Goal: Task Accomplishment & Management: Use online tool/utility

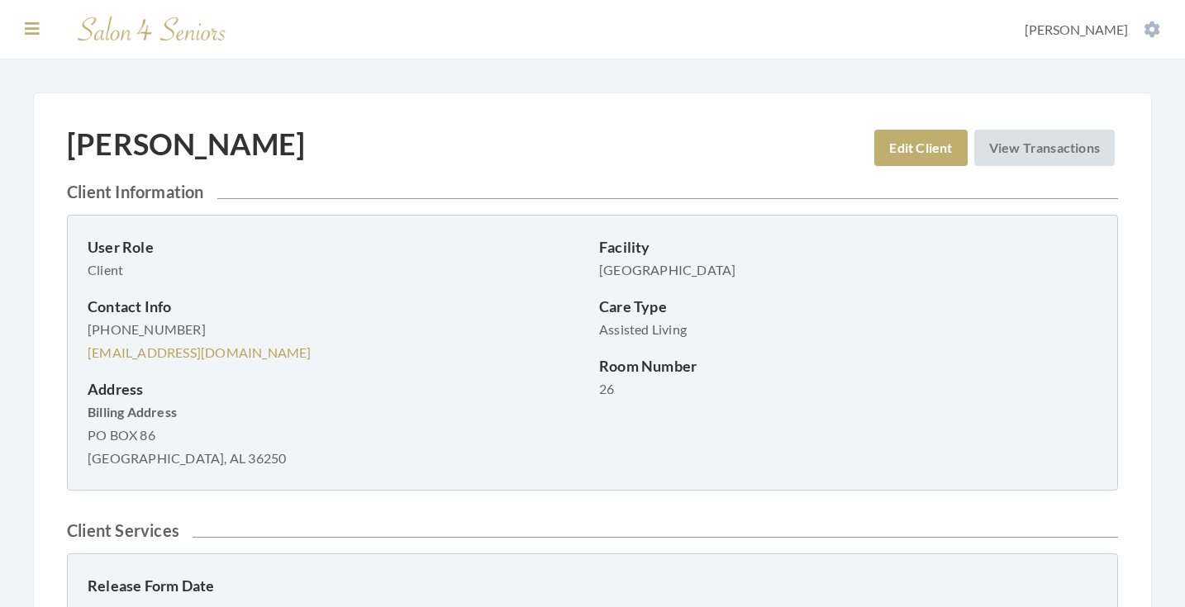
click at [37, 20] on button at bounding box center [32, 29] width 25 height 18
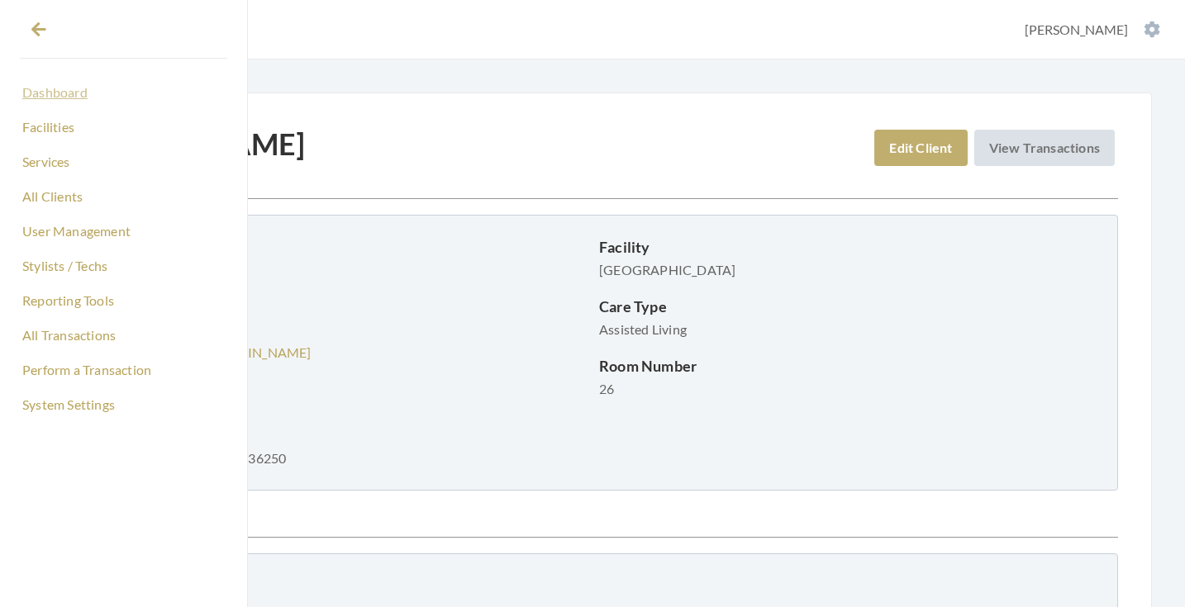
click at [45, 91] on link "Dashboard" at bounding box center [123, 93] width 207 height 28
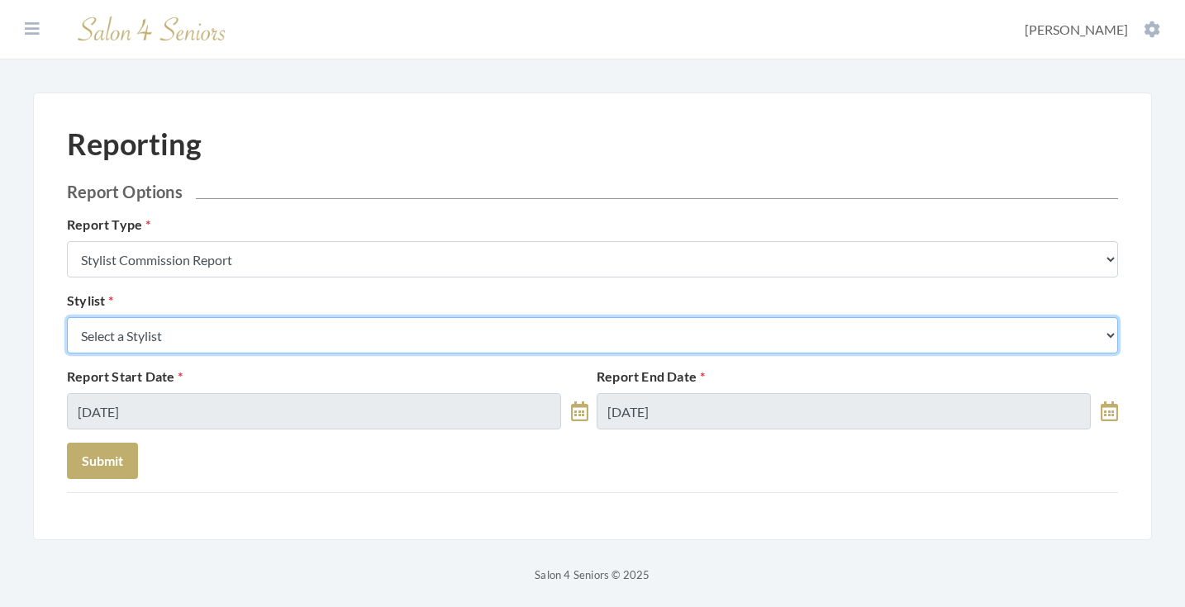
select select "18"
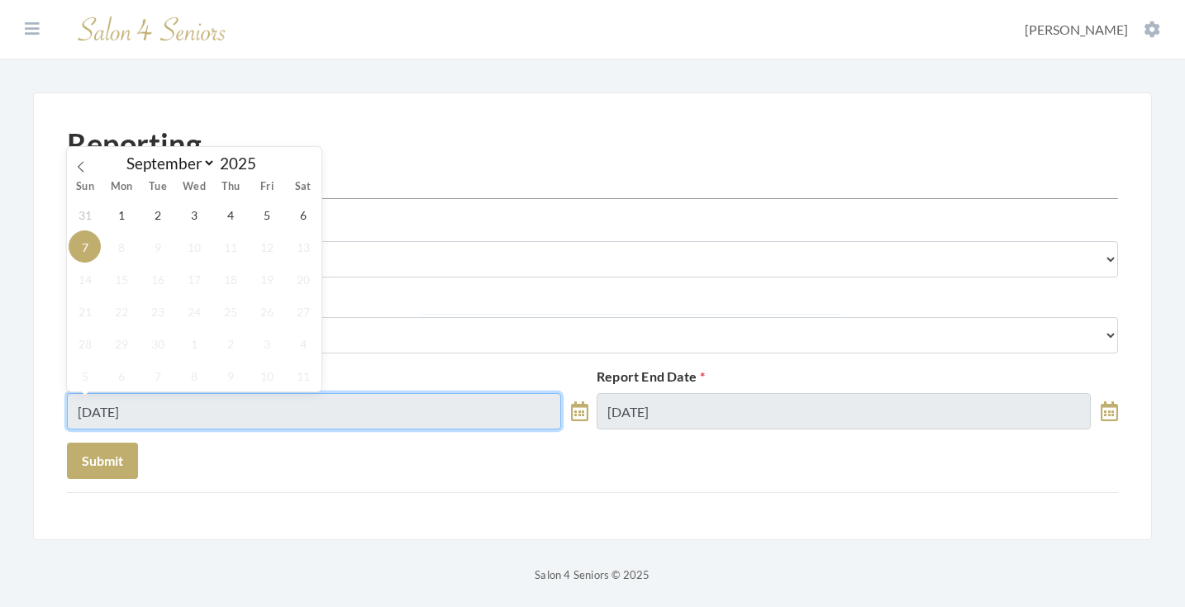
click at [175, 415] on input "09/07/2025" at bounding box center [314, 411] width 494 height 36
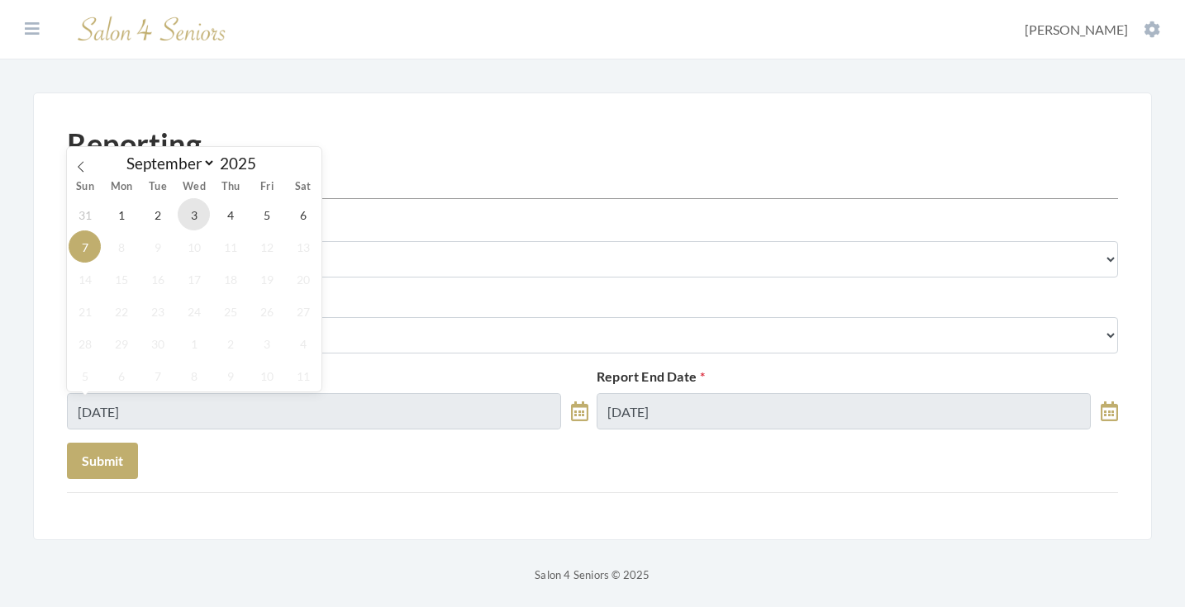
click at [188, 219] on span "3" at bounding box center [194, 214] width 32 height 32
type input "09/03/2025"
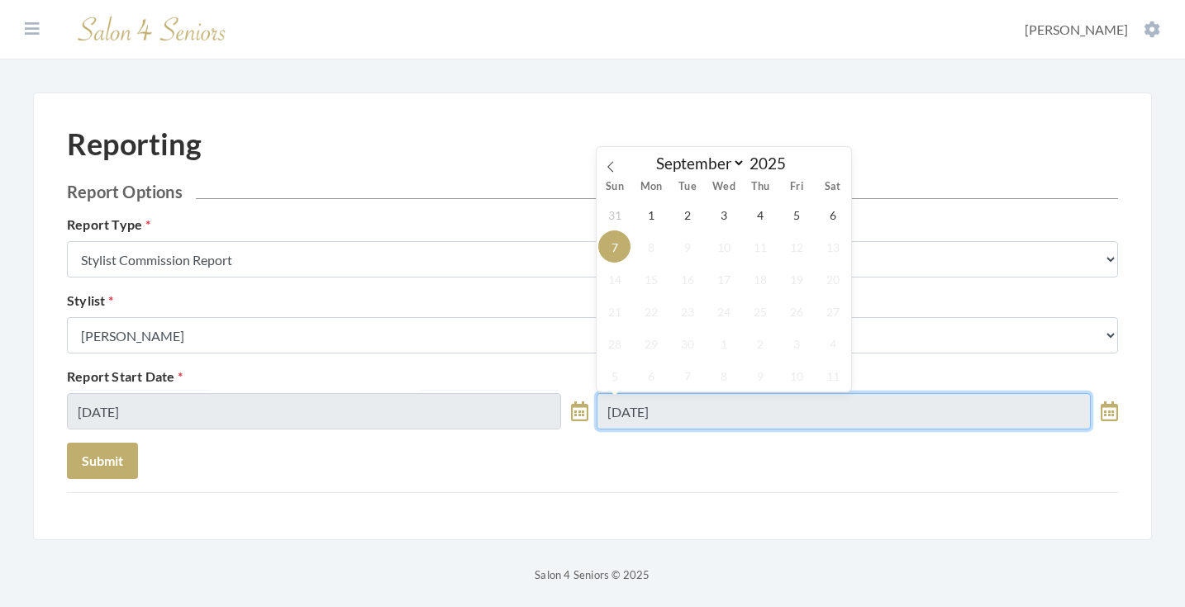
click at [621, 407] on input "09/07/2025" at bounding box center [844, 411] width 494 height 36
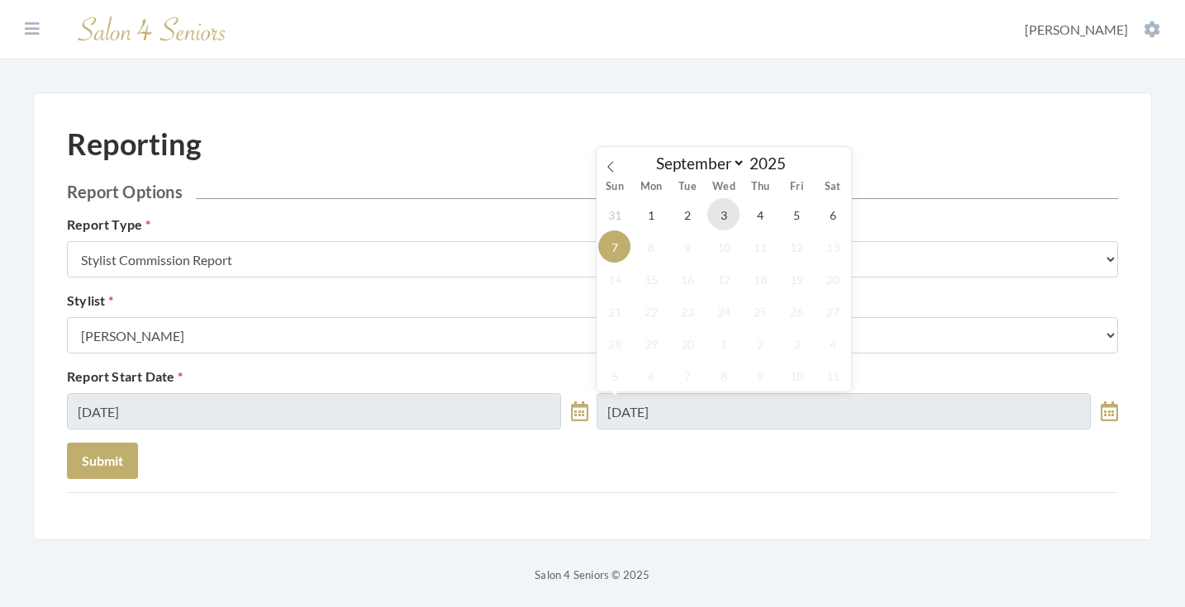
click at [717, 217] on span "3" at bounding box center [723, 214] width 32 height 32
type input "09/03/2025"
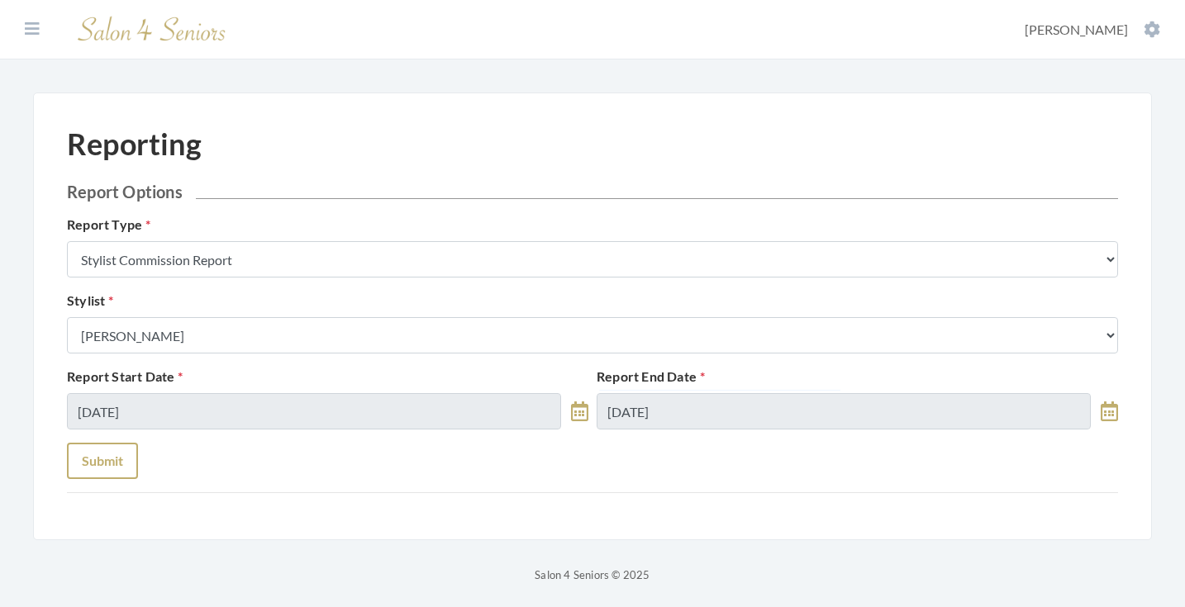
click at [108, 459] on button "Submit" at bounding box center [102, 461] width 71 height 36
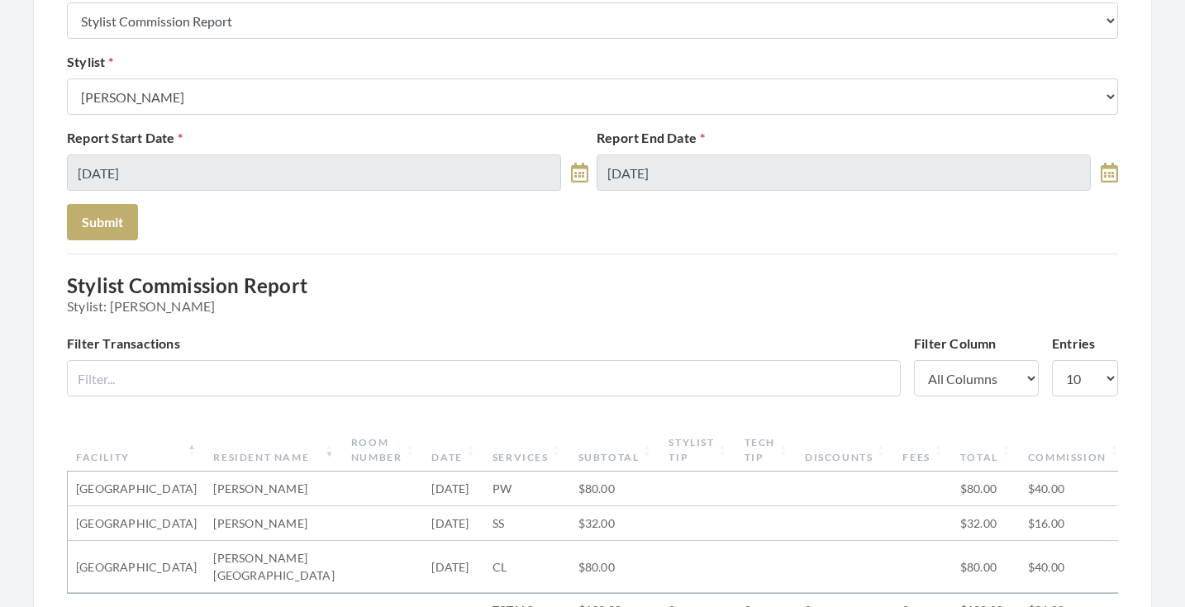
scroll to position [86, 0]
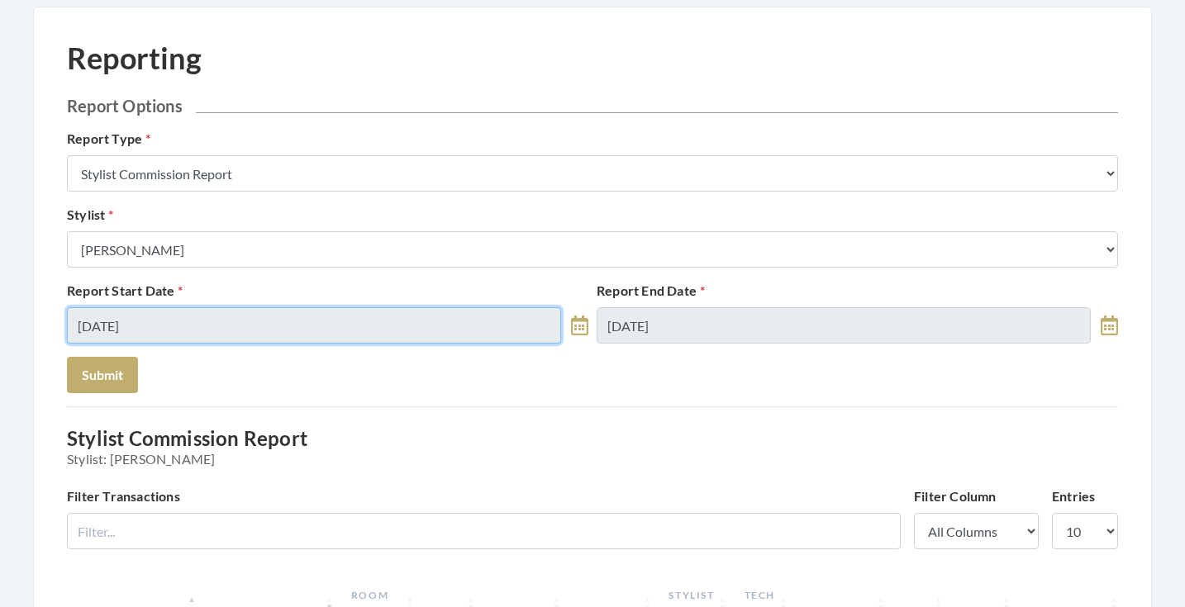
click at [248, 314] on input "09/03/2025" at bounding box center [314, 325] width 494 height 36
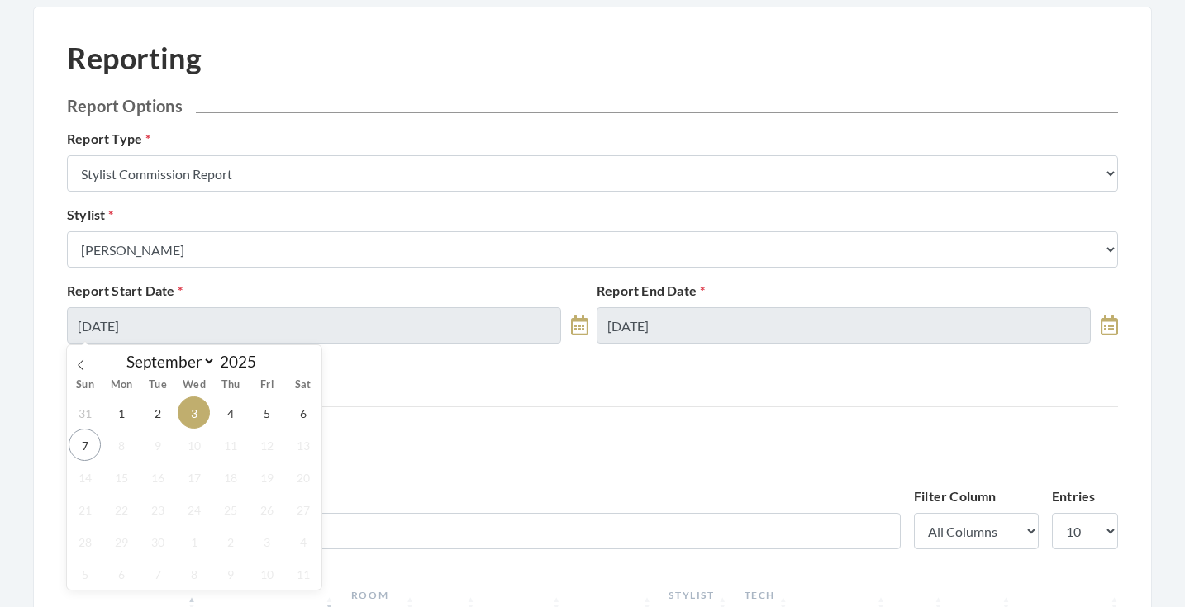
click at [250, 405] on div "31 1 2 3 4 5 6 7 8 9 10 11 12 13 14 15 16 17 18 19 20 21 22 23 24 25 26 27 28 2…" at bounding box center [194, 493] width 255 height 193
click at [240, 405] on span "4" at bounding box center [230, 413] width 32 height 32
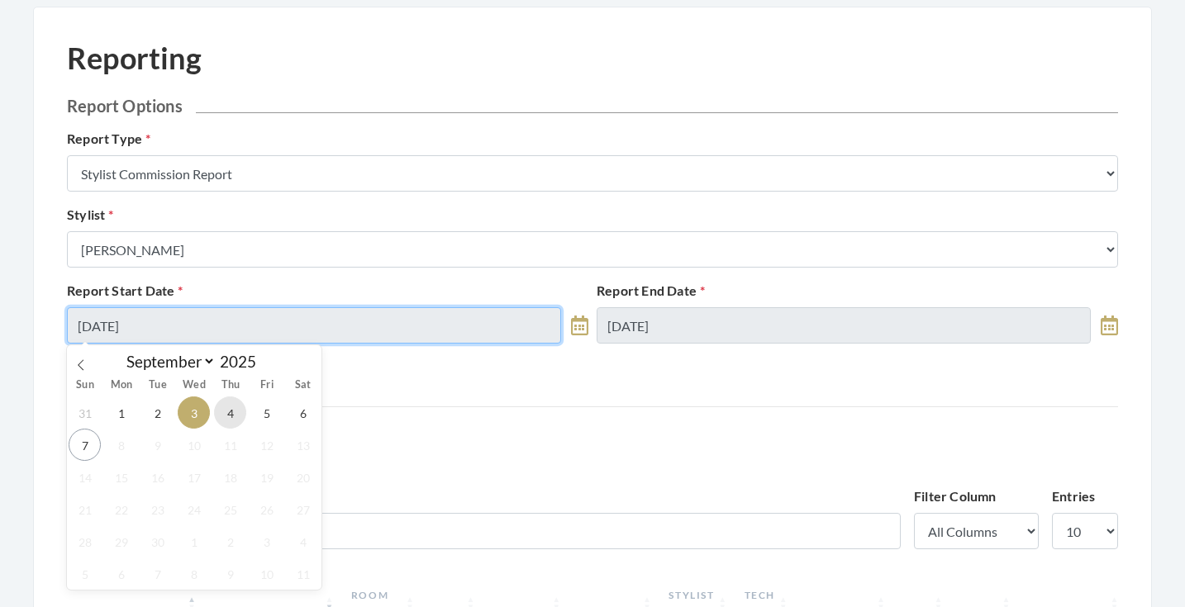
type input "09/04/2025"
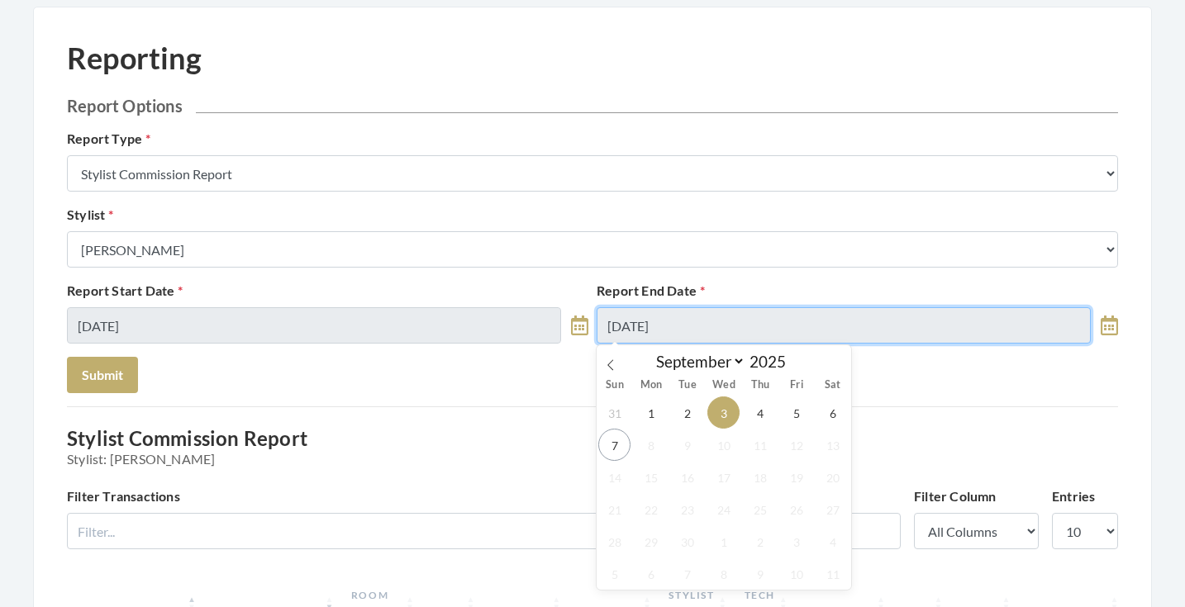
click at [629, 318] on input "09/03/2025" at bounding box center [844, 325] width 494 height 36
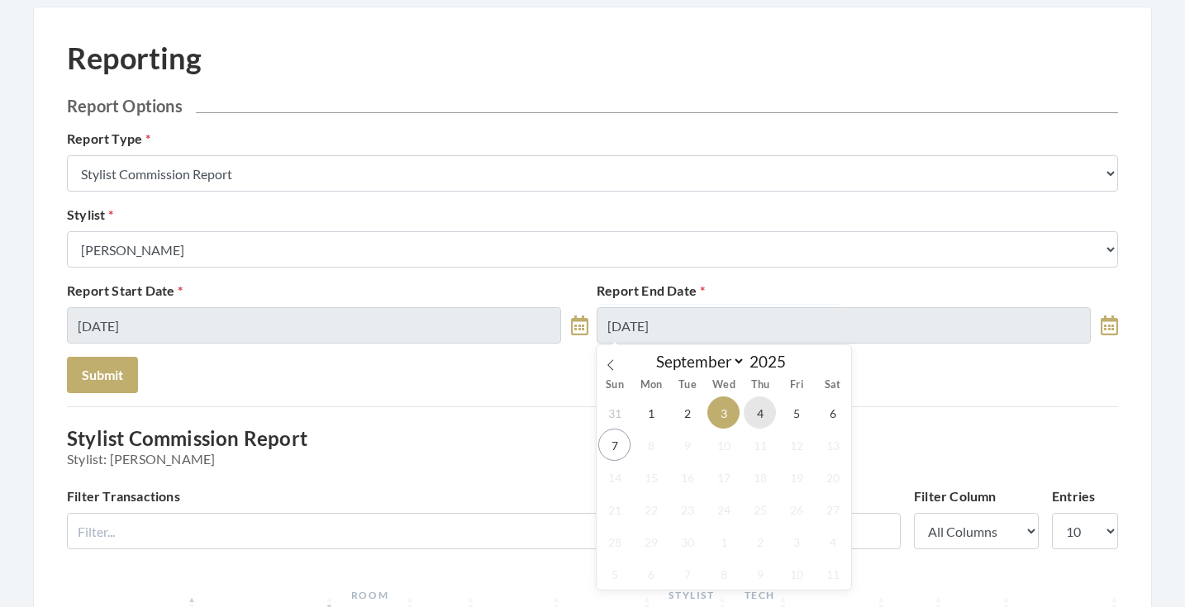
click at [763, 410] on span "4" at bounding box center [760, 413] width 32 height 32
type input "09/04/2025"
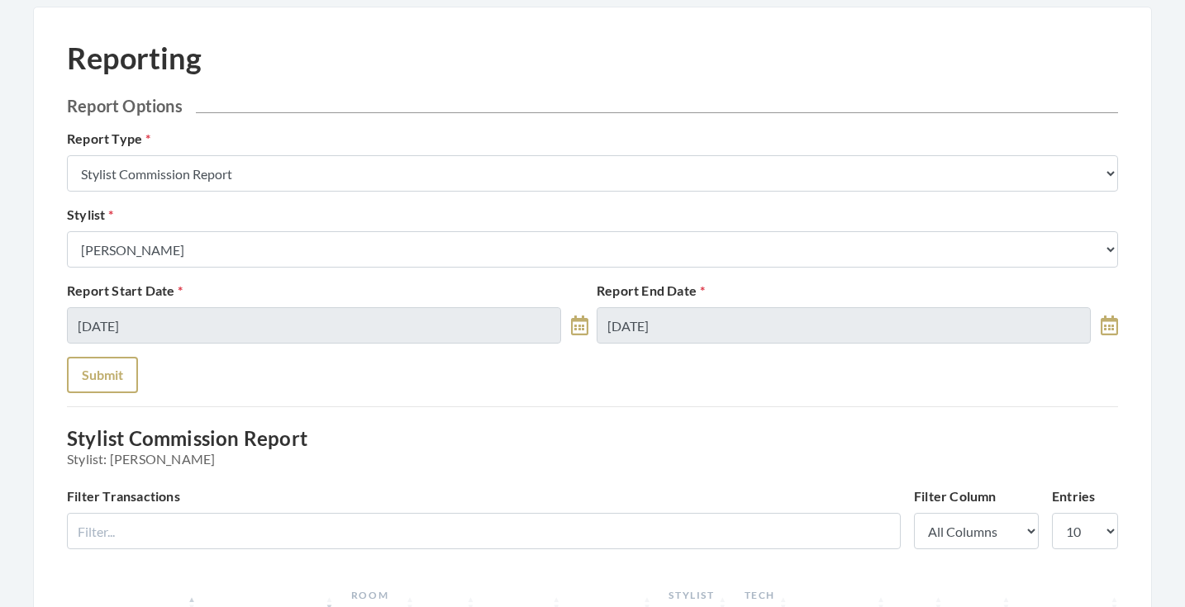
click at [93, 369] on button "Submit" at bounding box center [102, 375] width 71 height 36
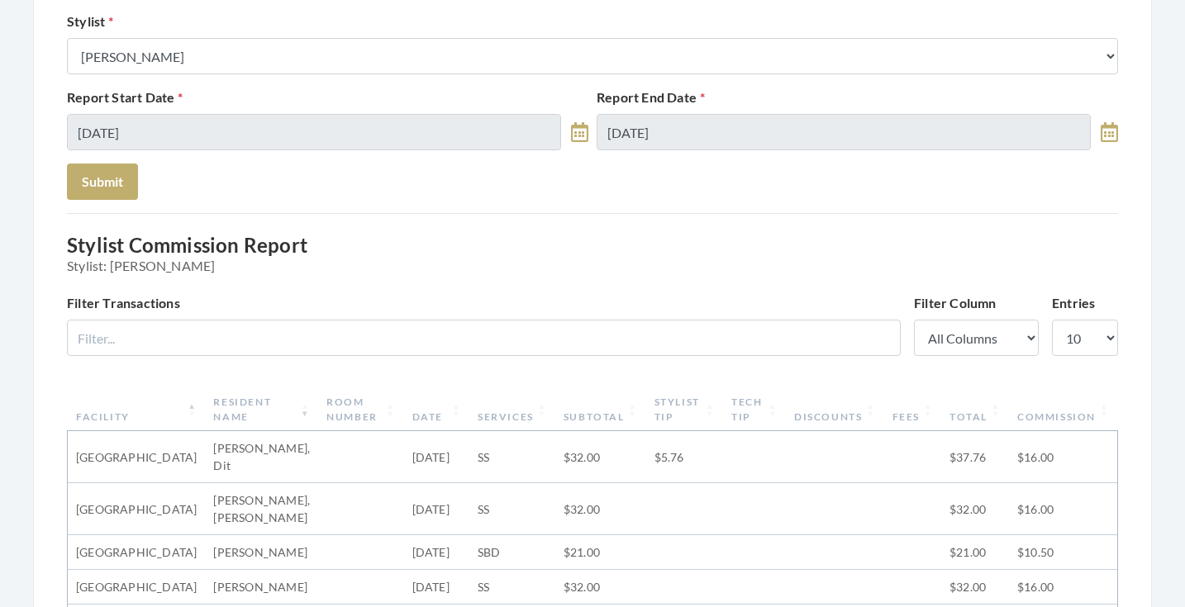
scroll to position [230, 0]
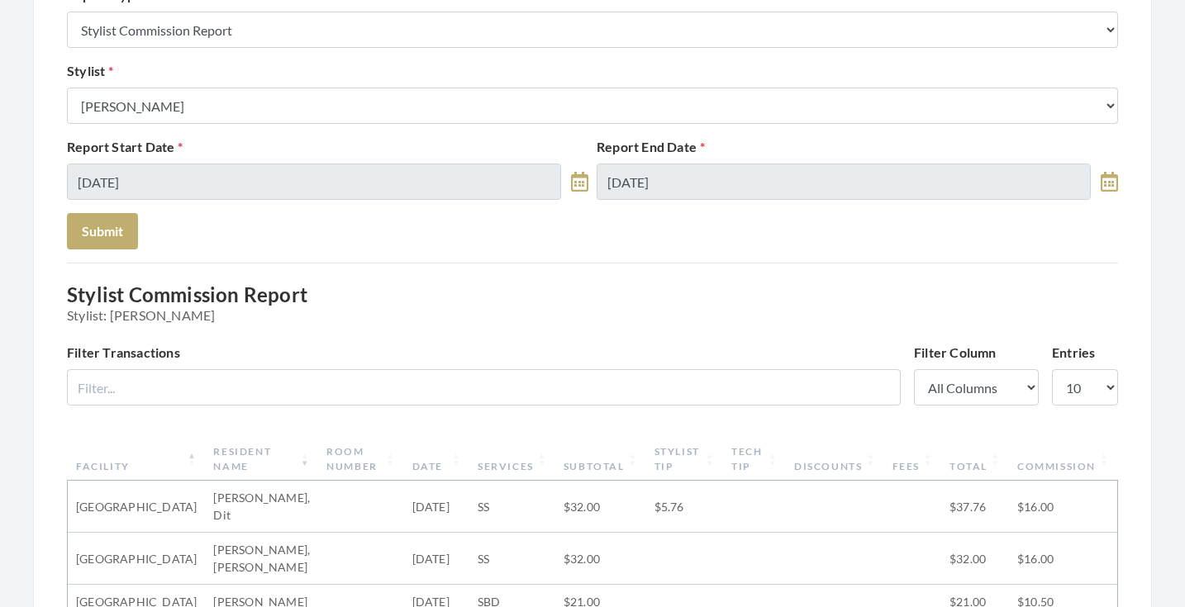
click at [291, 127] on form "Report Options Report Type Stylist Commission Report Tech Payroll Report Facili…" at bounding box center [592, 100] width 1051 height 297
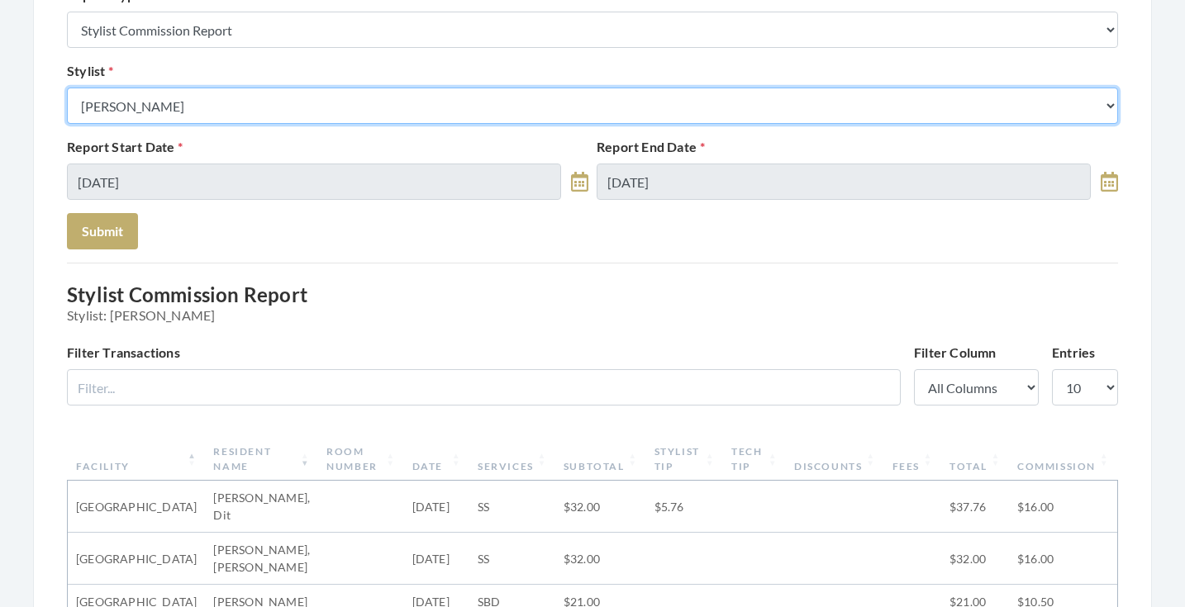
select select "44"
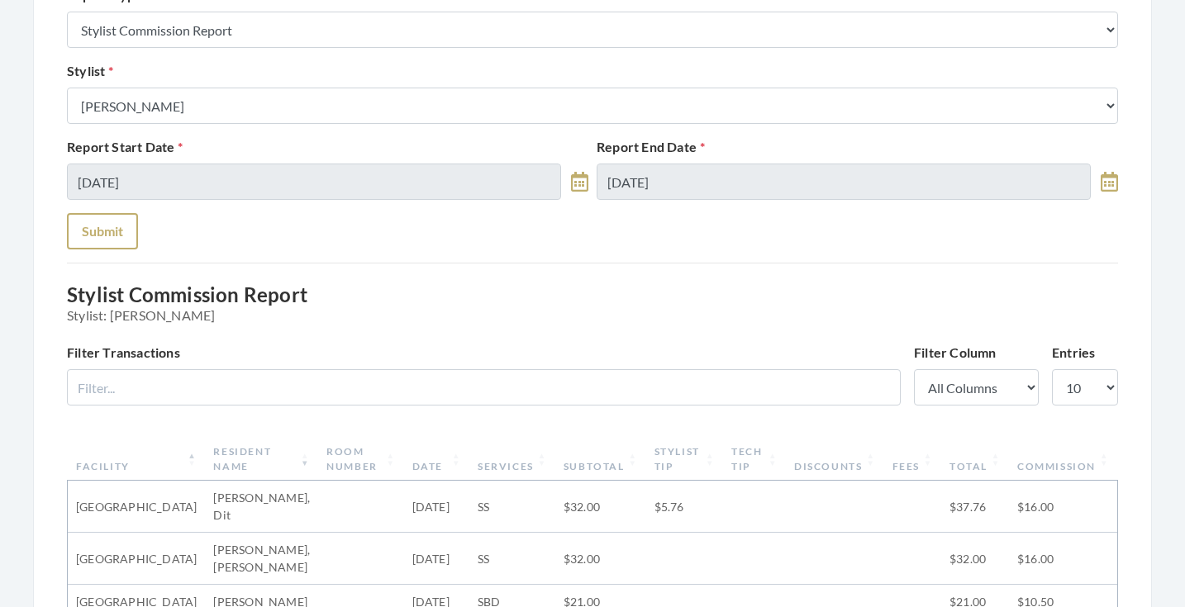
click at [121, 226] on button "Submit" at bounding box center [102, 231] width 71 height 36
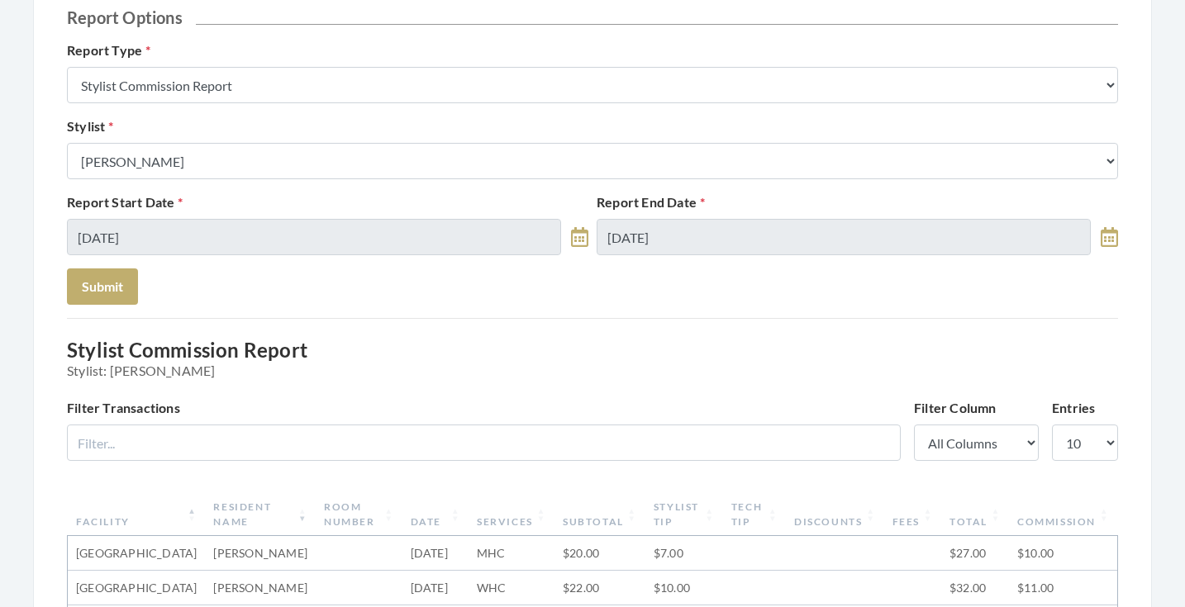
scroll to position [129, 0]
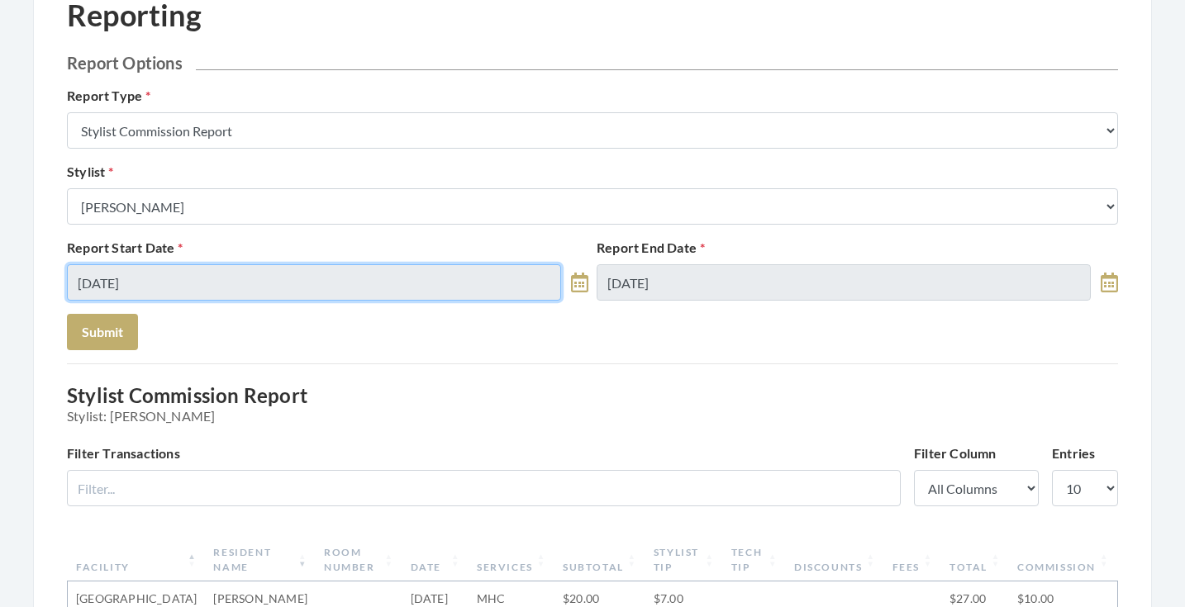
click at [168, 278] on input "09/04/2025" at bounding box center [314, 282] width 494 height 36
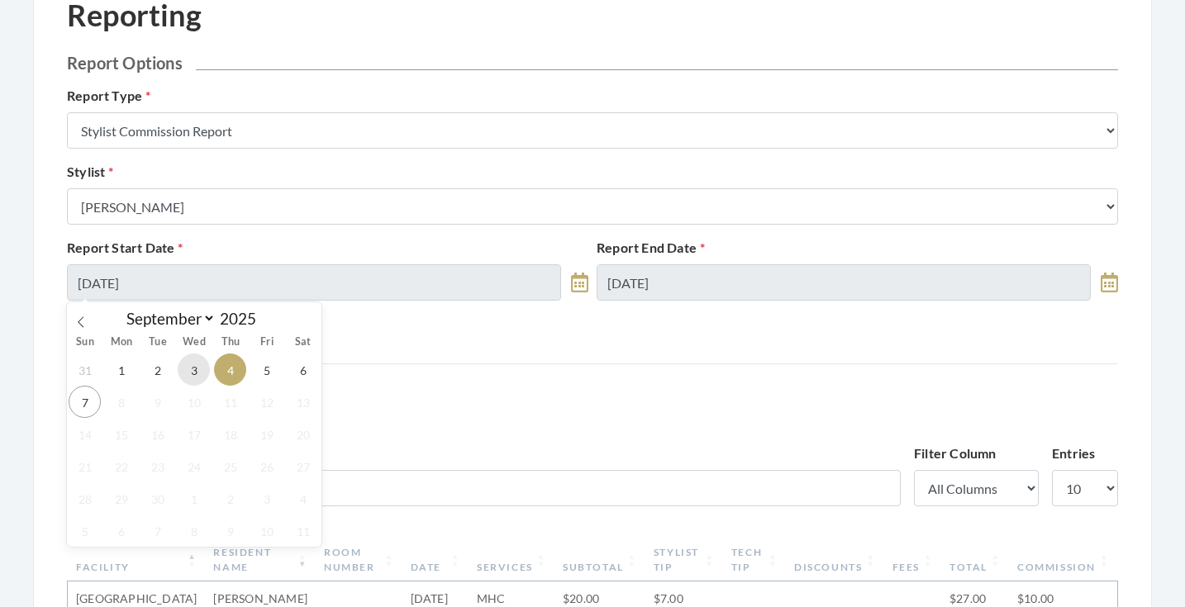
click at [202, 369] on span "3" at bounding box center [194, 370] width 32 height 32
type input "[DATE]"
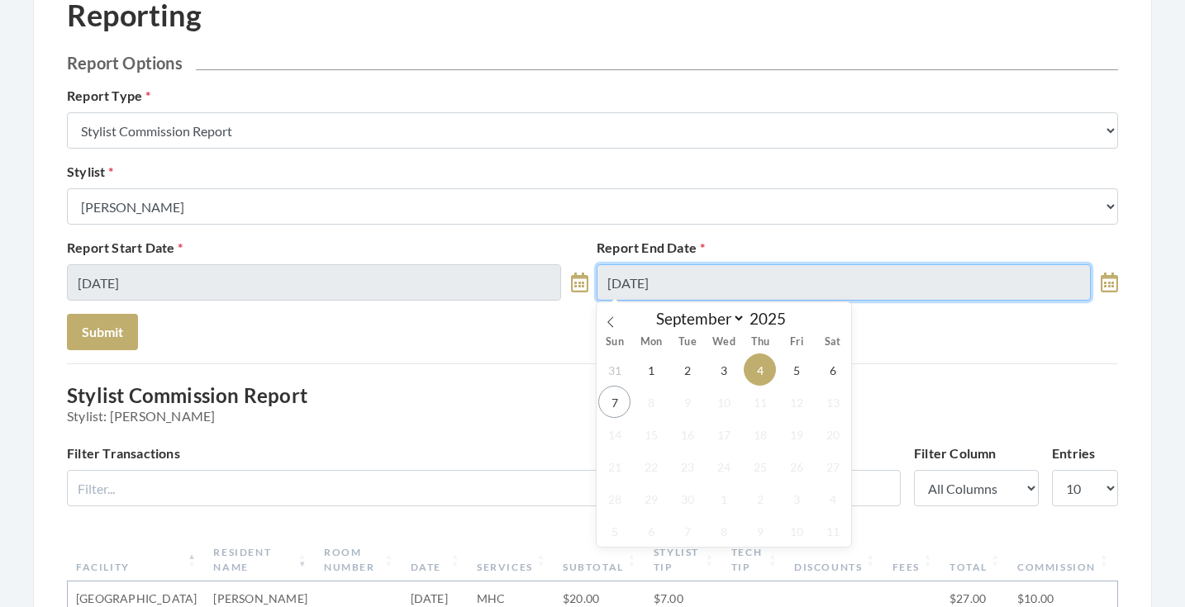
click at [675, 280] on input "09/04/2025" at bounding box center [844, 282] width 494 height 36
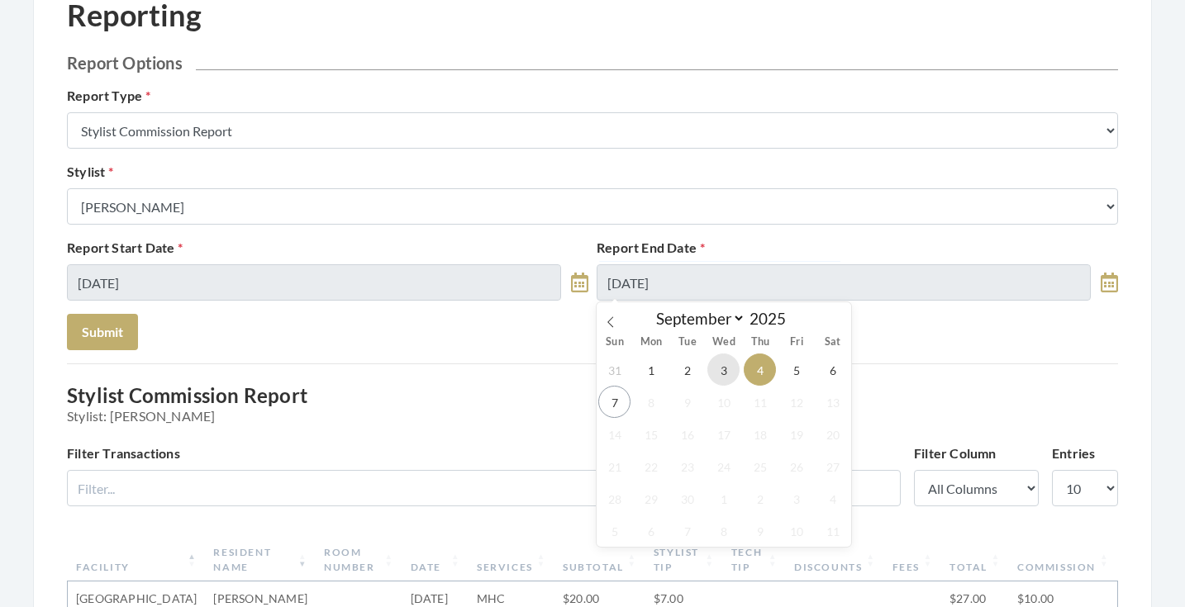
click at [716, 368] on span "3" at bounding box center [723, 370] width 32 height 32
type input "09/03/2025"
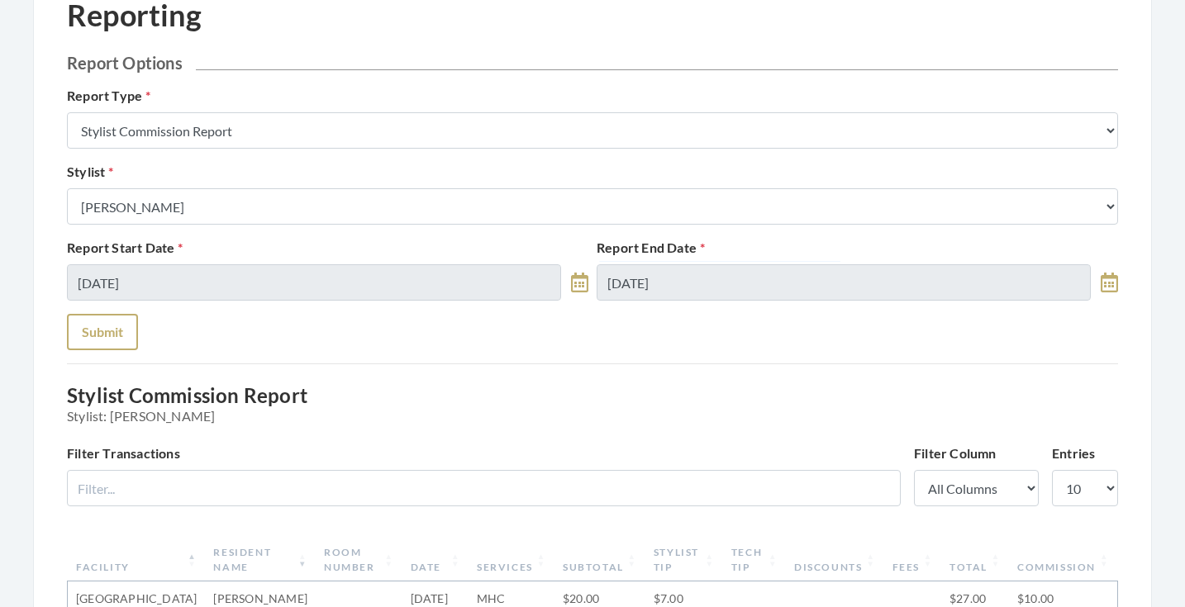
click at [80, 345] on button "Submit" at bounding box center [102, 332] width 71 height 36
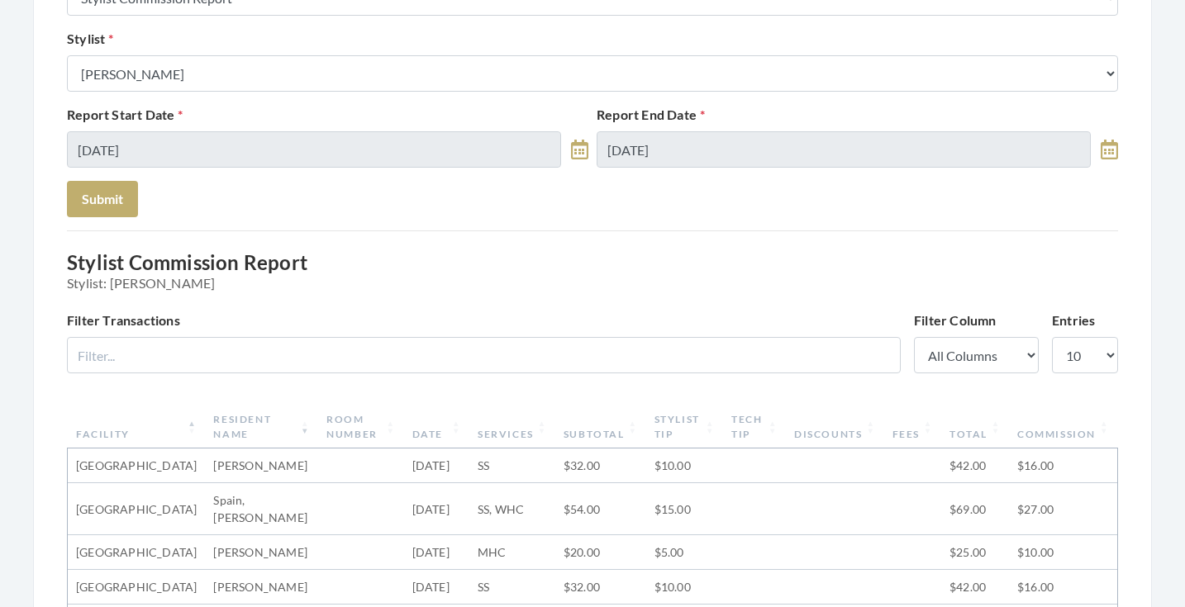
scroll to position [64, 0]
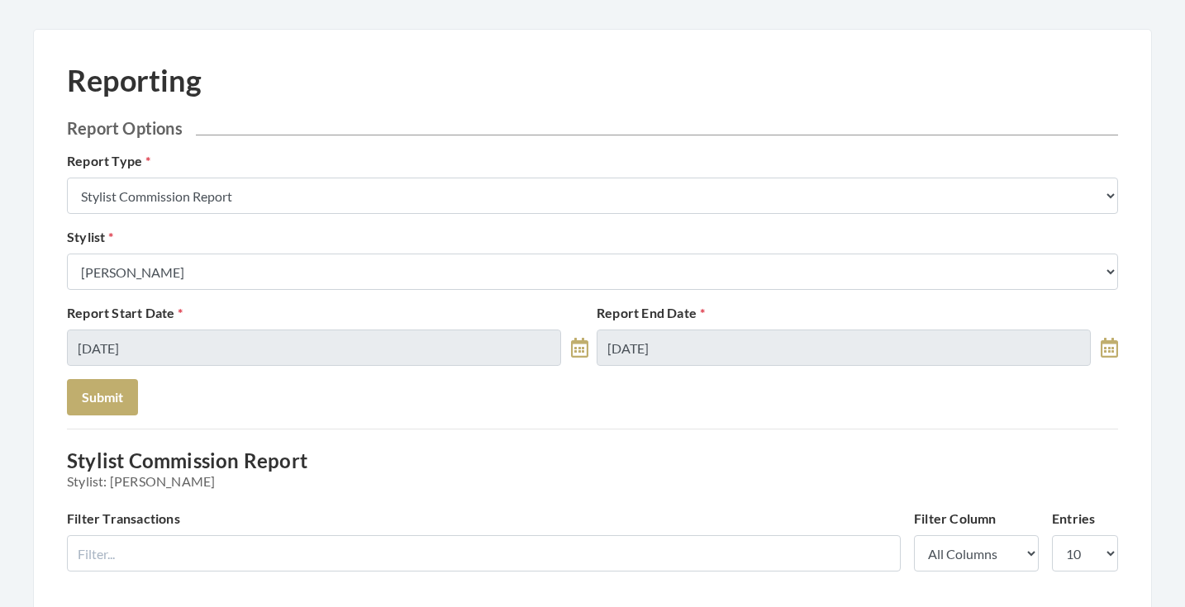
click at [282, 250] on div "Stylist Select a Stylist [PERSON_NAME] [PERSON_NAME] [PERSON_NAME] [PERSON_NAME…" at bounding box center [592, 258] width 1059 height 63
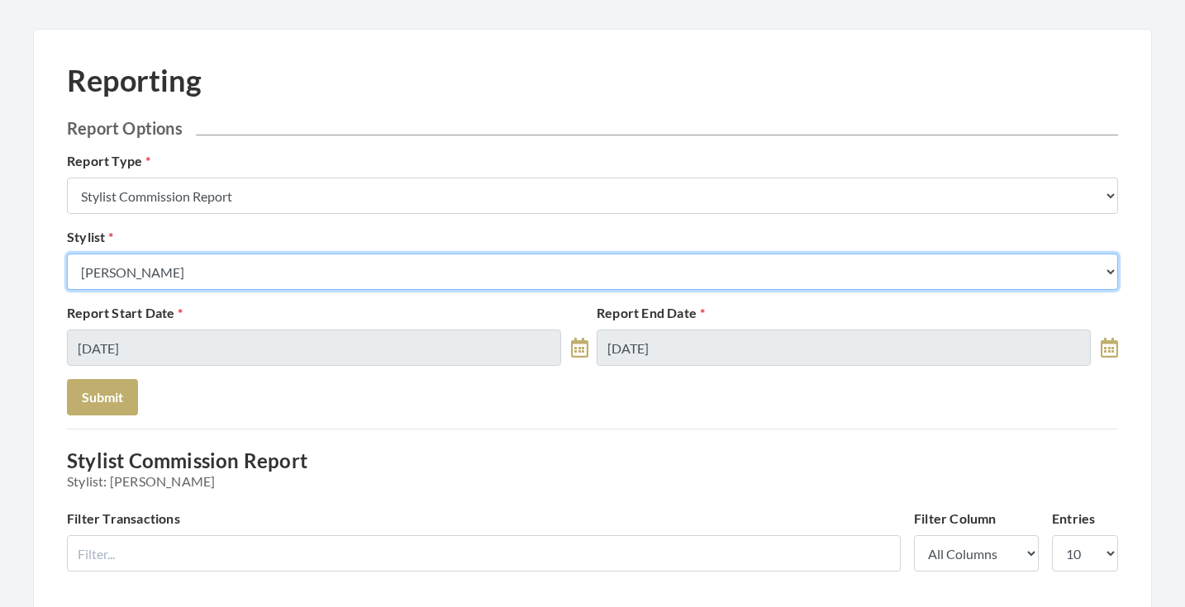
select select "19"
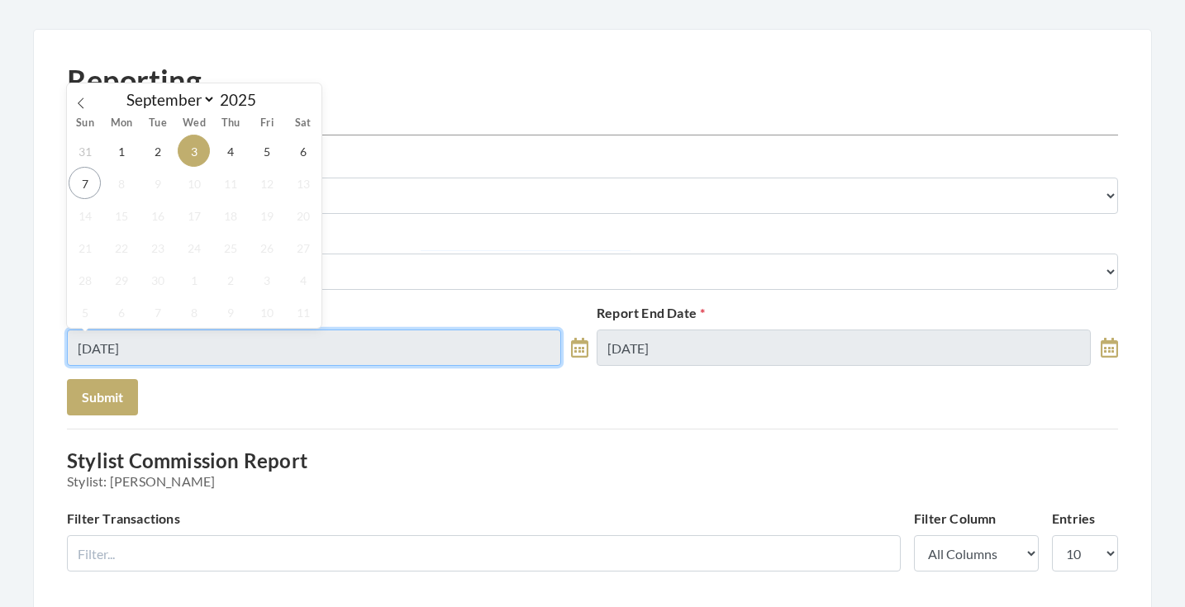
click at [327, 337] on input "09/03/2025" at bounding box center [314, 348] width 494 height 36
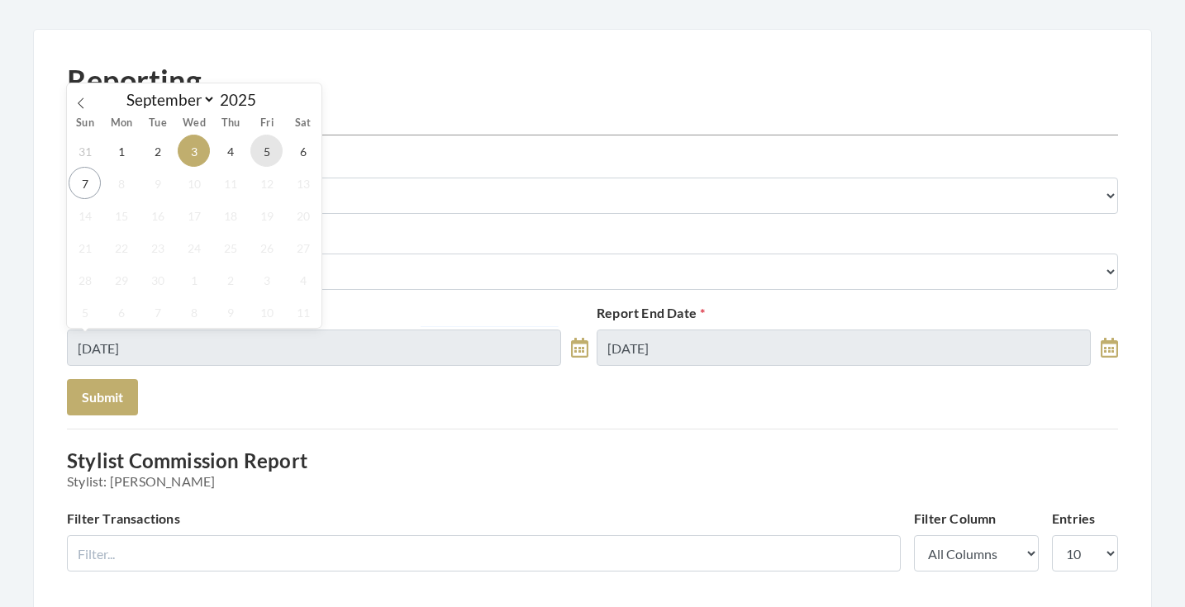
click at [269, 161] on span "5" at bounding box center [266, 151] width 32 height 32
type input "[DATE]"
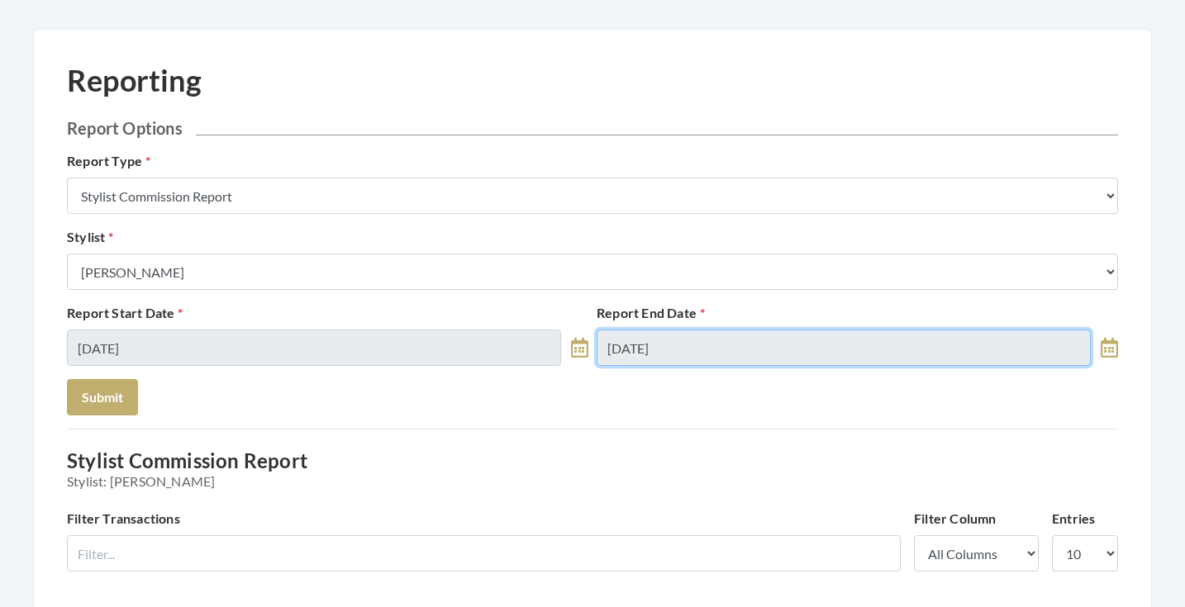
click at [643, 346] on input "09/03/2025" at bounding box center [844, 348] width 494 height 36
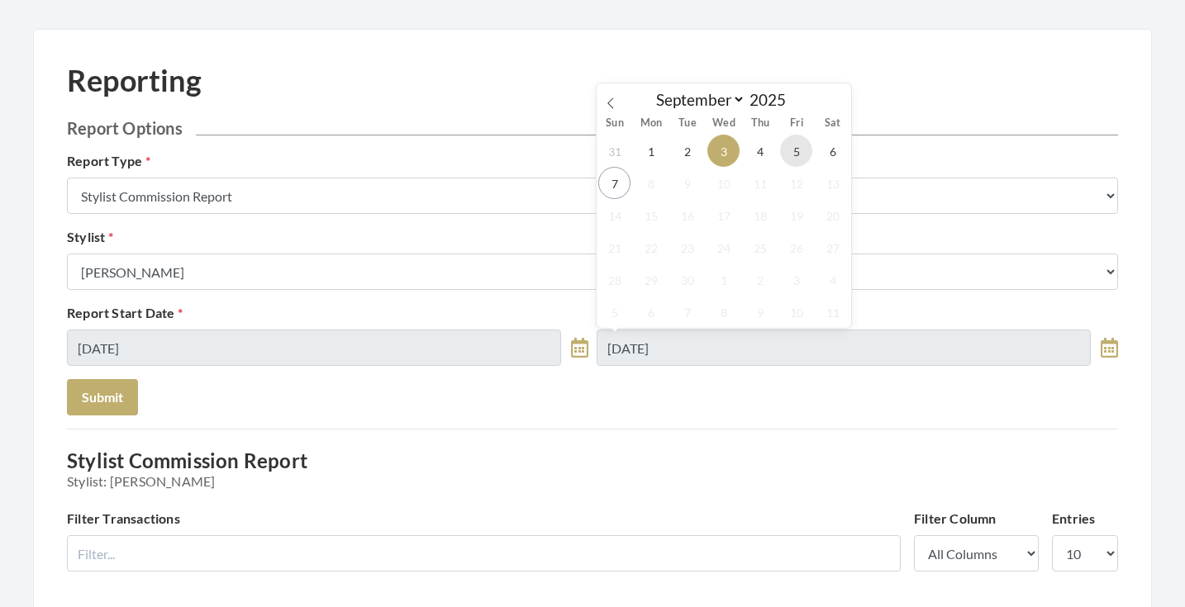
click at [799, 144] on span "5" at bounding box center [796, 151] width 32 height 32
type input "09/05/2025"
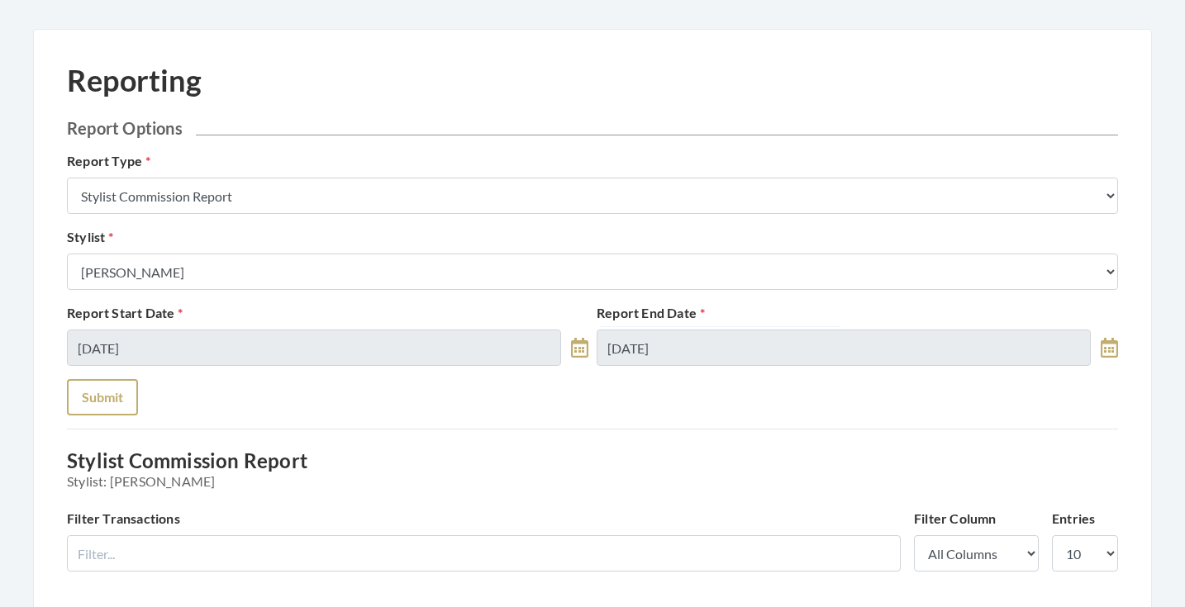
click at [131, 401] on button "Submit" at bounding box center [102, 397] width 71 height 36
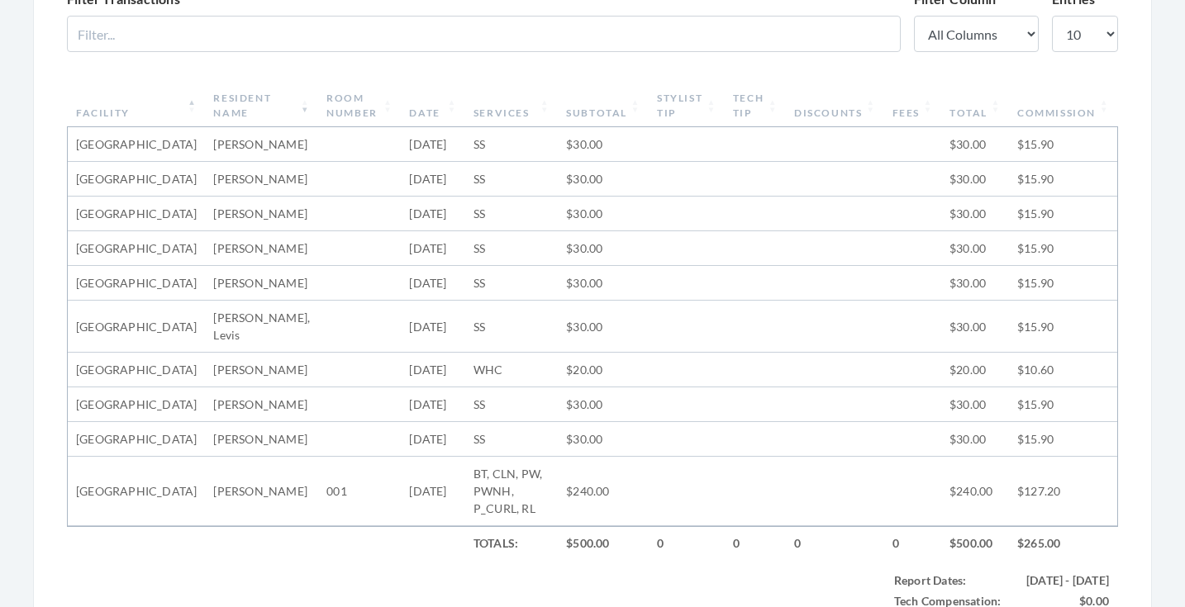
scroll to position [575, 0]
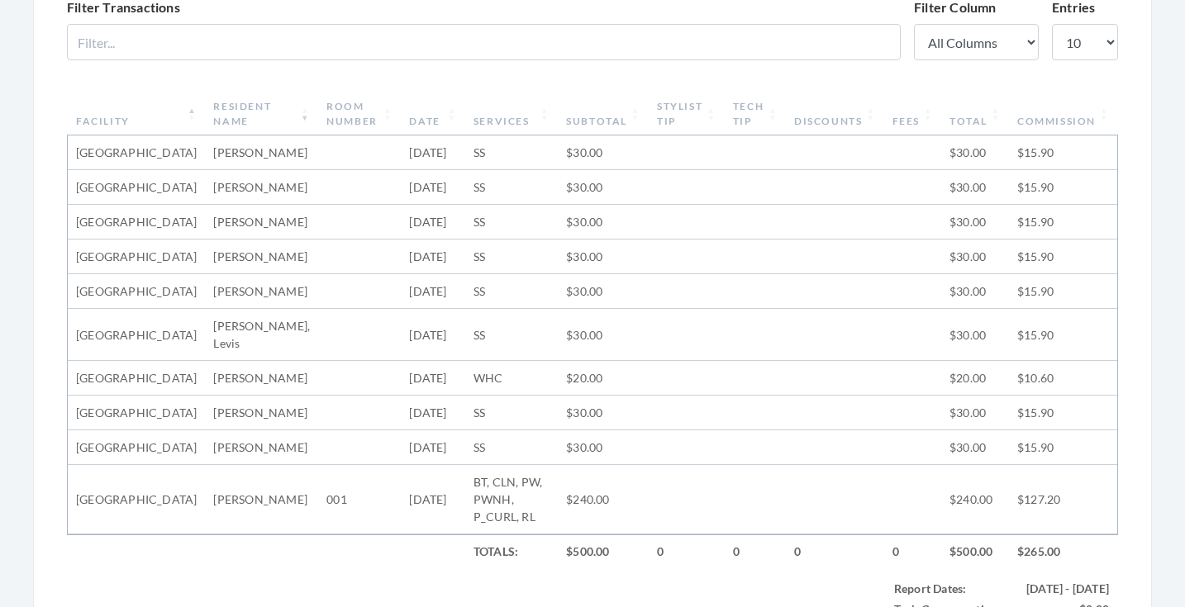
click at [141, 112] on th "Facility" at bounding box center [136, 114] width 137 height 43
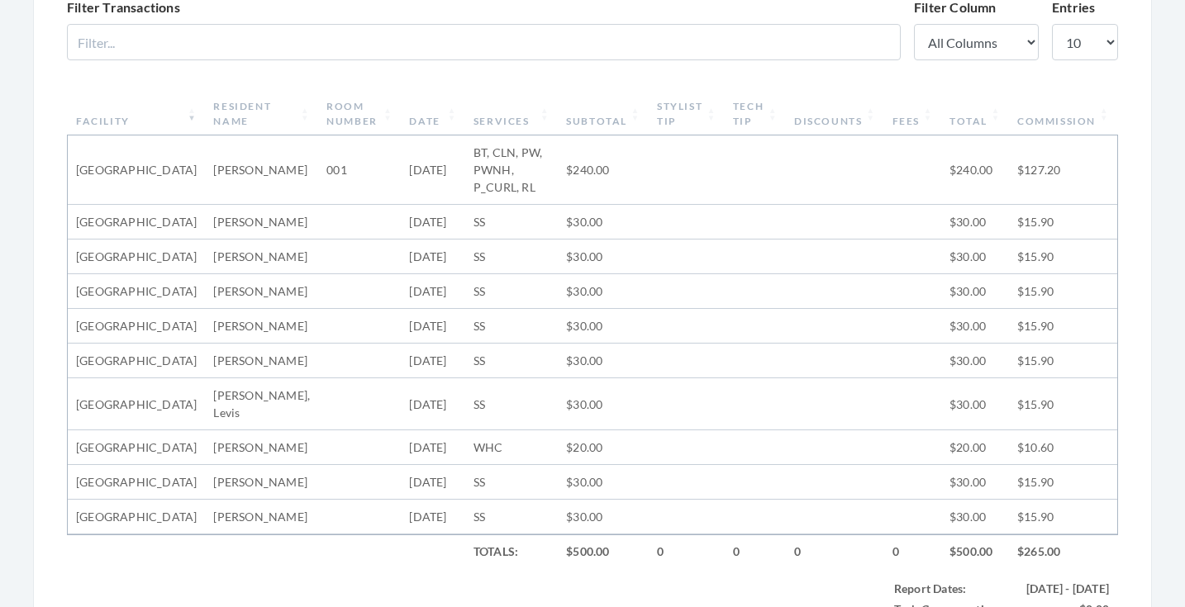
click at [141, 112] on th "Facility" at bounding box center [136, 114] width 137 height 43
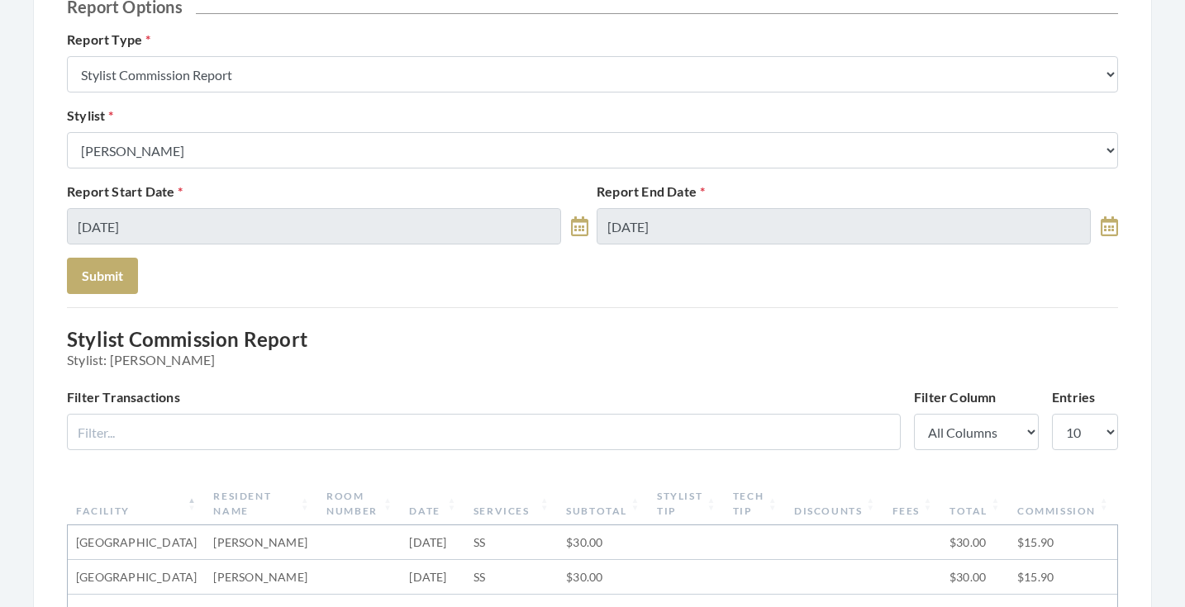
scroll to position [142, 0]
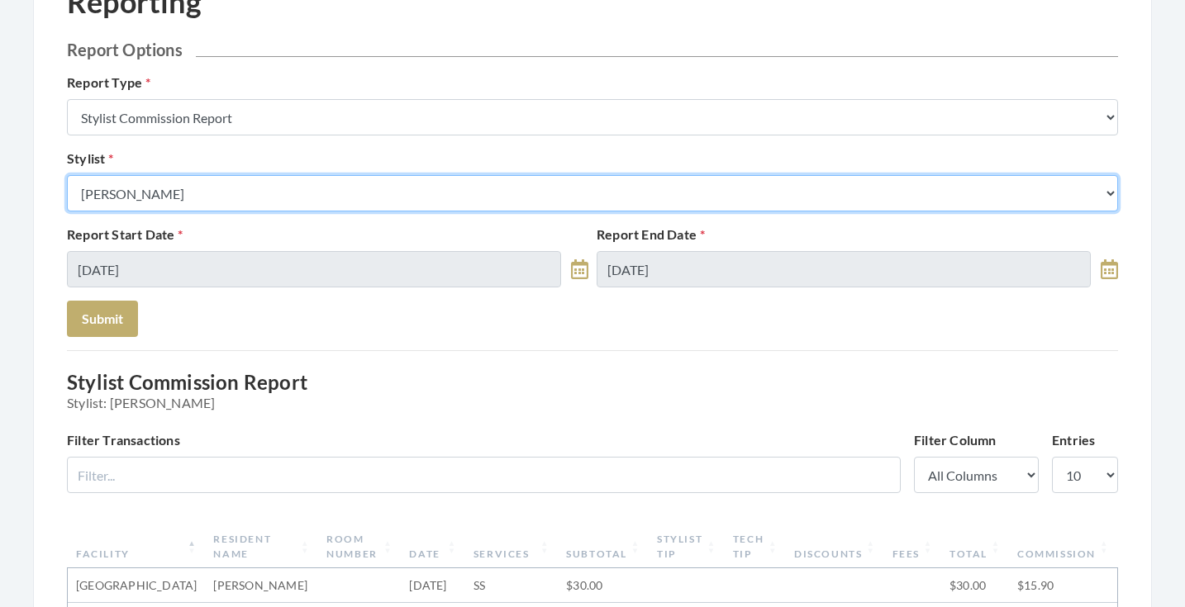
select select "115"
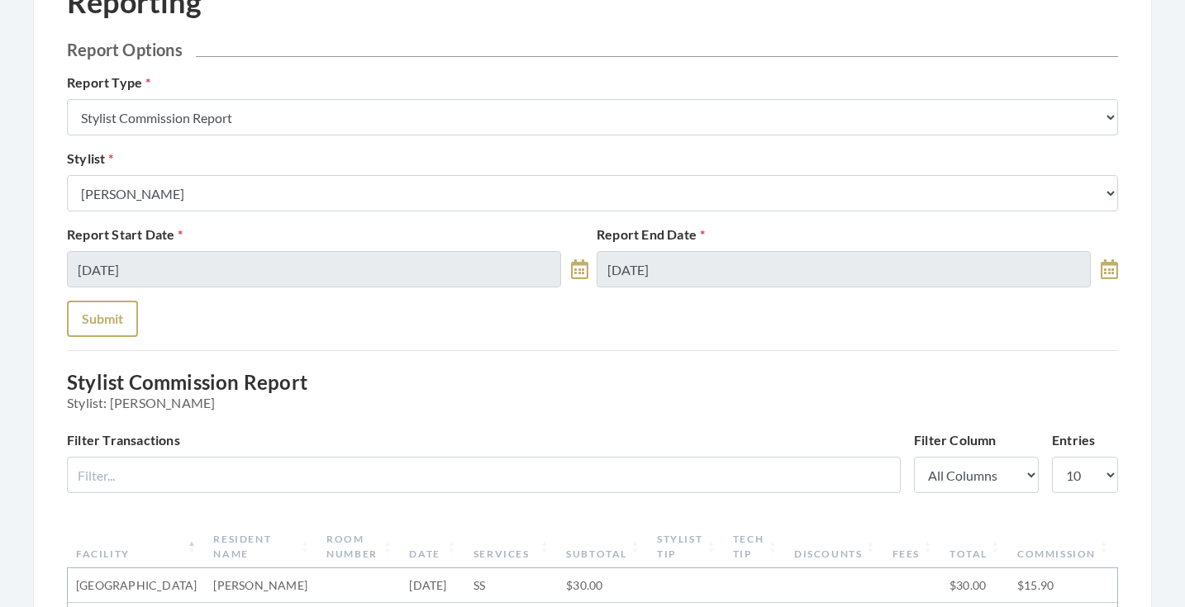
click at [112, 319] on button "Submit" at bounding box center [102, 319] width 71 height 36
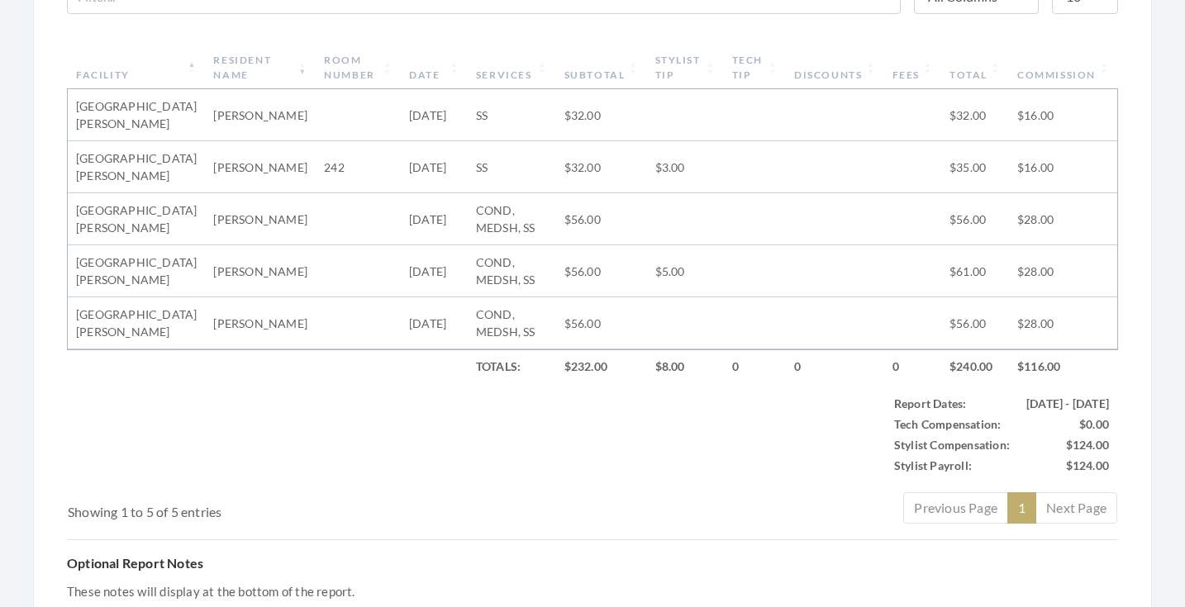
scroll to position [624, 0]
click at [587, 71] on th "Subtotal" at bounding box center [601, 65] width 91 height 43
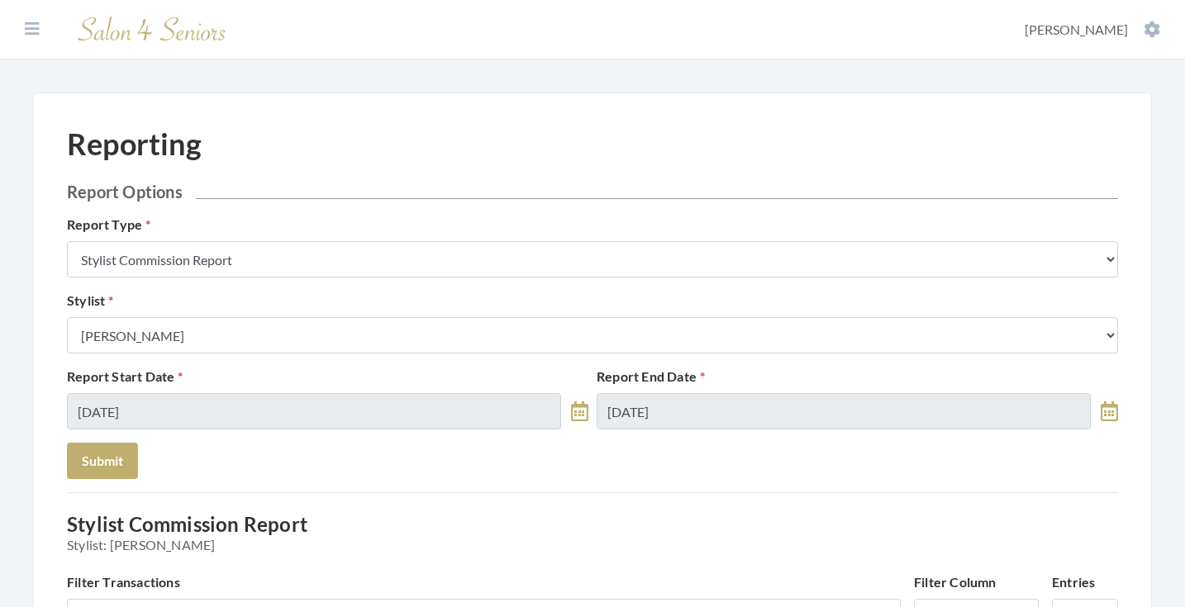
scroll to position [0, 0]
click at [41, 21] on button at bounding box center [32, 29] width 25 height 18
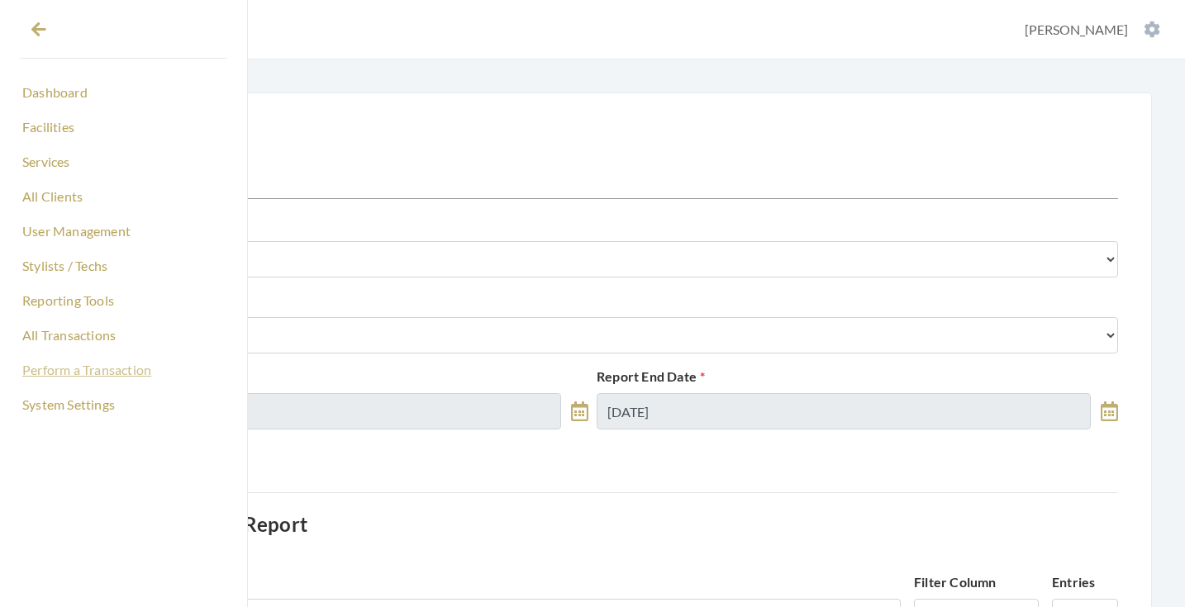
click at [79, 366] on link "Perform a Transaction" at bounding box center [123, 370] width 207 height 28
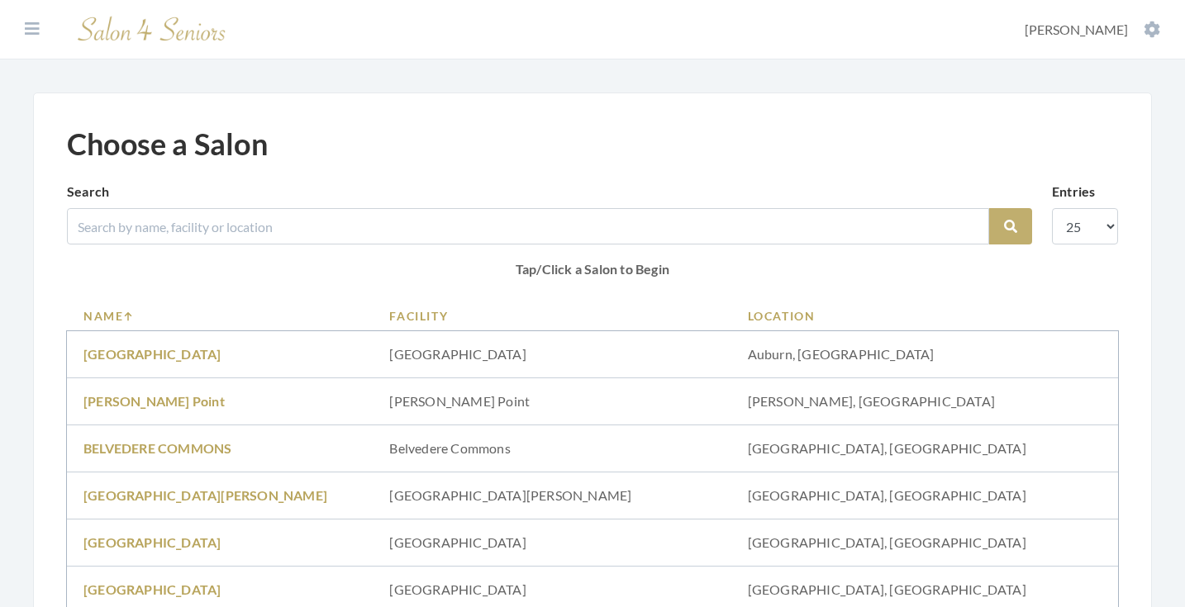
scroll to position [338, 0]
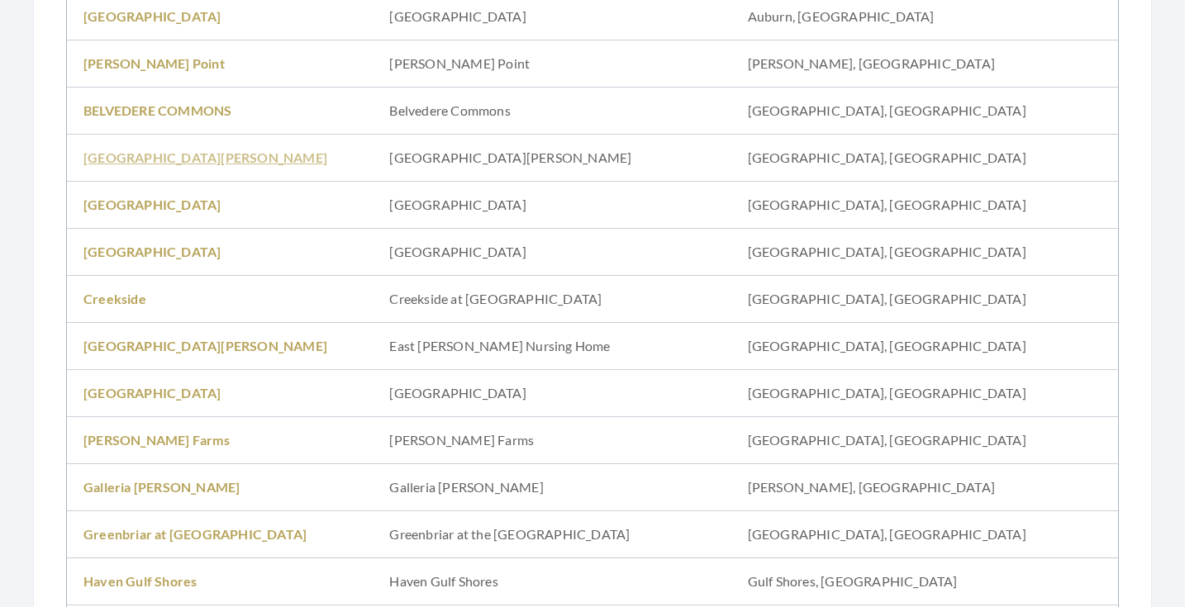
click at [187, 153] on link "[GEOGRAPHIC_DATA][PERSON_NAME]" at bounding box center [205, 158] width 244 height 16
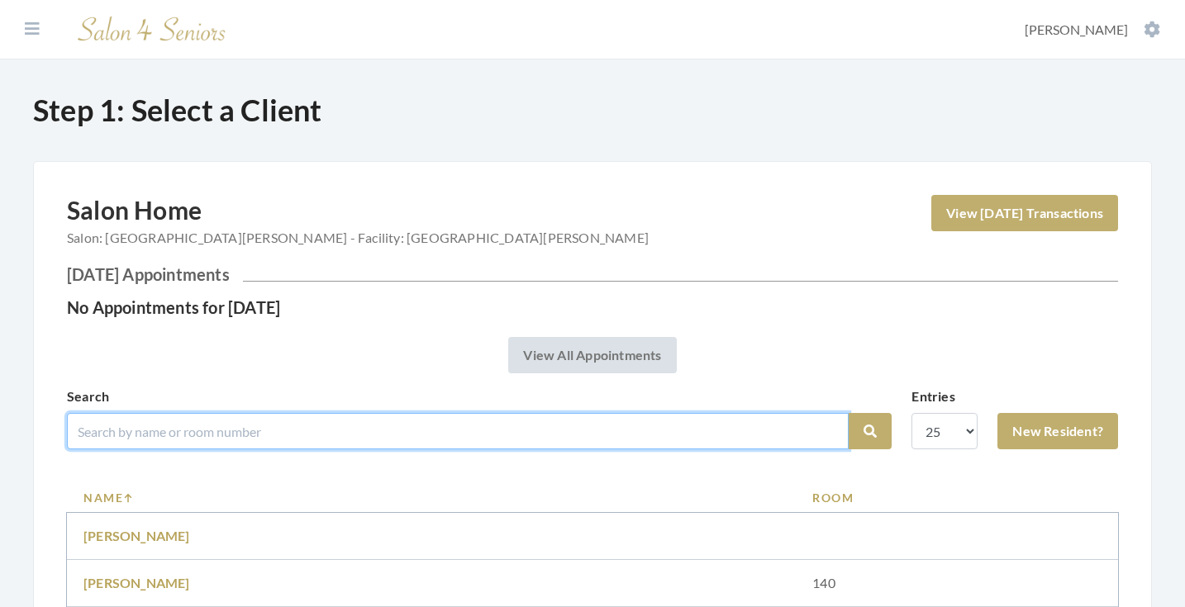
click at [208, 430] on input "search" at bounding box center [458, 431] width 782 height 36
type input "sally"
click at [870, 431] on button "Search" at bounding box center [870, 431] width 43 height 36
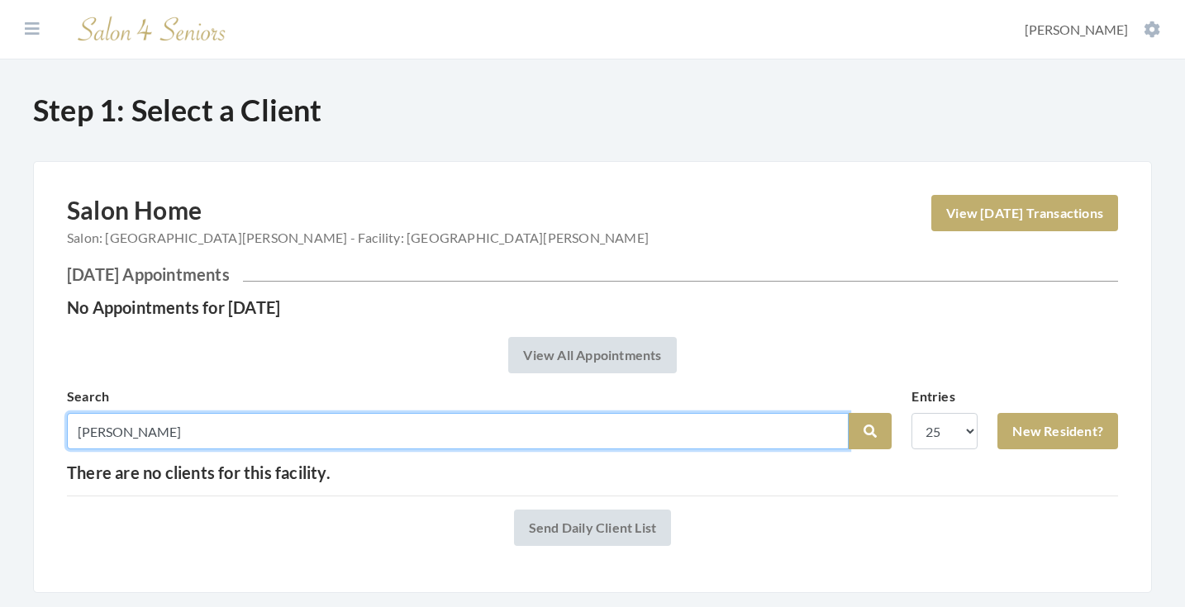
click at [165, 421] on input "[PERSON_NAME]" at bounding box center [458, 431] width 782 height 36
click at [116, 438] on input "sally" at bounding box center [458, 431] width 782 height 36
type input "sealy"
click at [870, 431] on button "Search" at bounding box center [870, 431] width 43 height 36
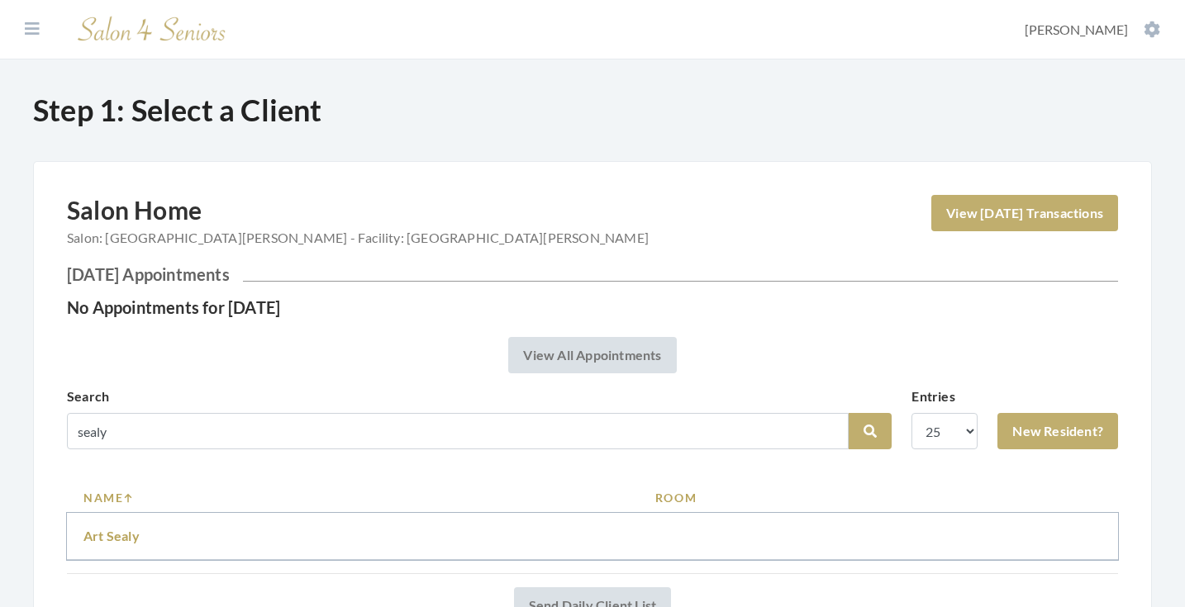
scroll to position [133, 0]
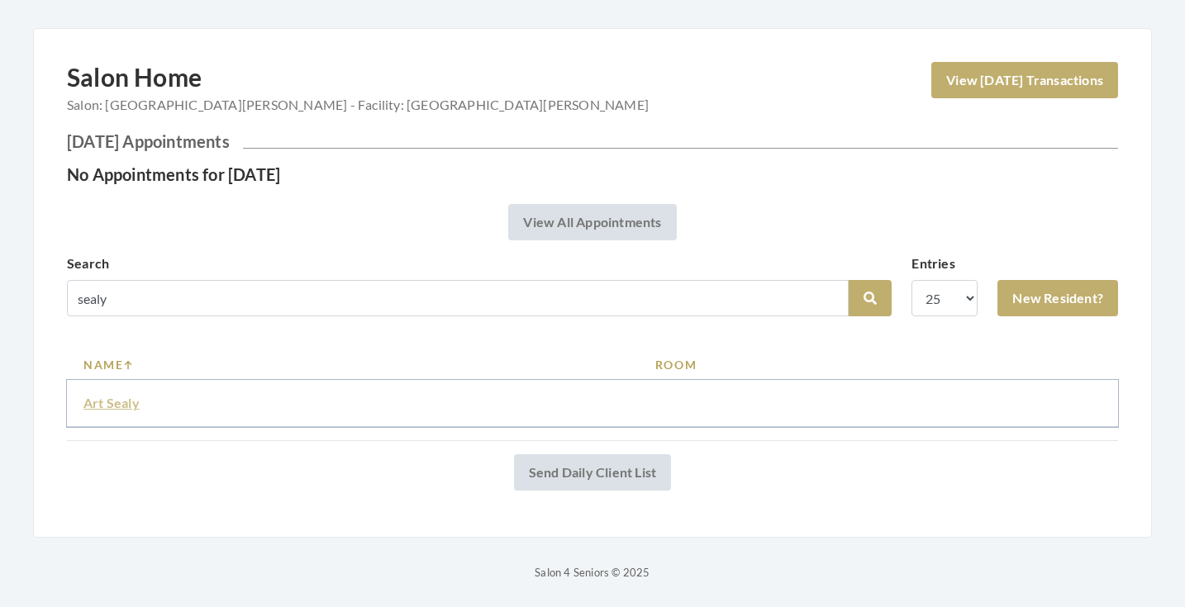
click at [115, 407] on link "Art Sealy" at bounding box center [111, 403] width 56 height 16
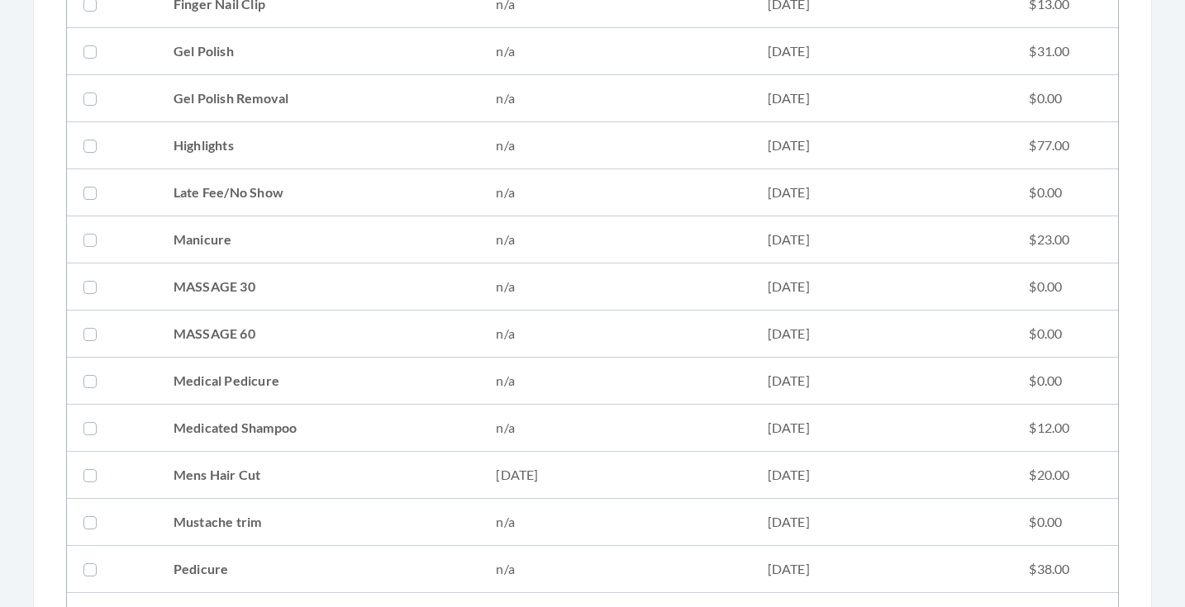
scroll to position [1154, 0]
click at [208, 471] on td "Mens Hair Cut" at bounding box center [318, 475] width 323 height 47
checkbox input "true"
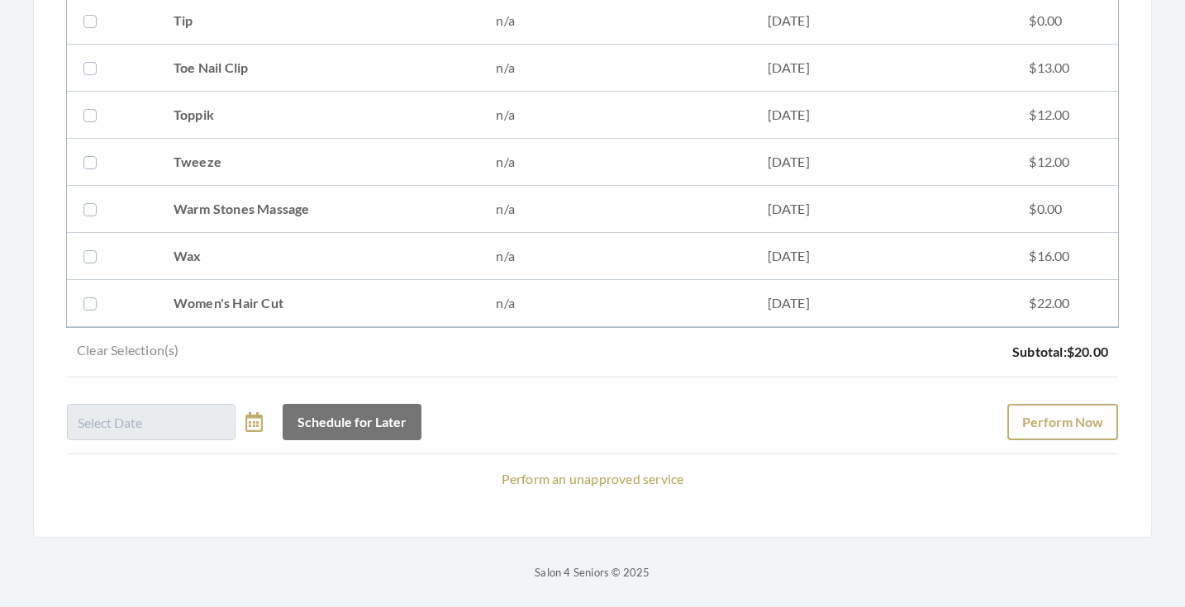
scroll to position [2315, 0]
click at [1026, 404] on button "Perform Now" at bounding box center [1062, 422] width 111 height 36
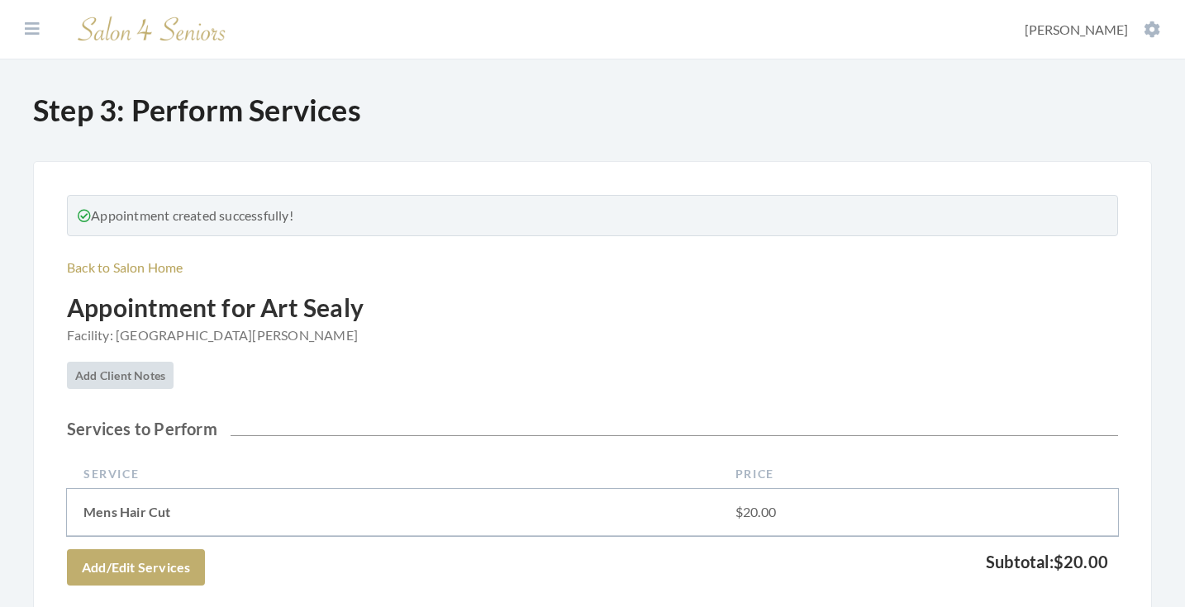
scroll to position [371, 0]
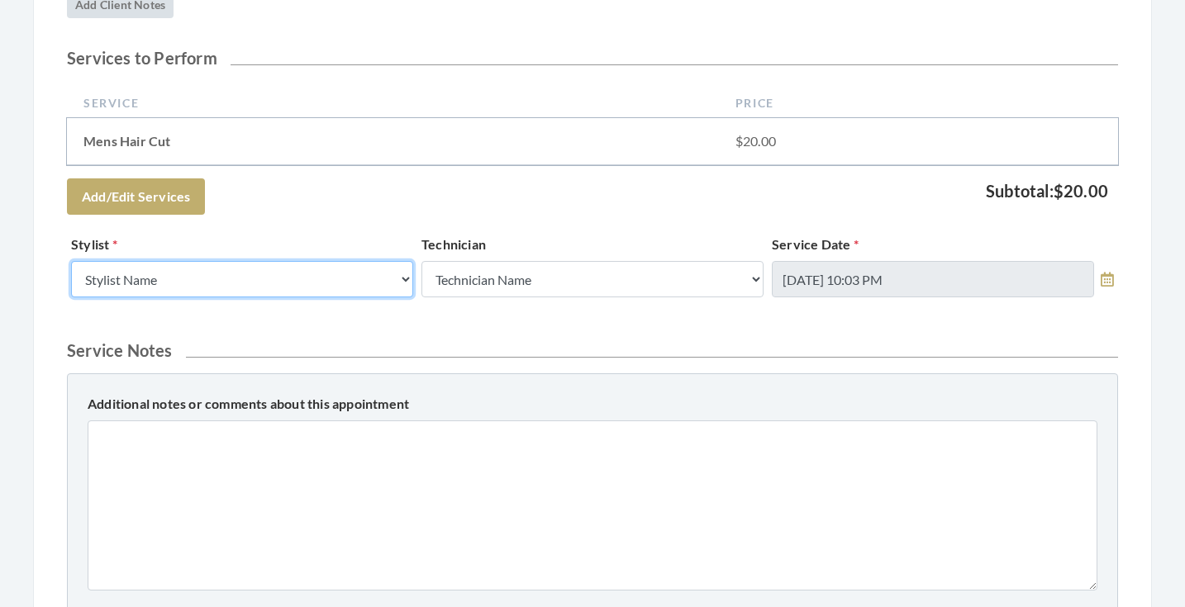
click at [361, 269] on select "Stylist Name Kinetic Stylist [PERSON_NAME] [PERSON_NAME] [PERSON_NAME] [PERSON_…" at bounding box center [242, 279] width 342 height 36
select select "153"
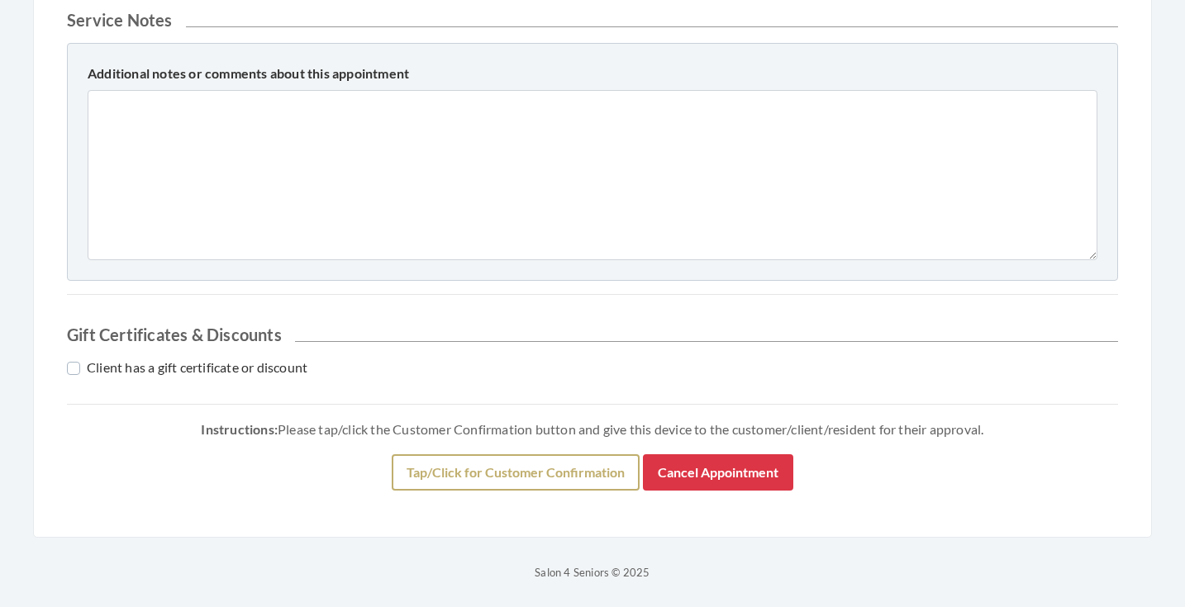
scroll to position [702, 0]
click at [399, 487] on button "Tap/Click for Customer Confirmation" at bounding box center [516, 472] width 248 height 36
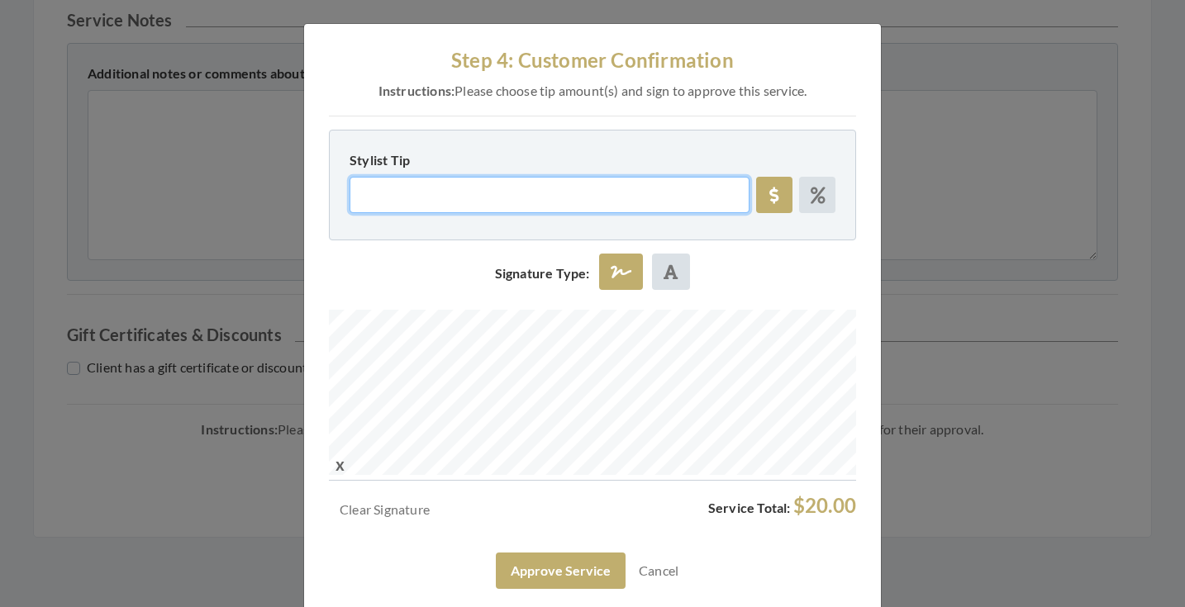
click at [530, 201] on input "Stylist Tip" at bounding box center [550, 195] width 400 height 36
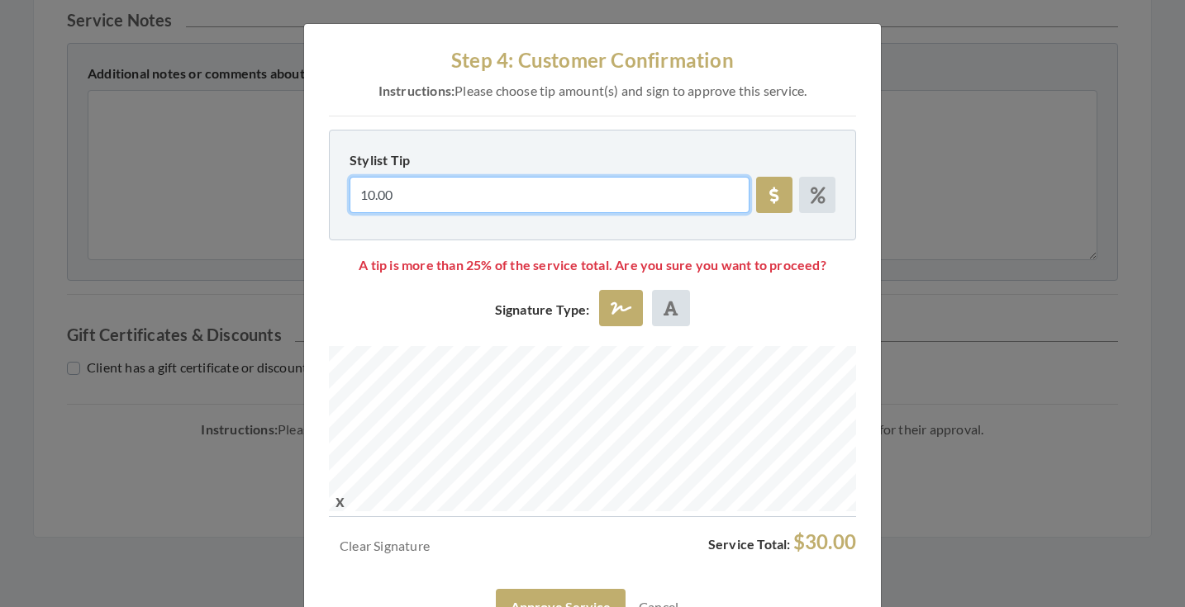
type input "10.00"
click at [810, 333] on div "Signature Type:" at bounding box center [592, 318] width 527 height 56
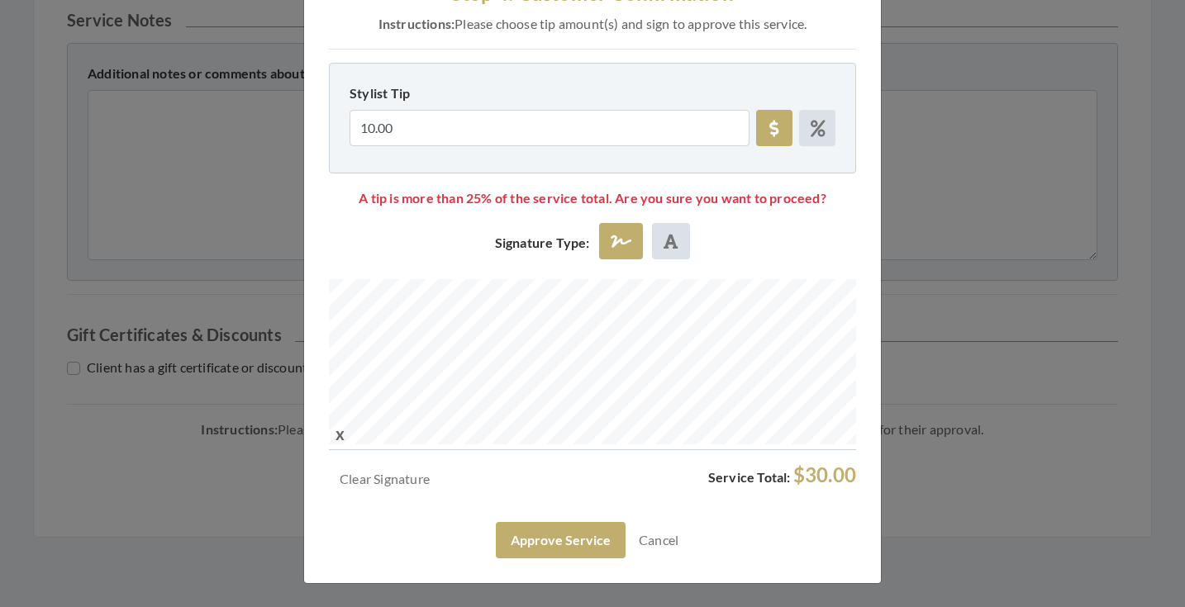
scroll to position [66, 0]
click at [567, 542] on button "Approve Service" at bounding box center [561, 541] width 130 height 36
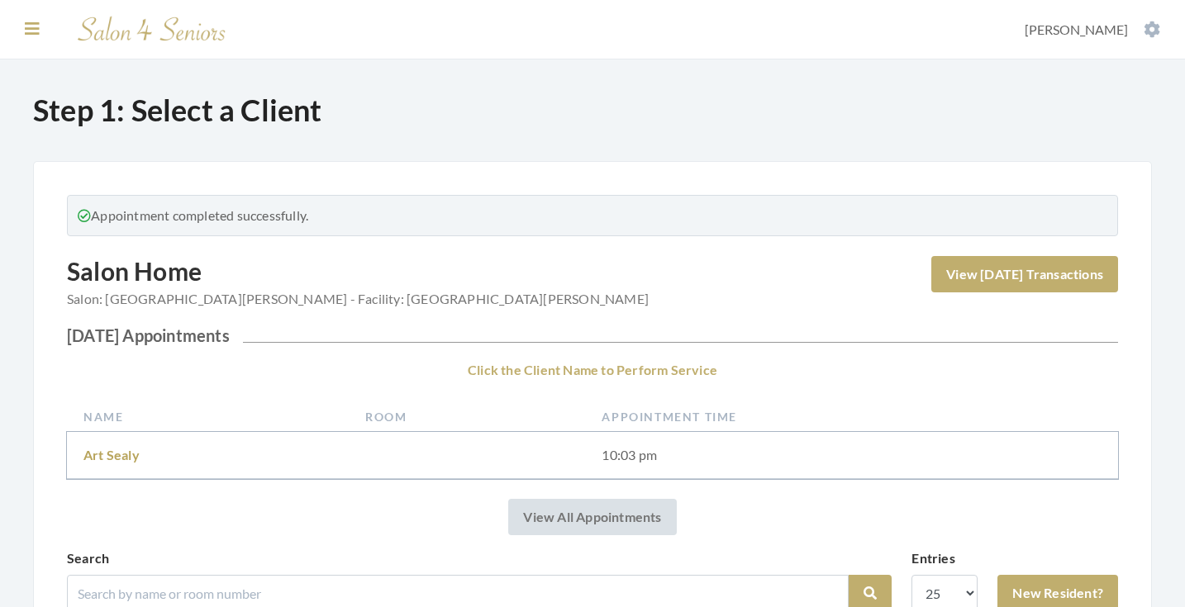
click at [34, 27] on icon at bounding box center [32, 29] width 15 height 17
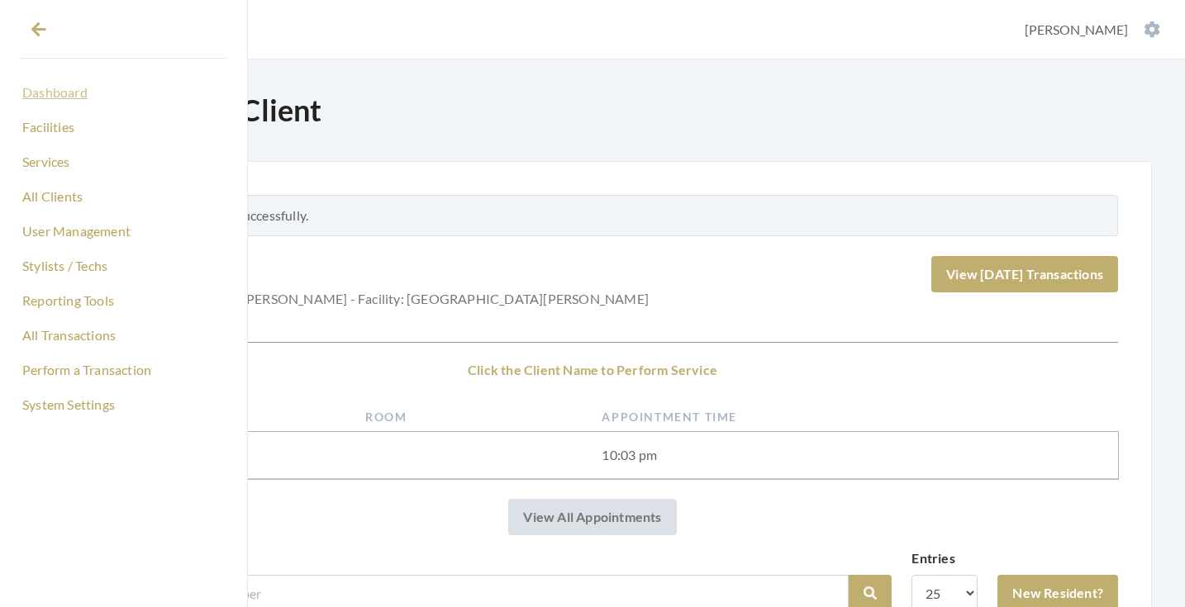
click at [51, 104] on link "Dashboard" at bounding box center [123, 93] width 207 height 28
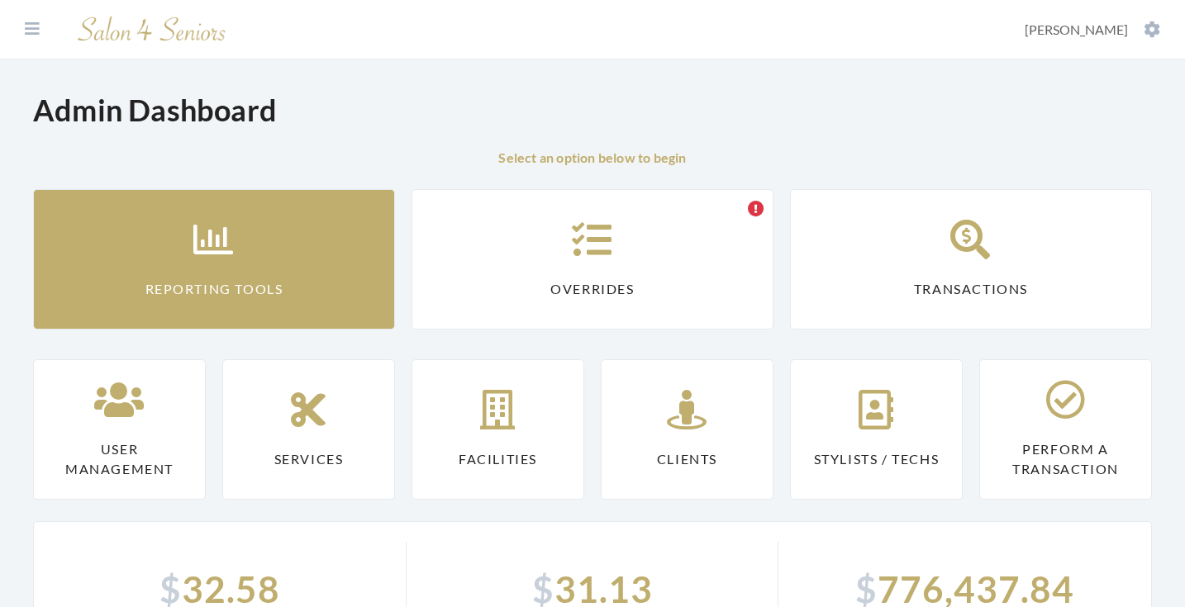
click at [178, 257] on link "Reporting Tools" at bounding box center [214, 259] width 362 height 140
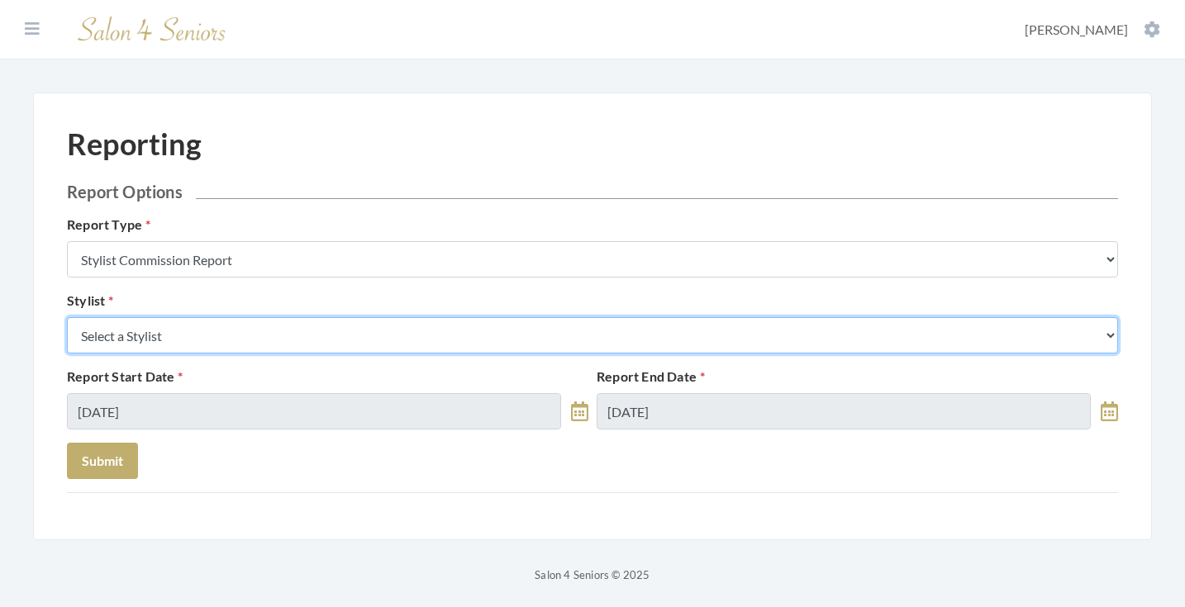
click at [209, 321] on select "Select a Stylist [PERSON_NAME] [PERSON_NAME] [PERSON_NAME] [PERSON_NAME] [PERSO…" at bounding box center [592, 335] width 1051 height 36
select select "153"
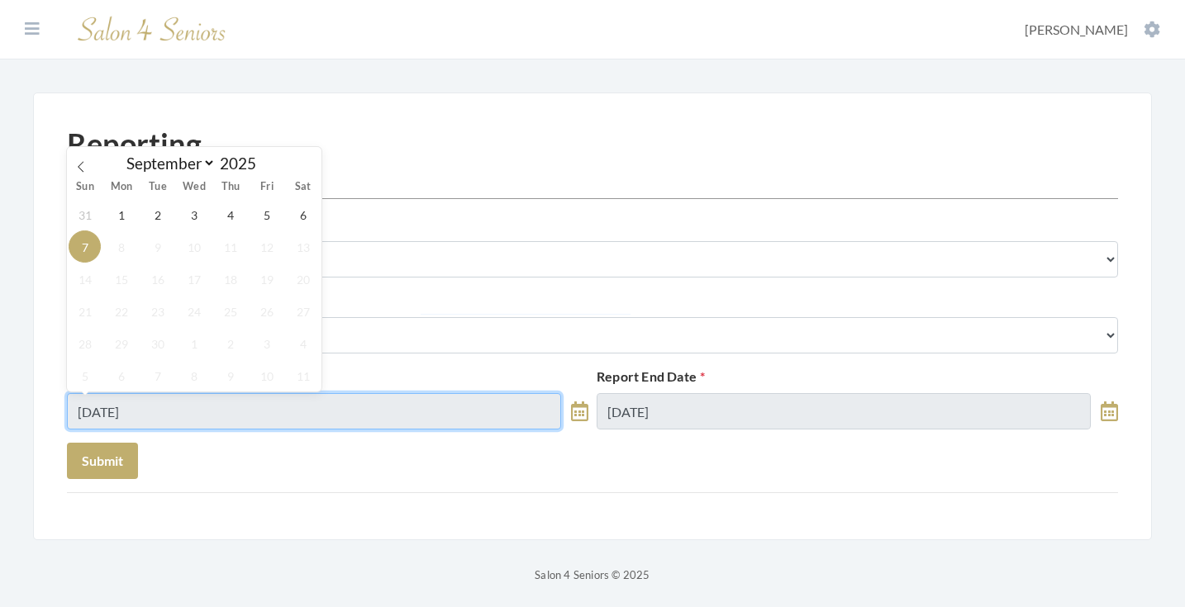
click at [195, 398] on input "[DATE]" at bounding box center [314, 411] width 494 height 36
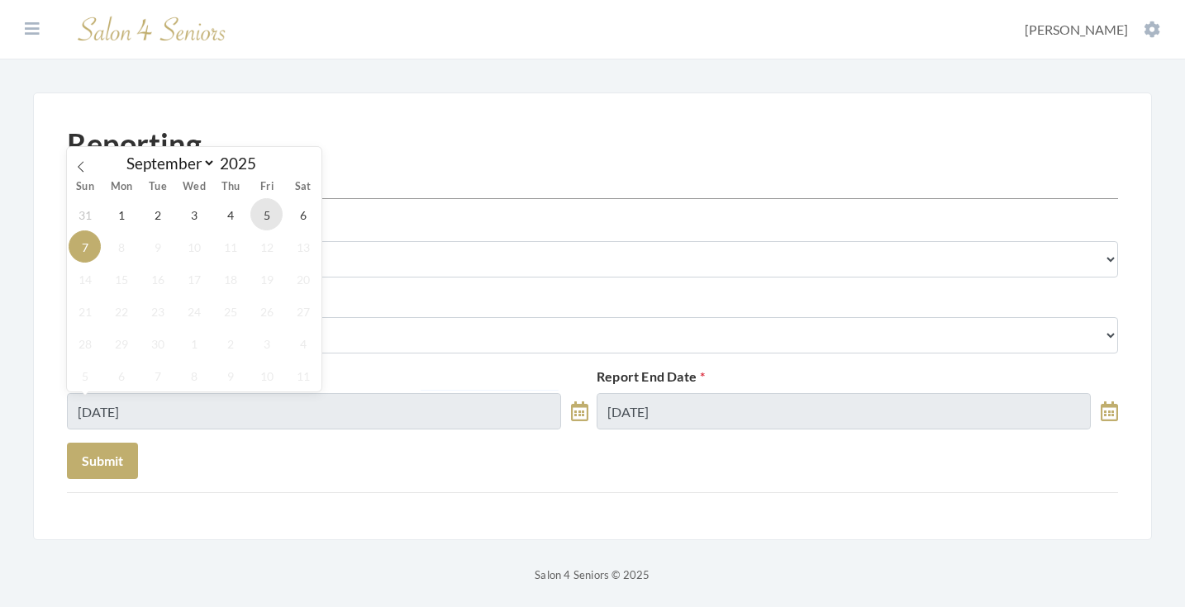
click at [254, 216] on span "5" at bounding box center [266, 214] width 32 height 32
type input "[DATE]"
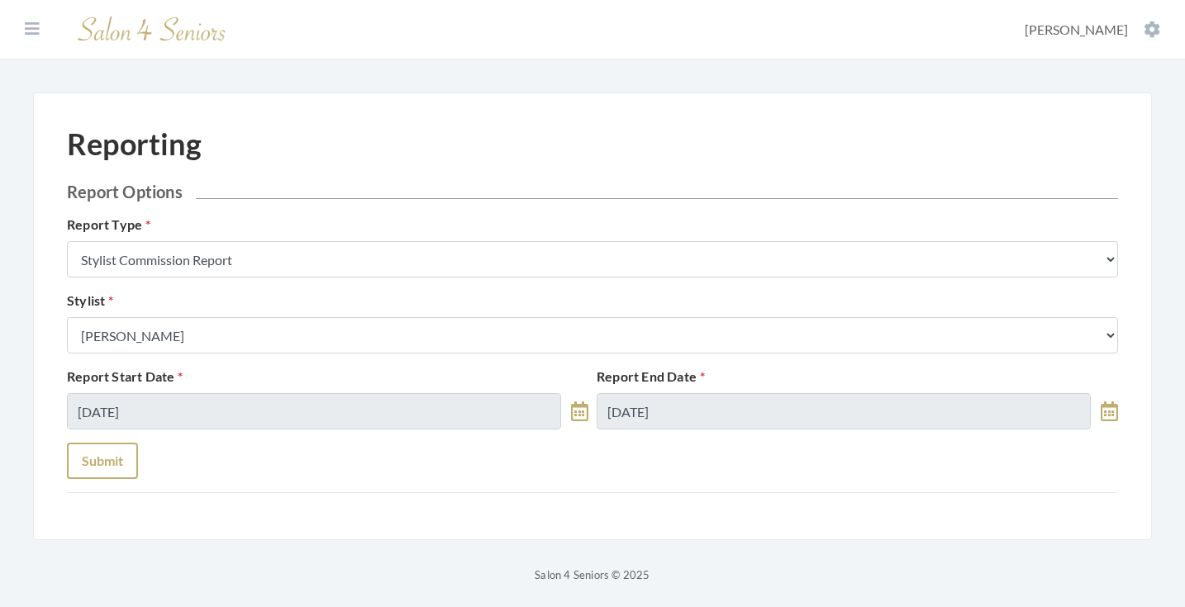
click at [85, 471] on button "Submit" at bounding box center [102, 461] width 71 height 36
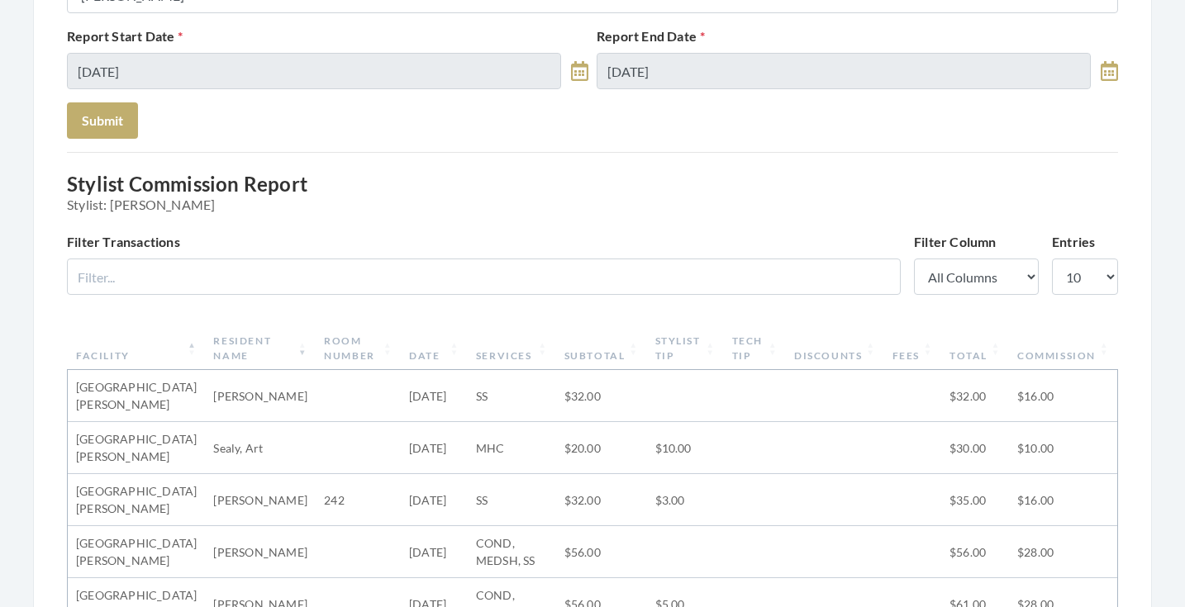
scroll to position [146, 0]
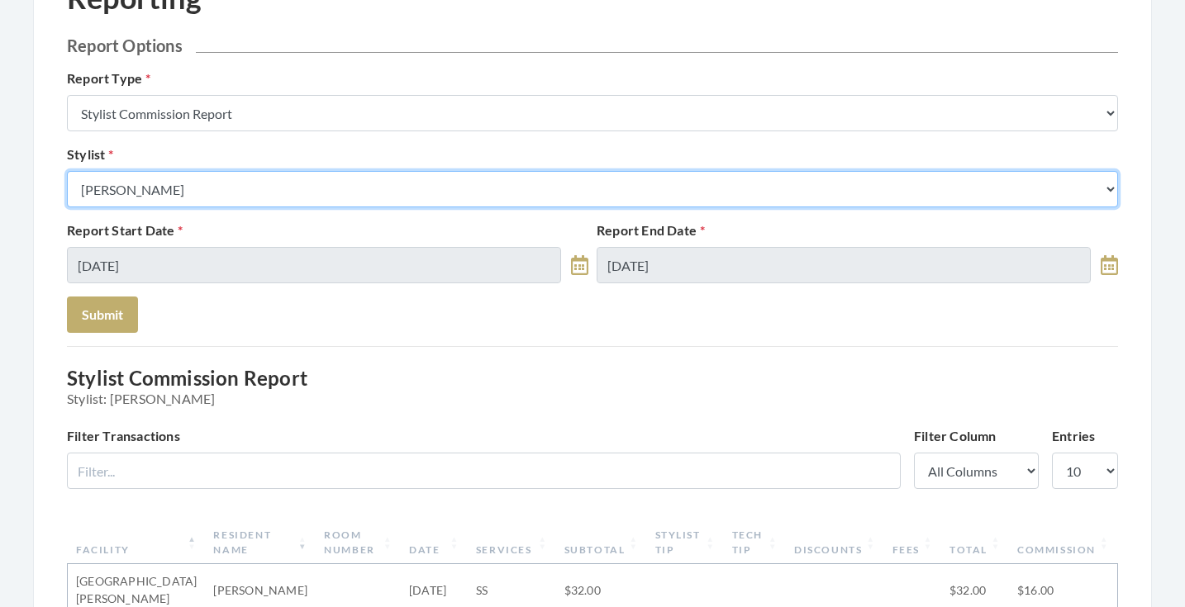
select select "24"
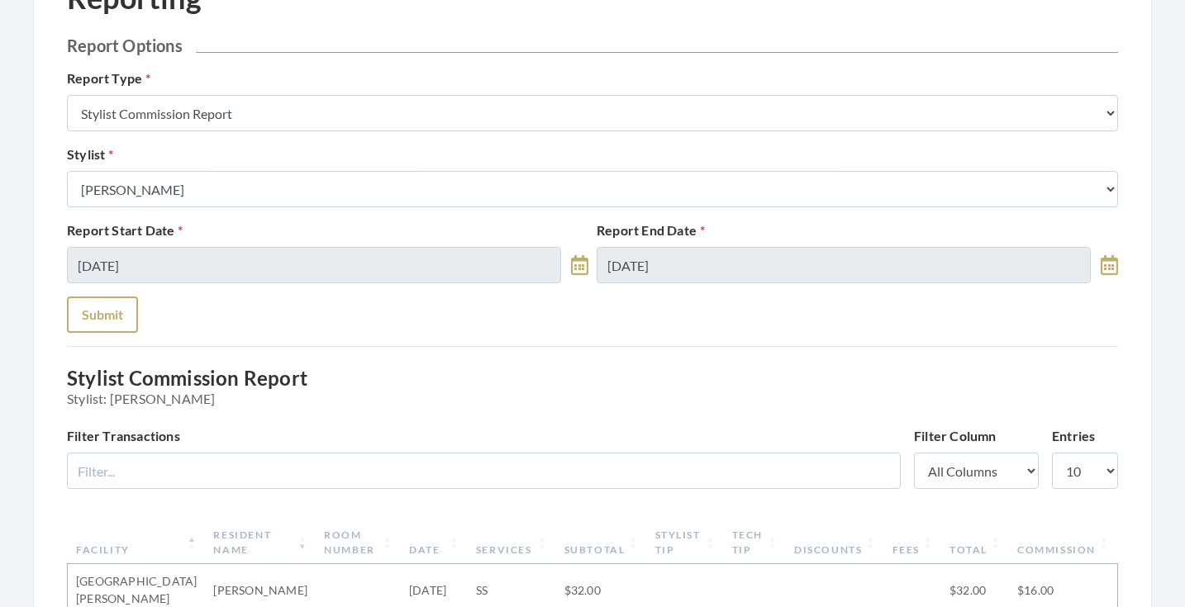
click at [112, 309] on button "Submit" at bounding box center [102, 315] width 71 height 36
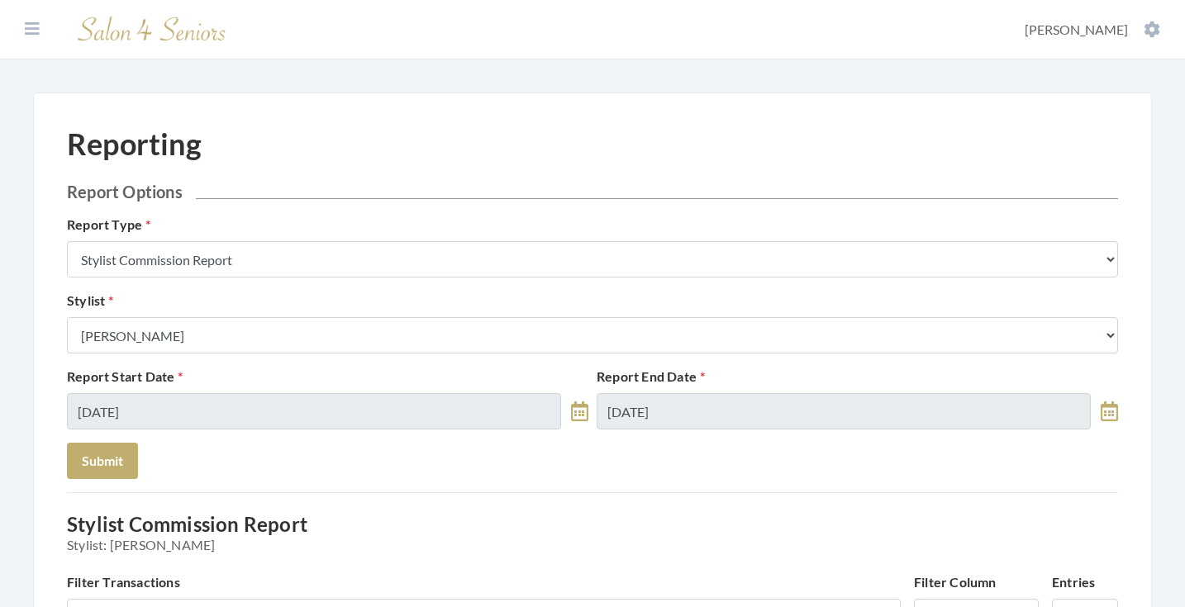
drag, startPoint x: 0, startPoint y: 0, endPoint x: 807, endPoint y: 402, distance: 901.0
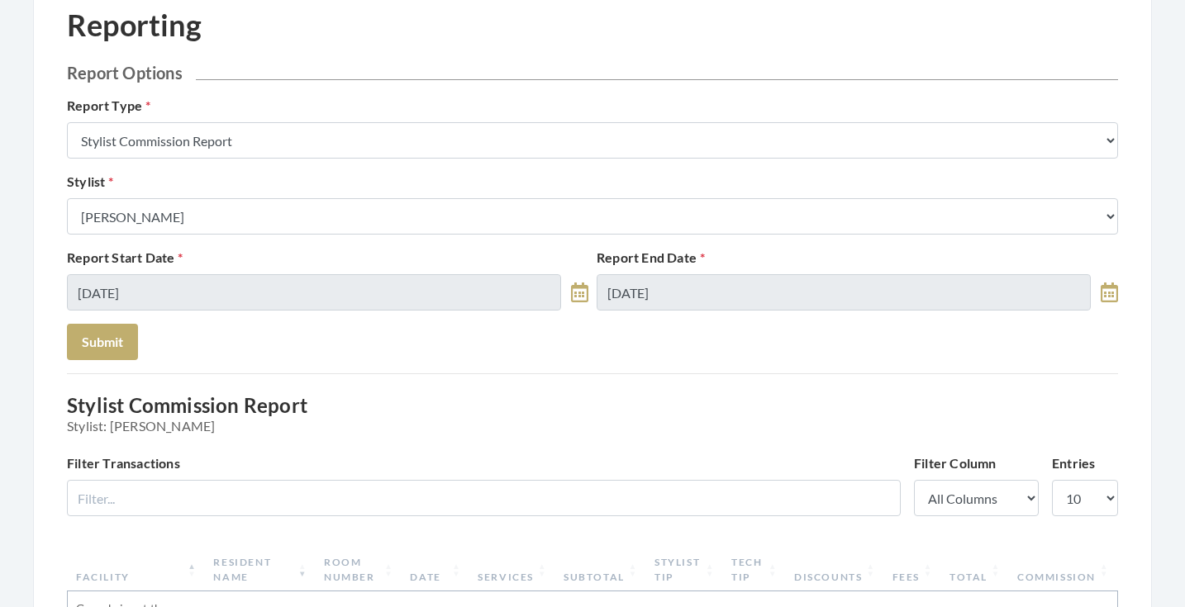
scroll to position [126, 0]
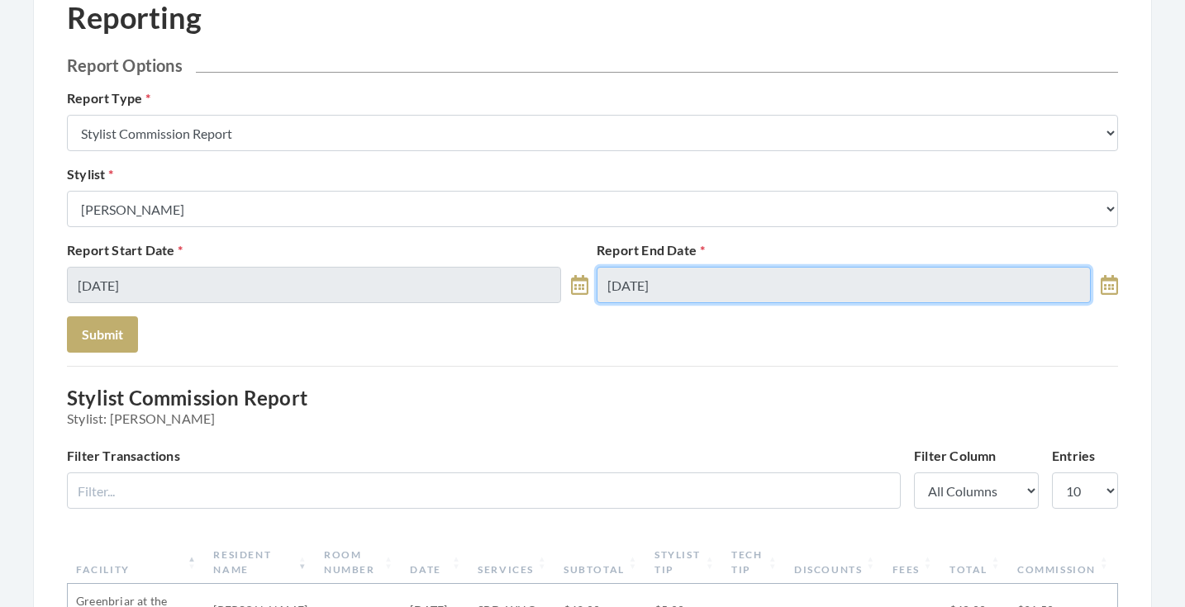
click at [762, 287] on input "09/07/2025" at bounding box center [844, 285] width 494 height 36
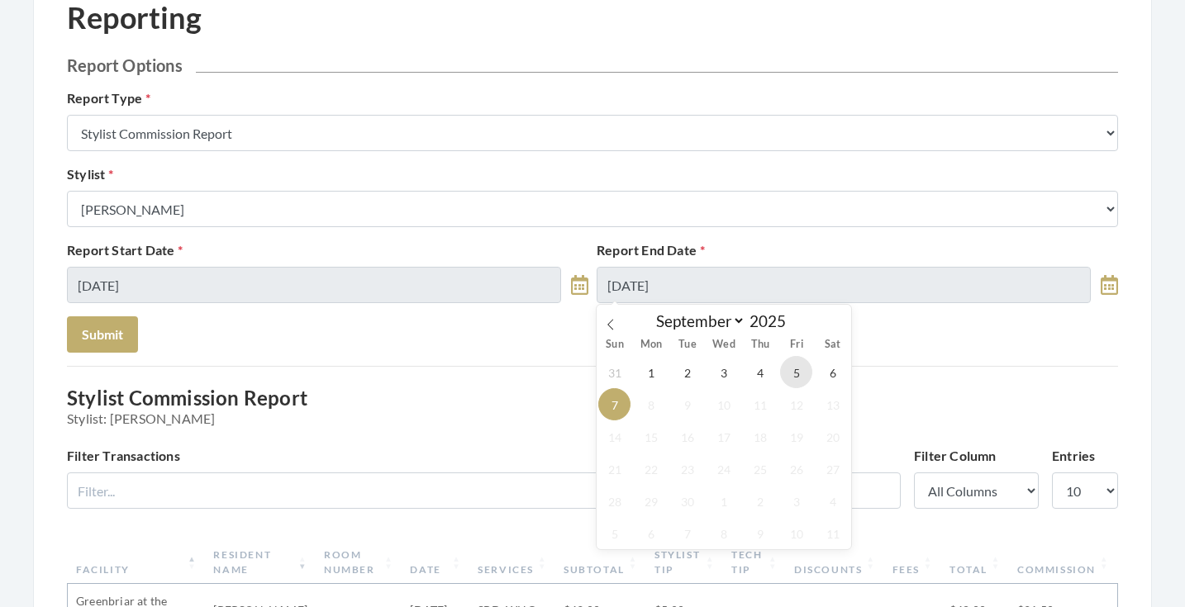
click at [792, 370] on span "5" at bounding box center [796, 372] width 32 height 32
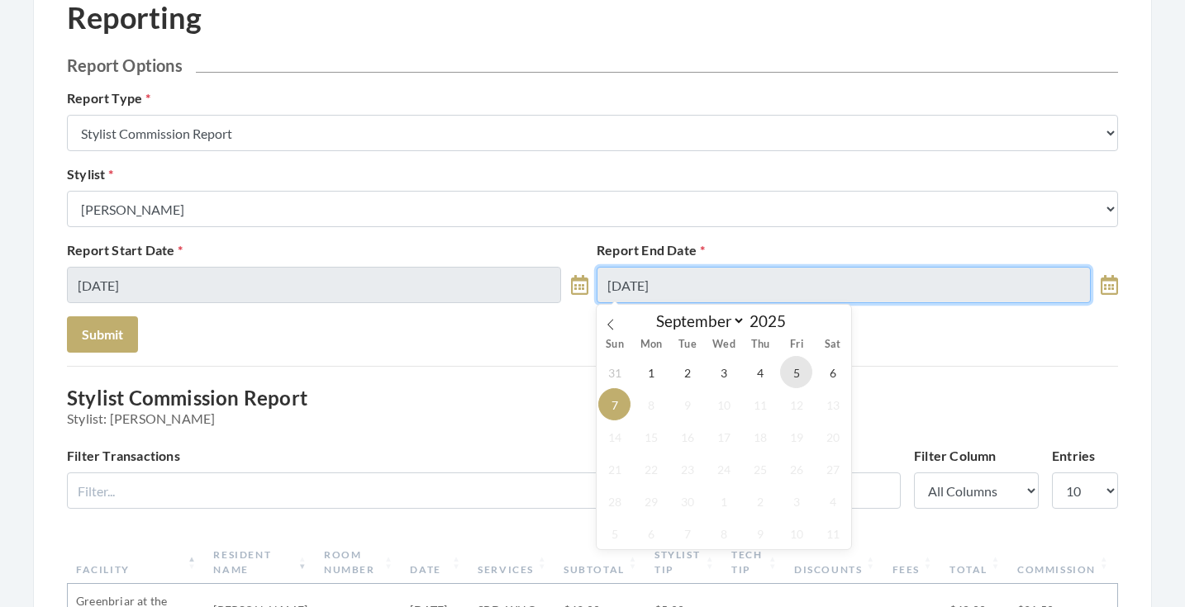
type input "[DATE]"
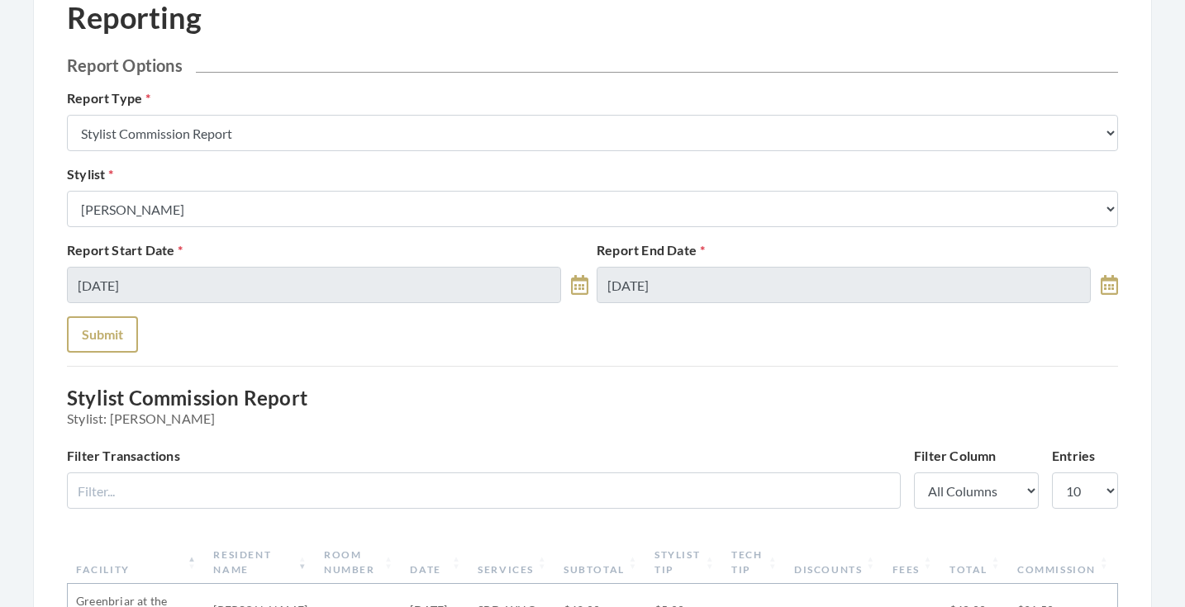
click at [125, 327] on button "Submit" at bounding box center [102, 334] width 71 height 36
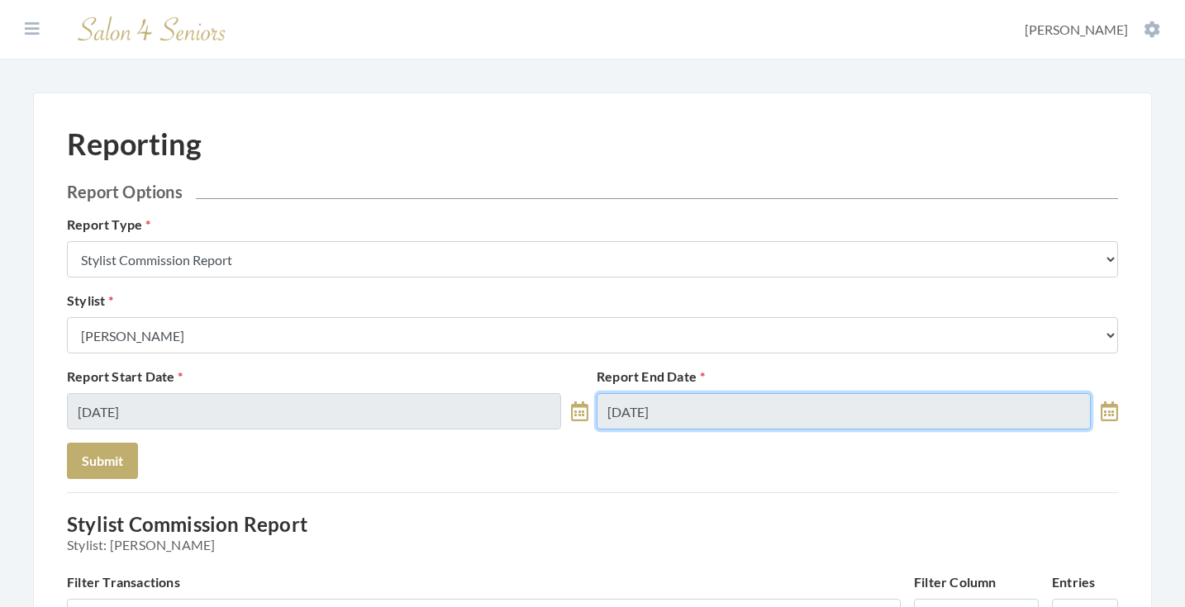
click at [664, 399] on input "[DATE]" at bounding box center [844, 411] width 494 height 36
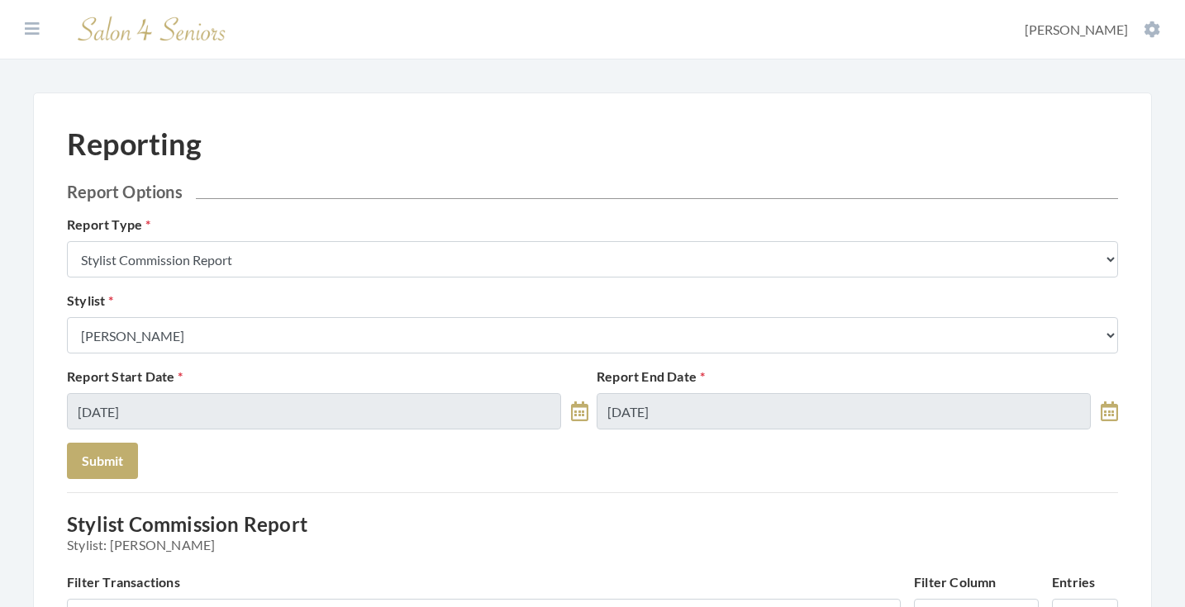
click at [552, 455] on form "Report Options Report Type Stylist Commission Report Tech Payroll Report Facili…" at bounding box center [592, 330] width 1051 height 297
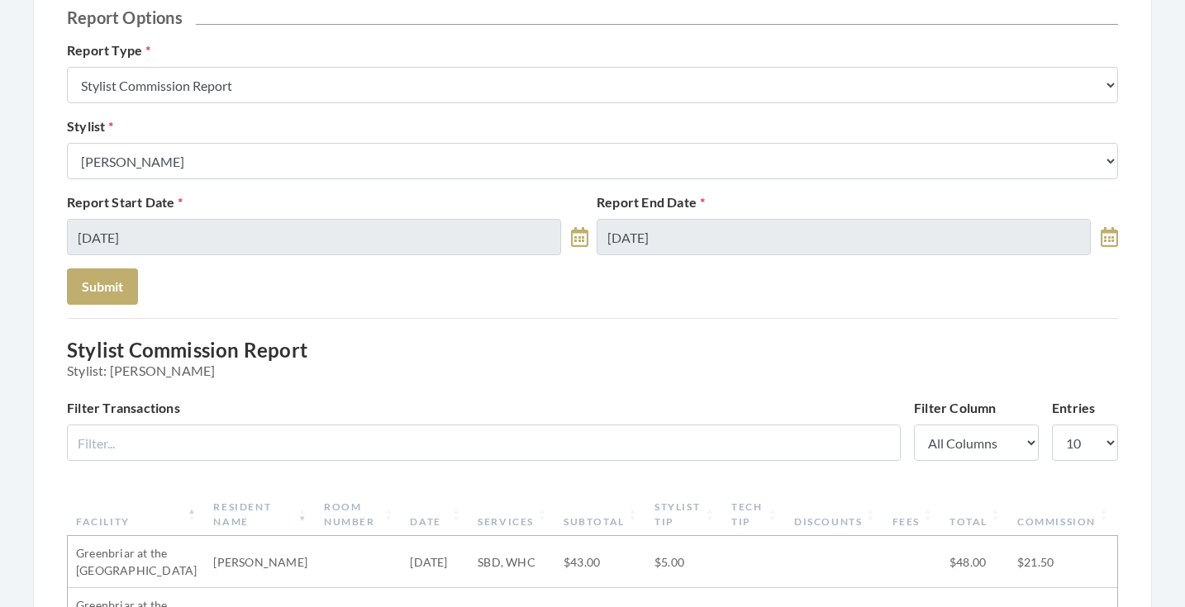
scroll to position [49, 0]
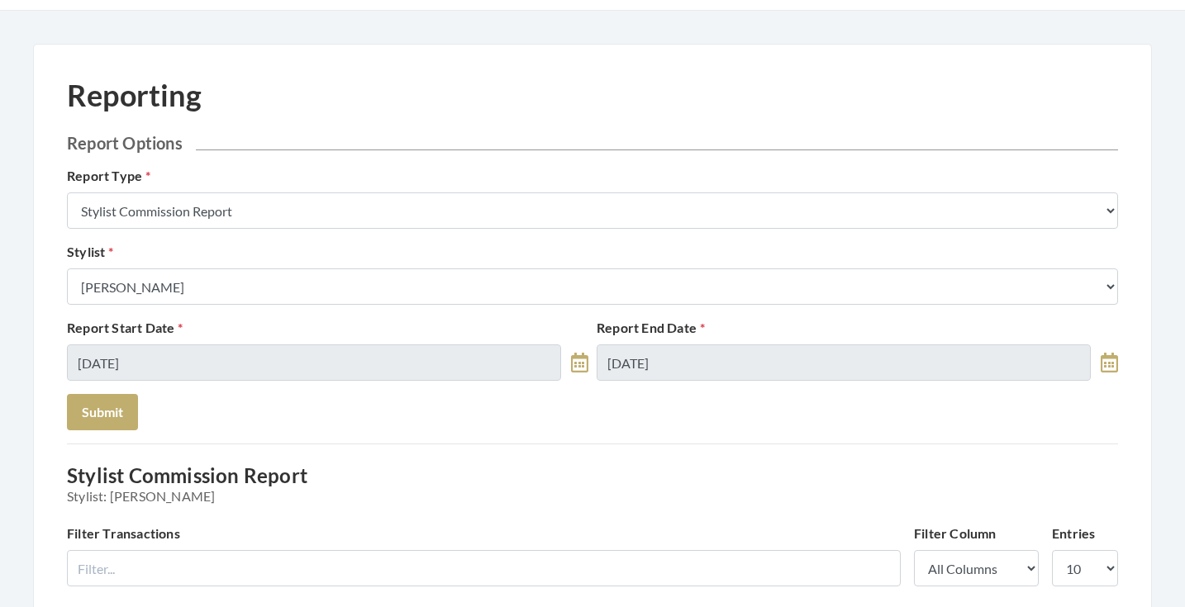
click at [387, 264] on div "Stylist Select a Stylist Alaina Krumm Alisha Teasley Anna White Ashley Venable …" at bounding box center [592, 273] width 1059 height 63
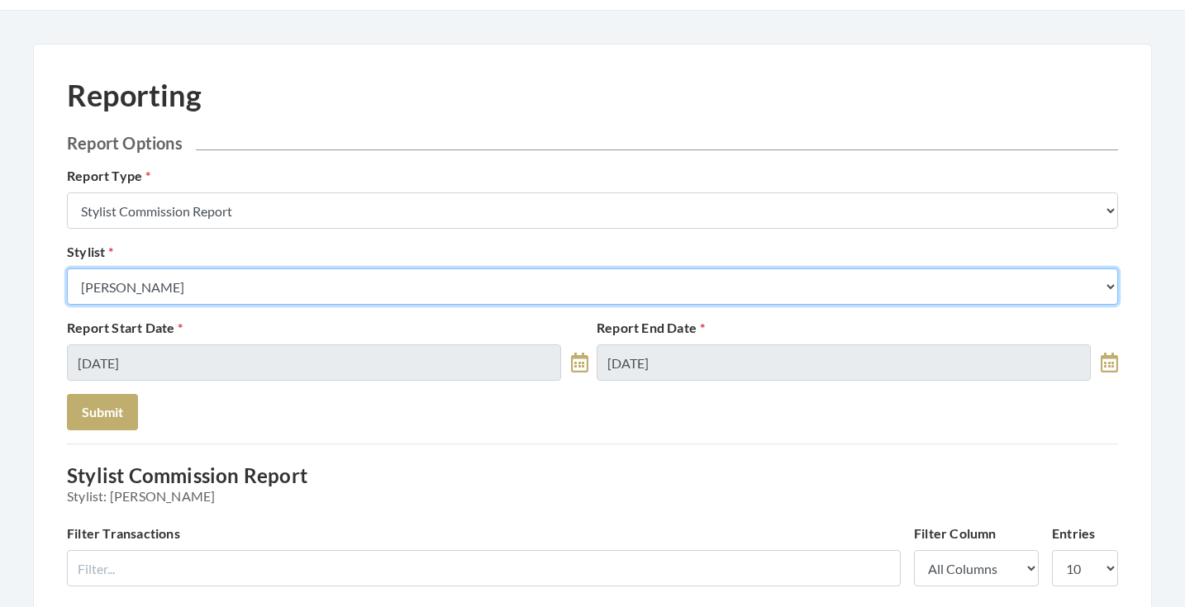
select select "13"
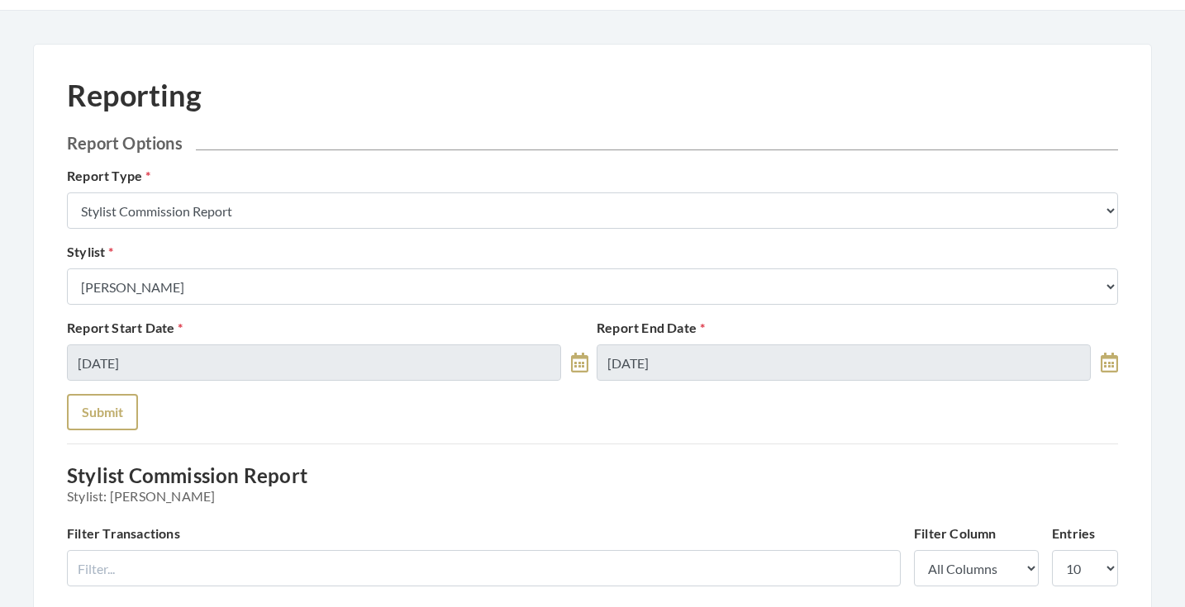
click at [107, 401] on button "Submit" at bounding box center [102, 412] width 71 height 36
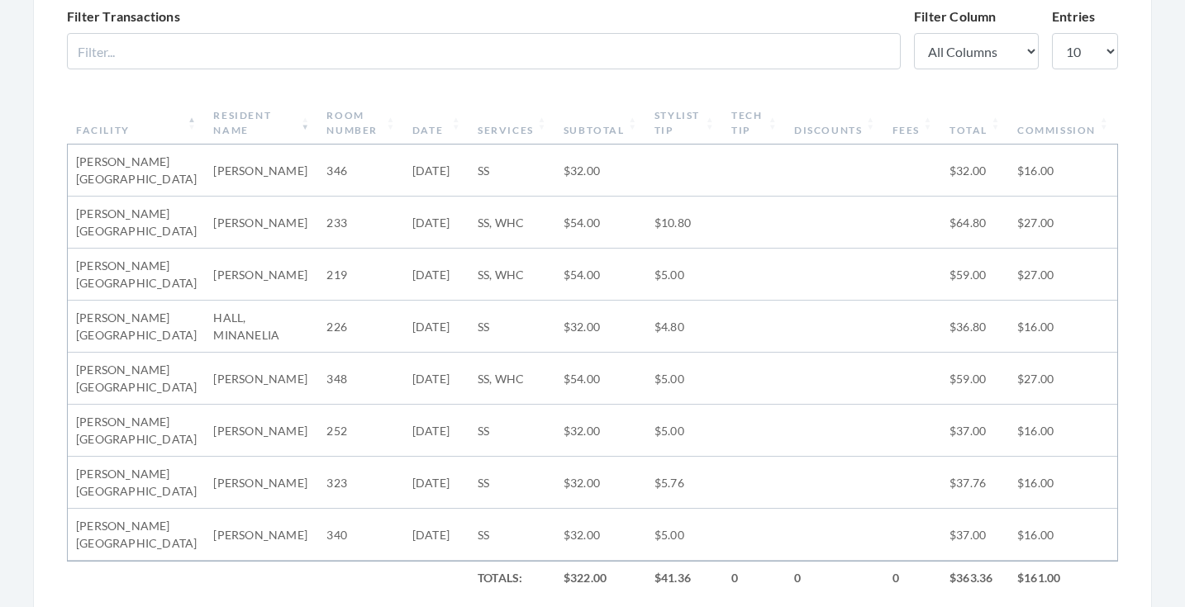
scroll to position [103, 0]
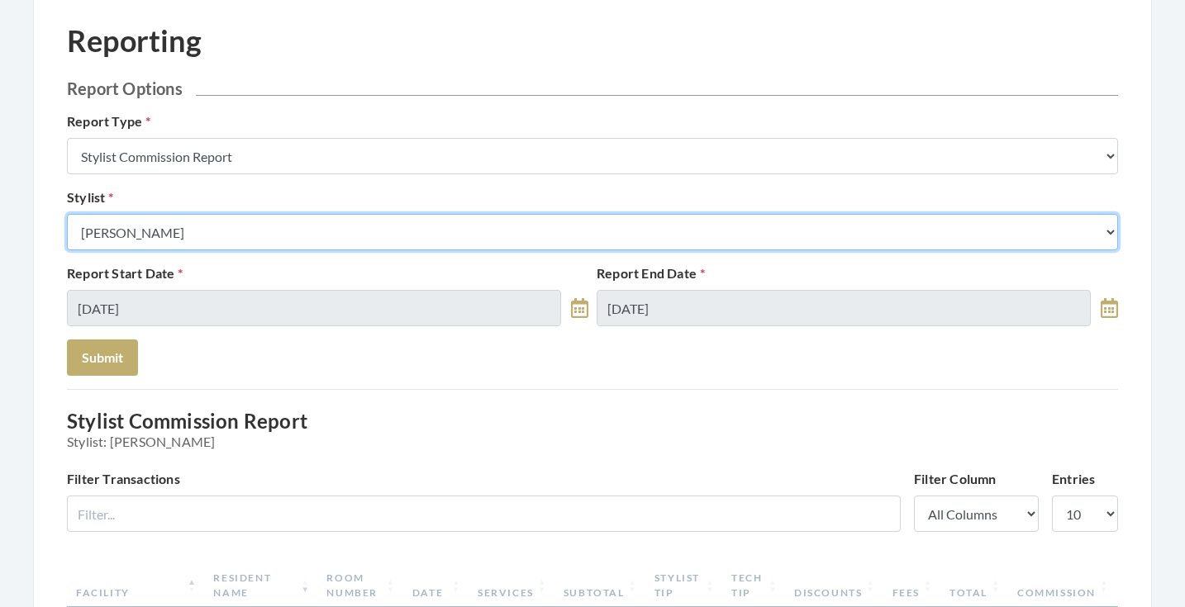
select select "44"
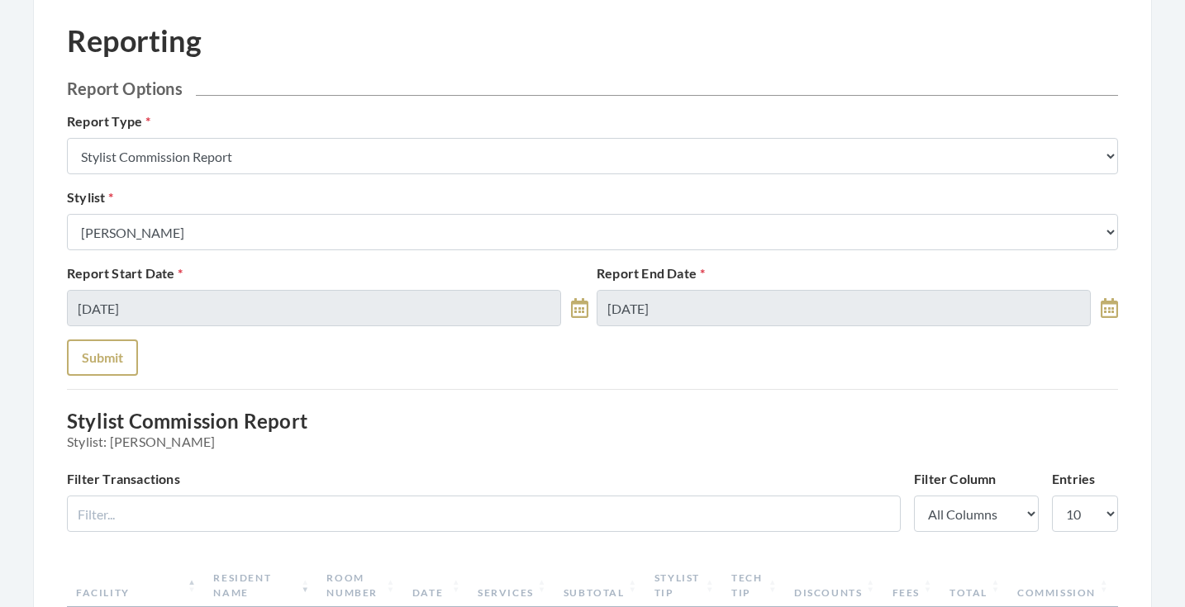
click at [123, 348] on button "Submit" at bounding box center [102, 358] width 71 height 36
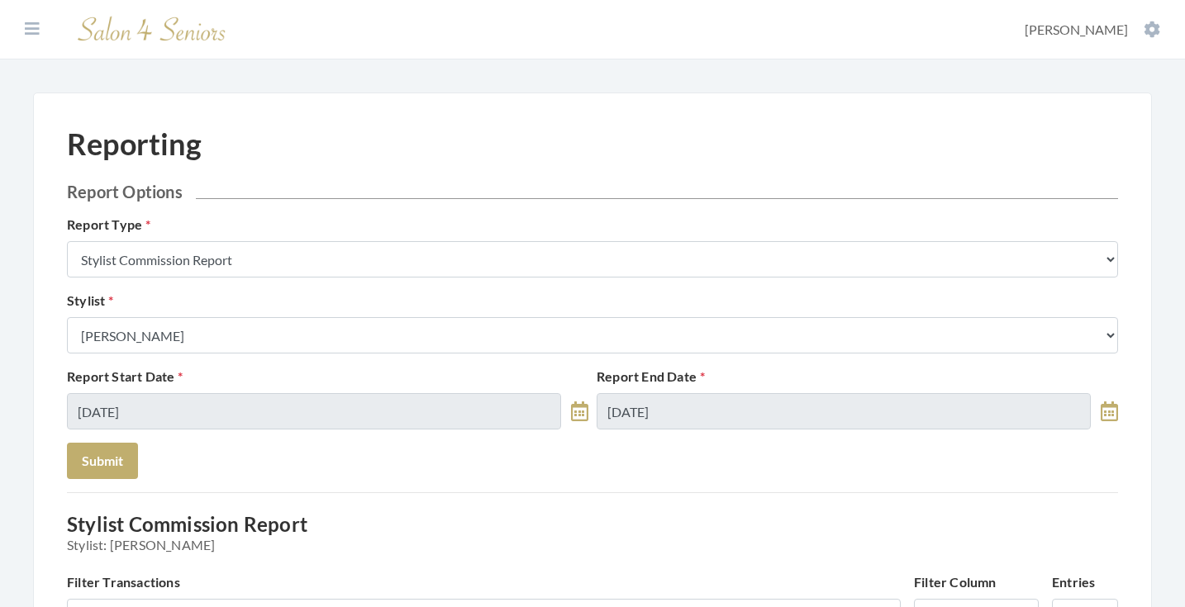
select select "8"
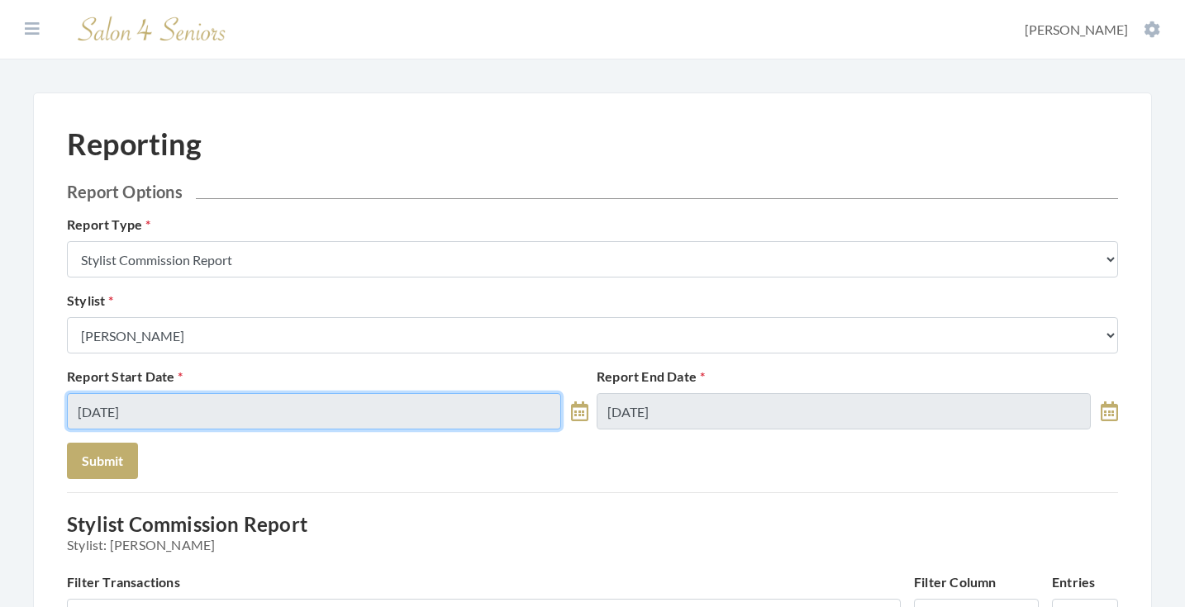
click at [227, 415] on input "[DATE]" at bounding box center [314, 411] width 494 height 36
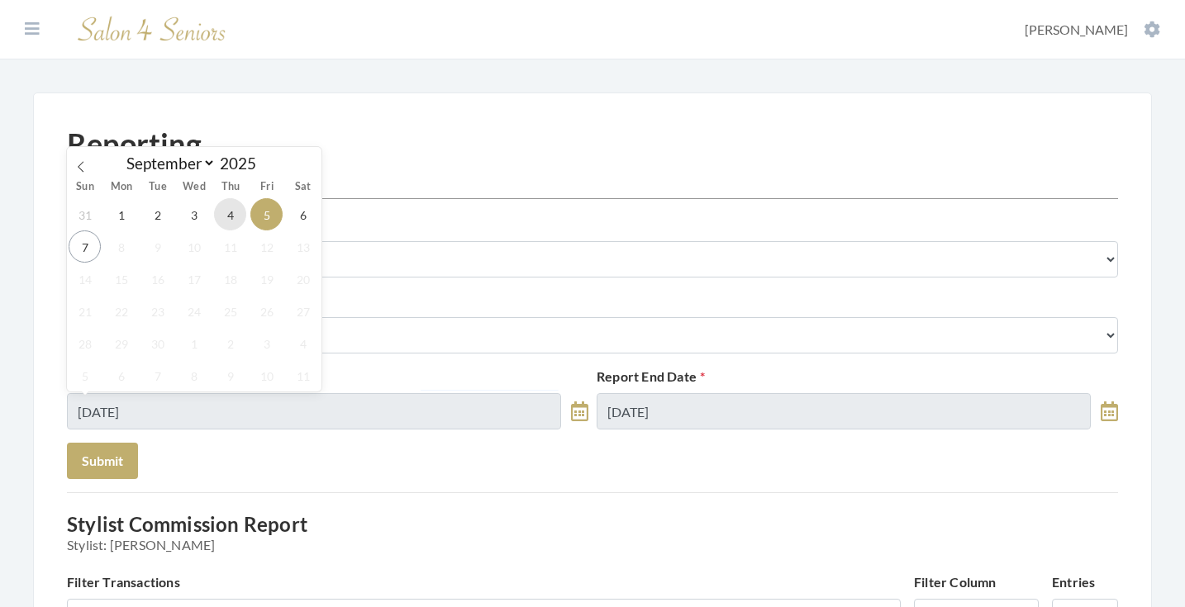
click at [230, 217] on span "4" at bounding box center [230, 214] width 32 height 32
type input "[DATE]"
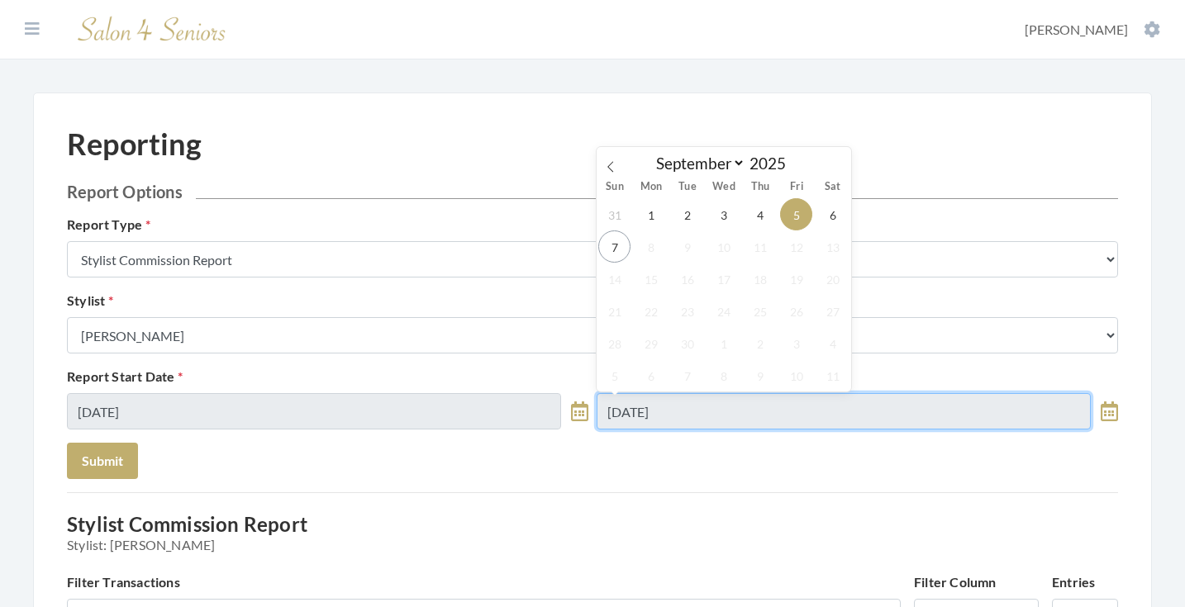
click at [659, 401] on input "09/05/2025" at bounding box center [844, 411] width 494 height 36
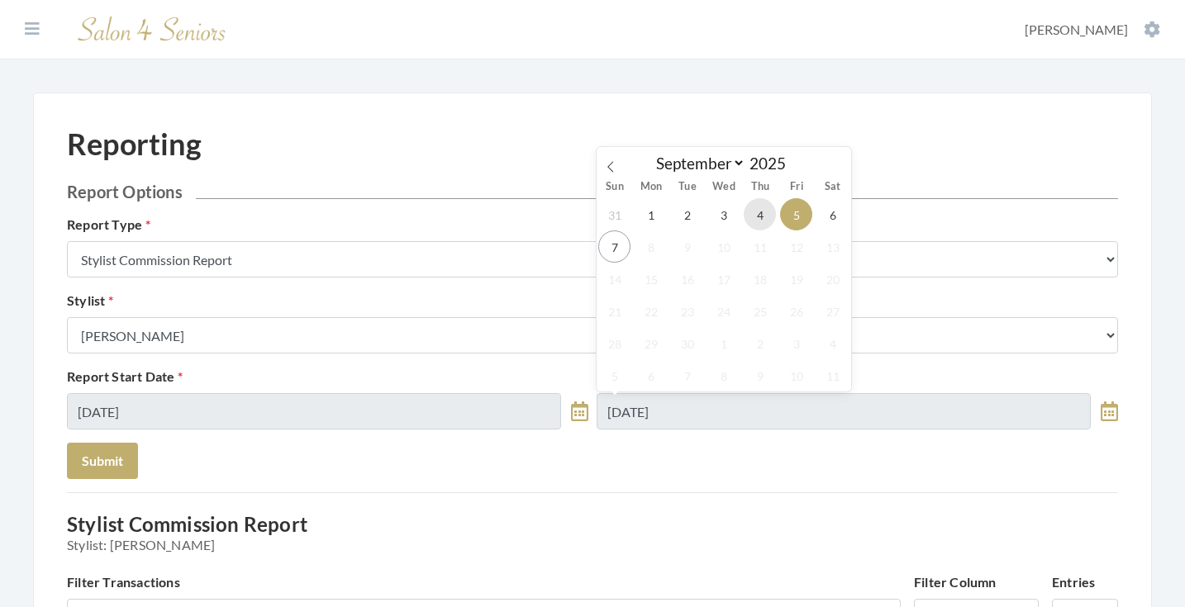
click at [764, 210] on span "4" at bounding box center [760, 214] width 32 height 32
type input "[DATE]"
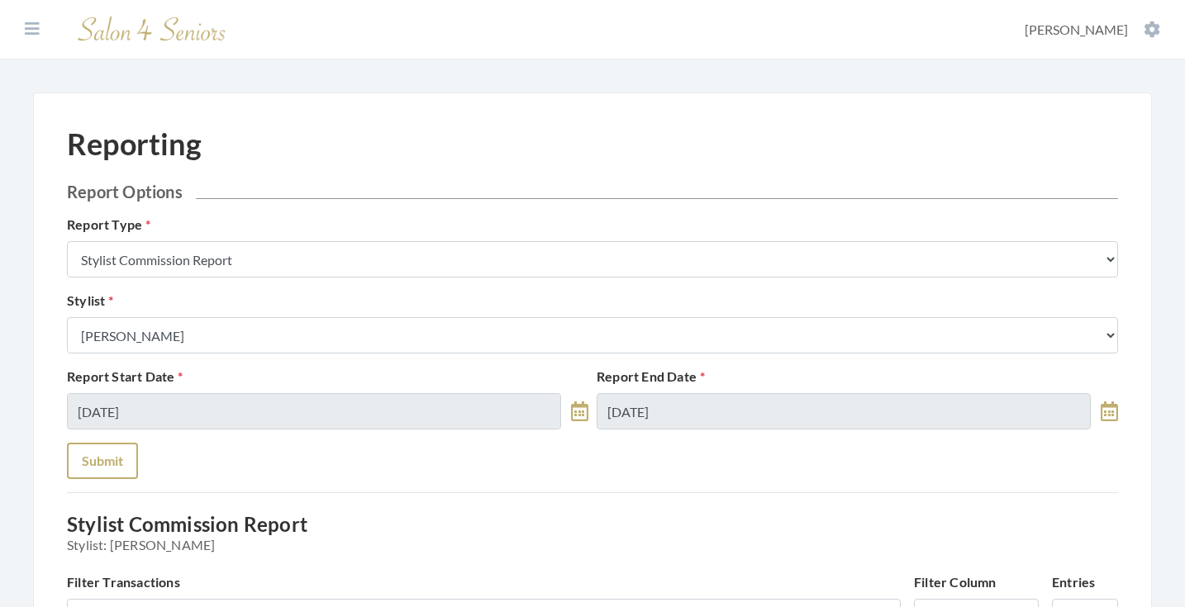
click at [105, 464] on button "Submit" at bounding box center [102, 461] width 71 height 36
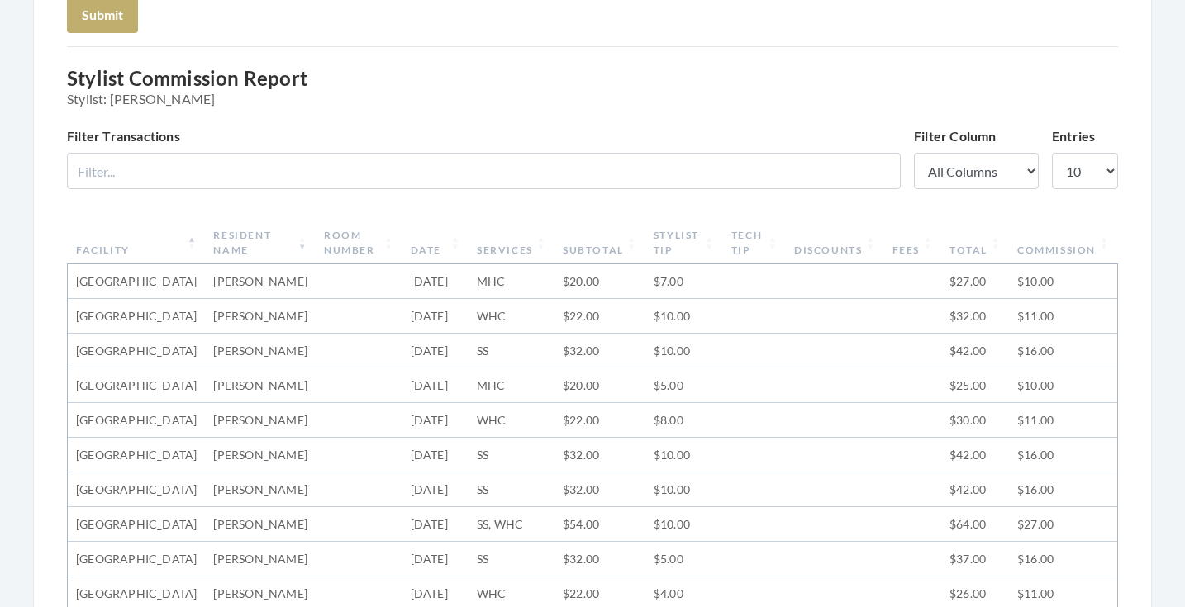
scroll to position [456, 0]
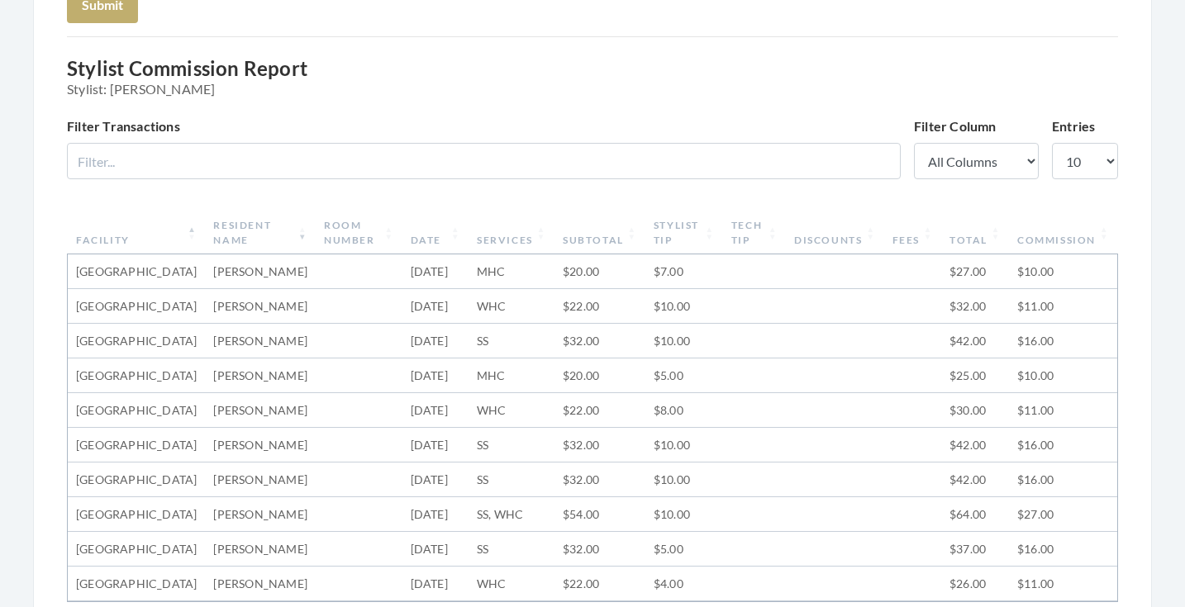
click at [583, 240] on th "Subtotal" at bounding box center [599, 233] width 91 height 43
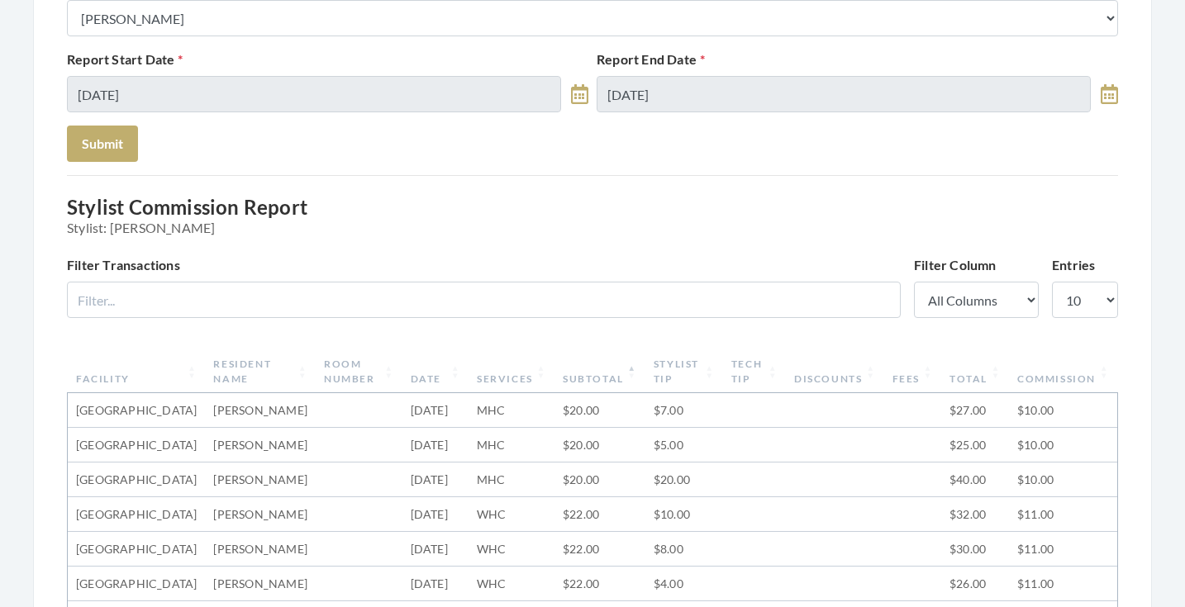
scroll to position [307, 0]
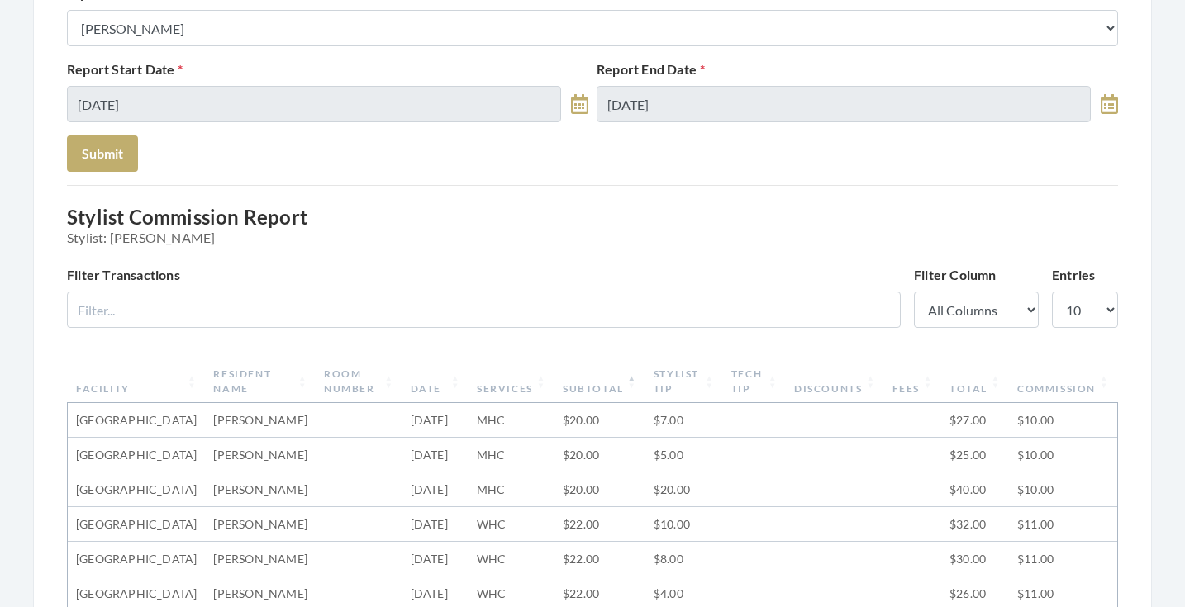
click at [591, 383] on th "Subtotal" at bounding box center [599, 381] width 91 height 43
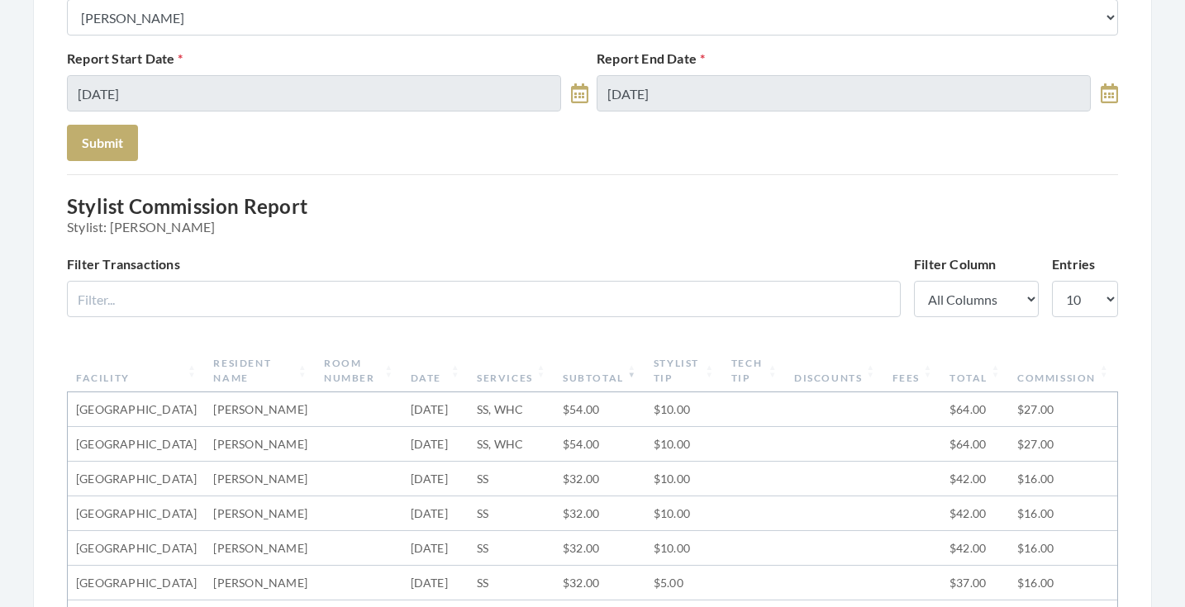
scroll to position [229, 0]
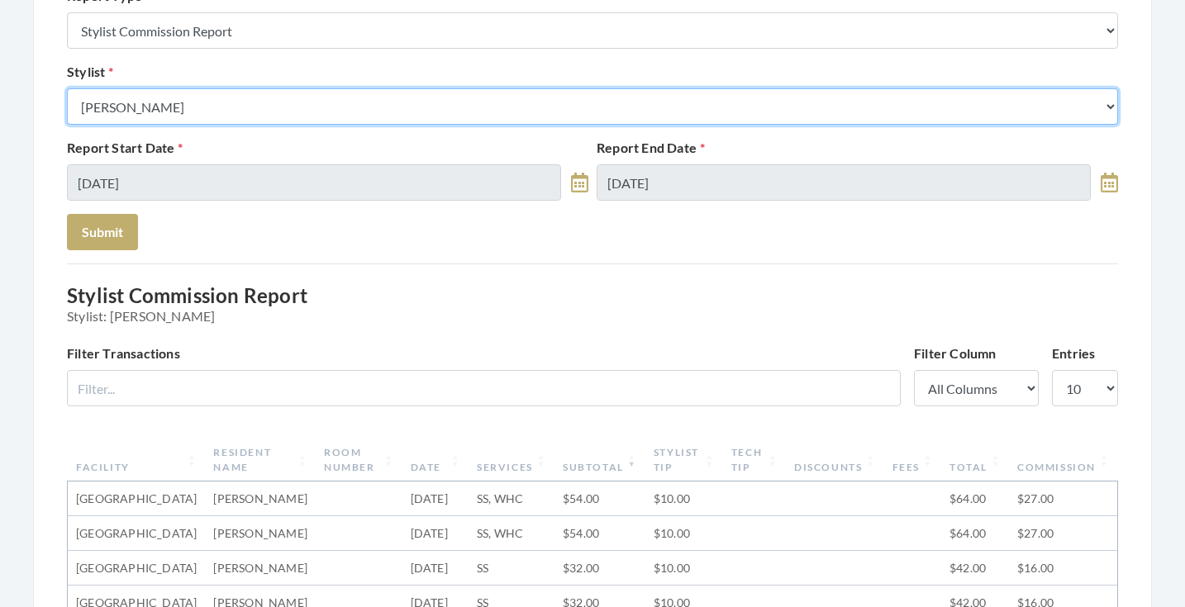
select select "28"
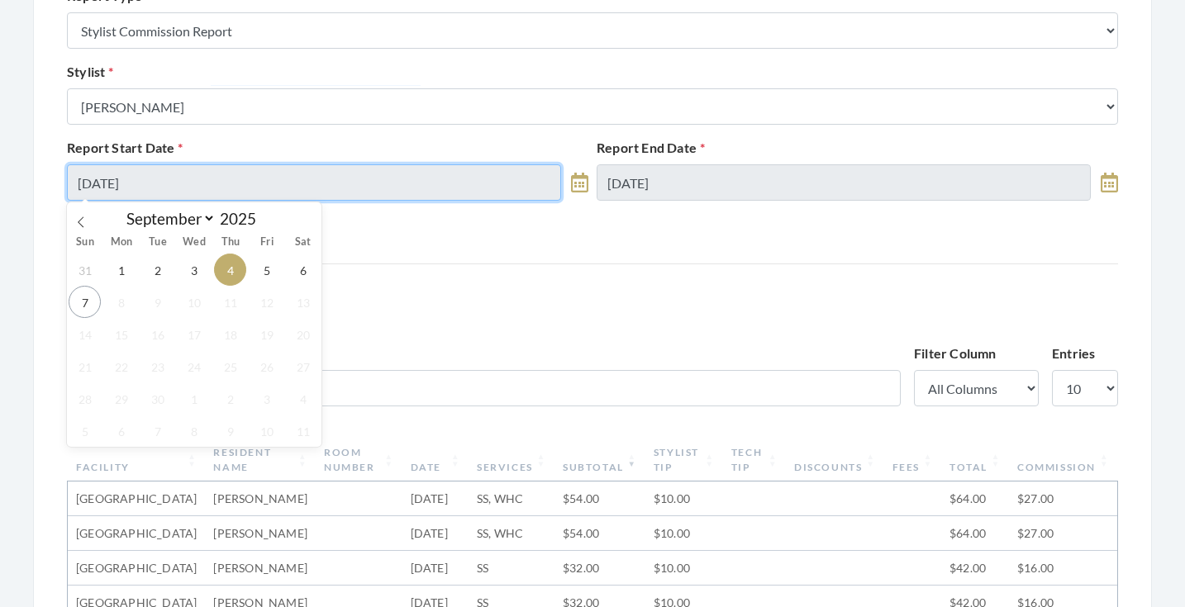
click at [262, 172] on input "[DATE]" at bounding box center [314, 182] width 494 height 36
click at [447, 323] on span "Stylist: [PERSON_NAME]" at bounding box center [592, 316] width 1051 height 16
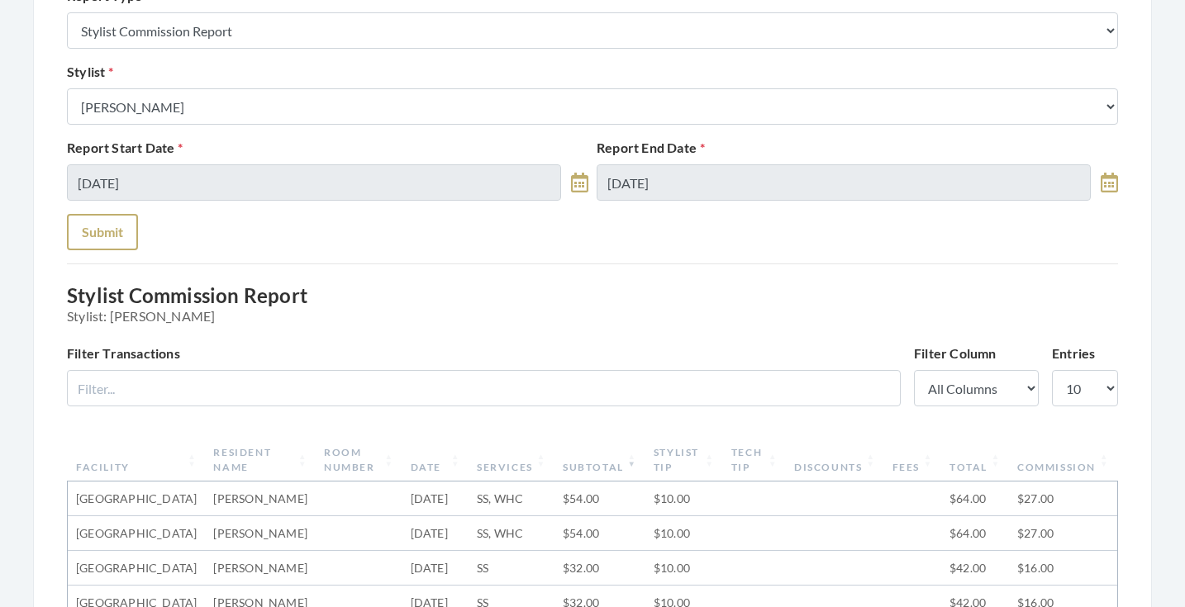
click at [126, 219] on button "Submit" at bounding box center [102, 232] width 71 height 36
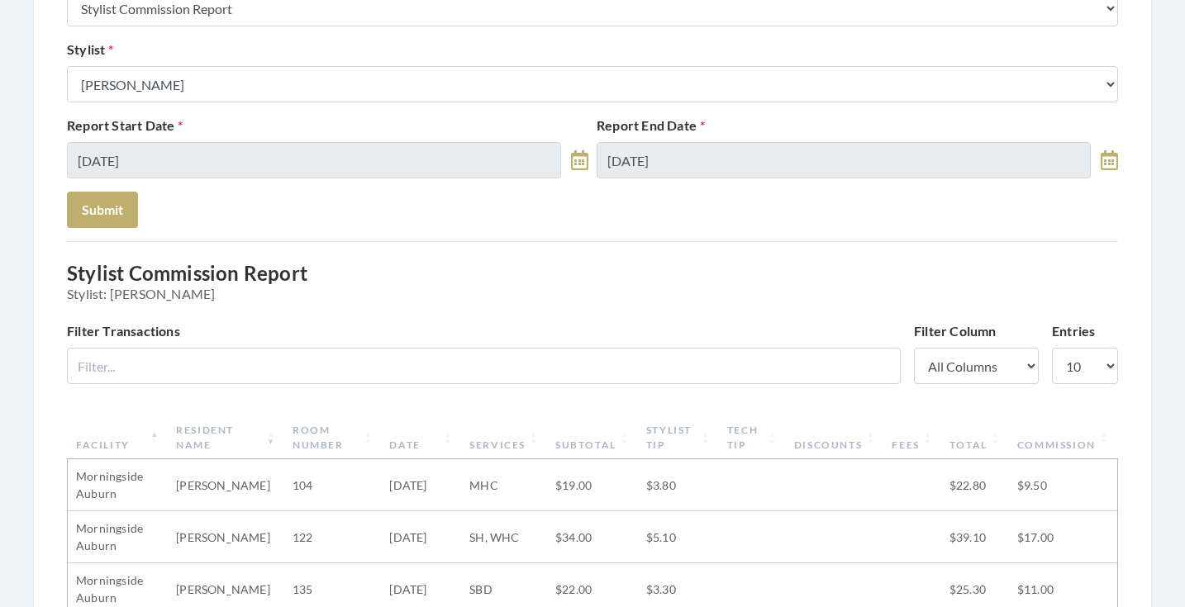
scroll to position [224, 0]
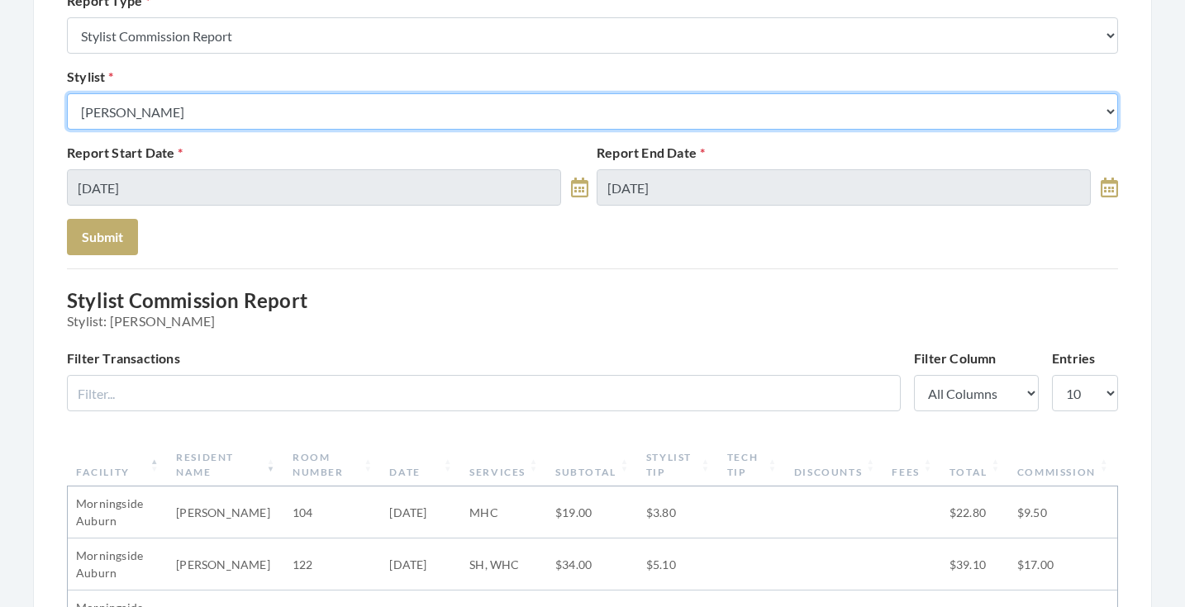
select select "146"
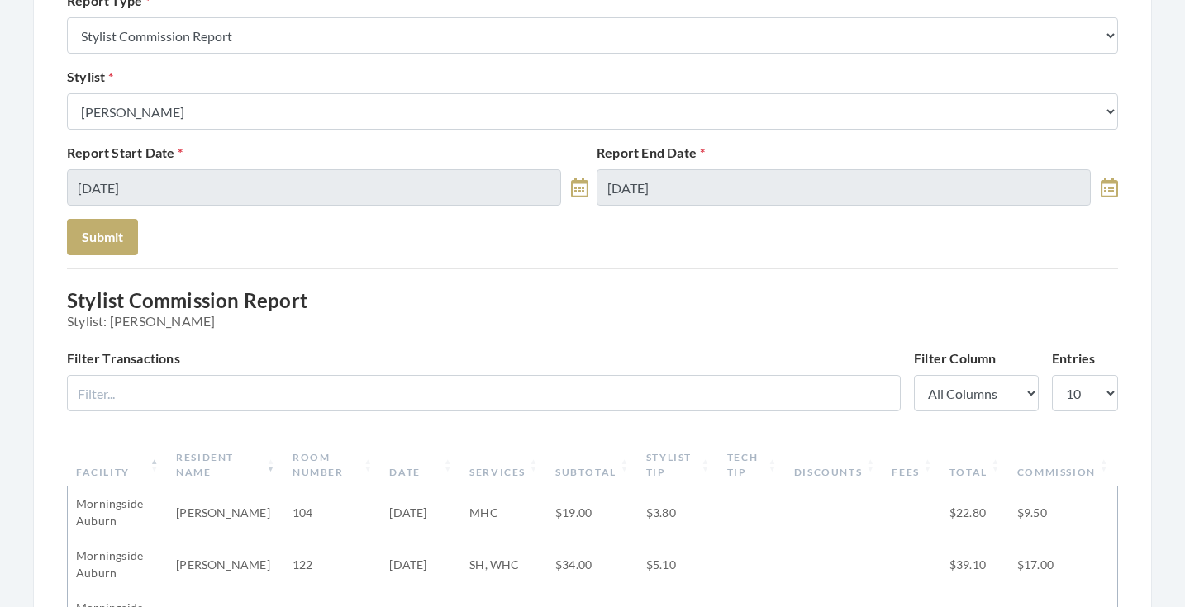
click at [215, 165] on div "Report Start Date 09/04/2025" at bounding box center [328, 174] width 530 height 63
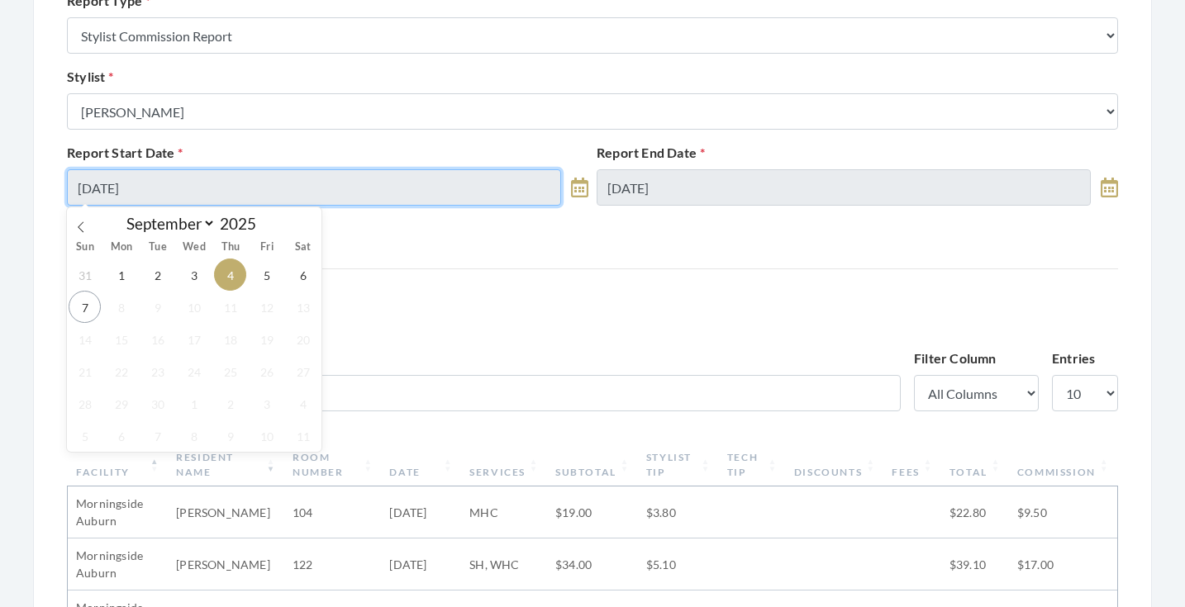
click at [213, 174] on input "09/04/2025" at bounding box center [314, 187] width 494 height 36
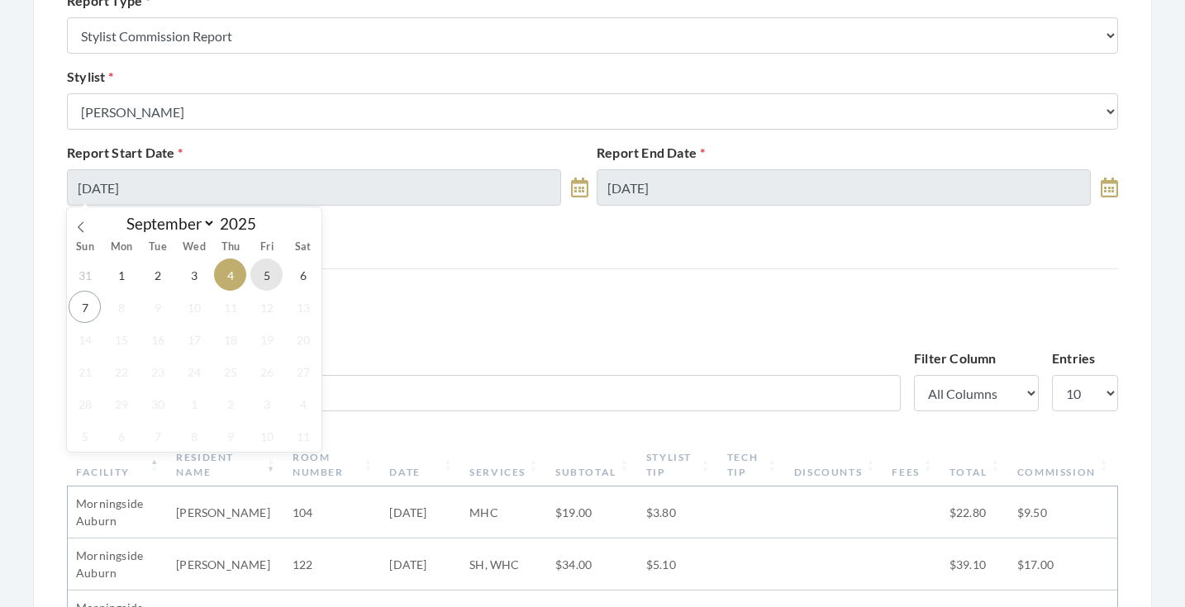
click at [269, 271] on span "5" at bounding box center [266, 275] width 32 height 32
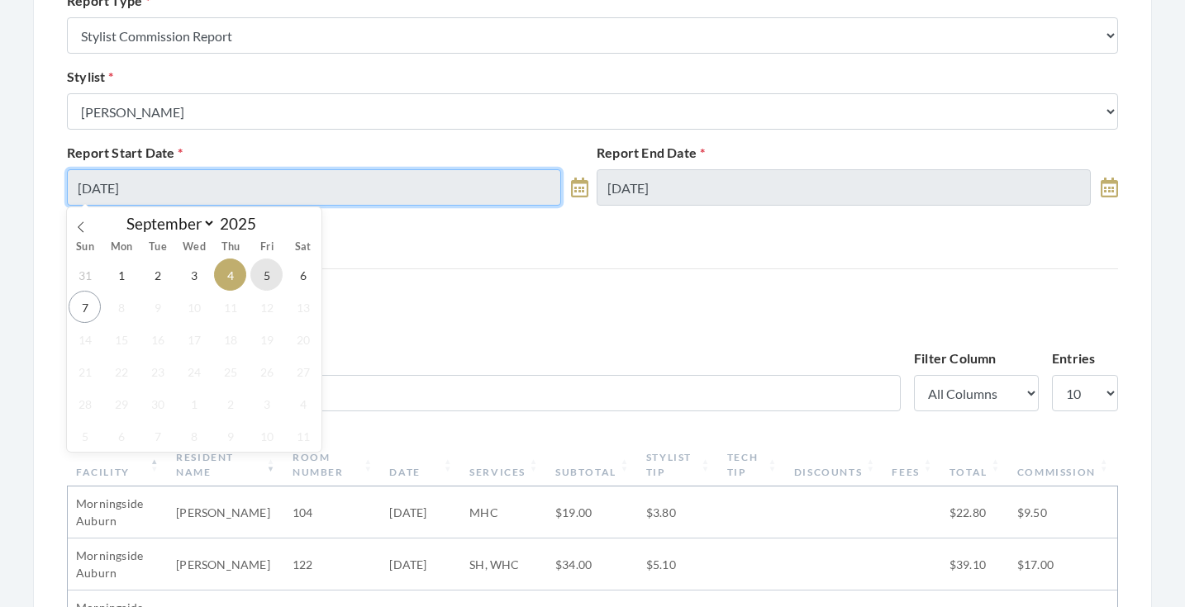
type input "[DATE]"
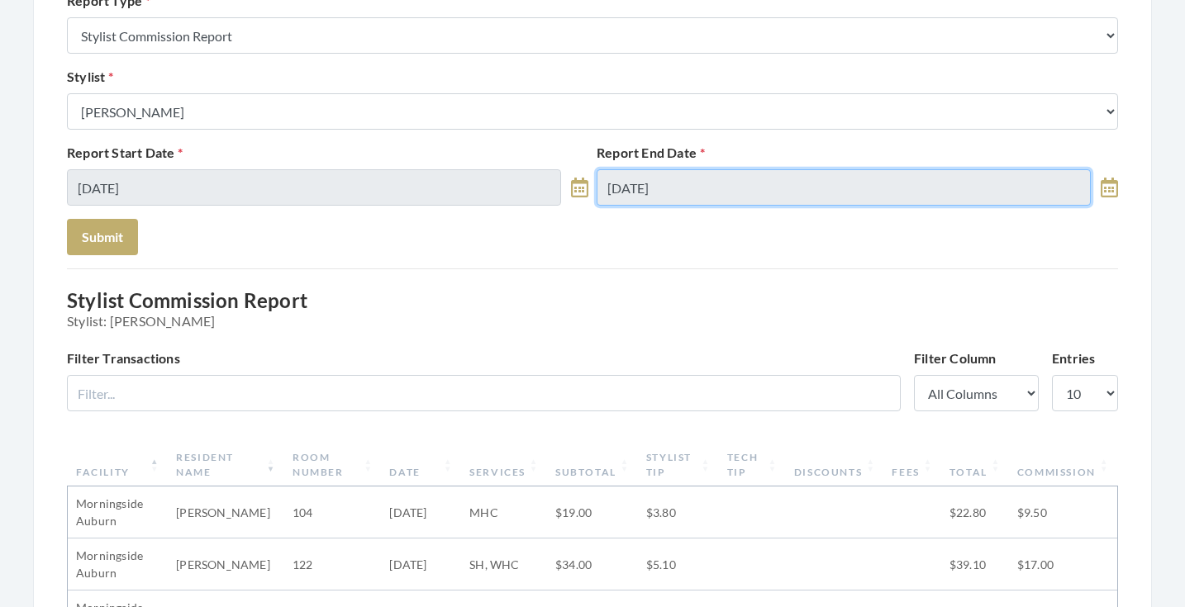
click at [640, 180] on input "09/04/2025" at bounding box center [844, 187] width 494 height 36
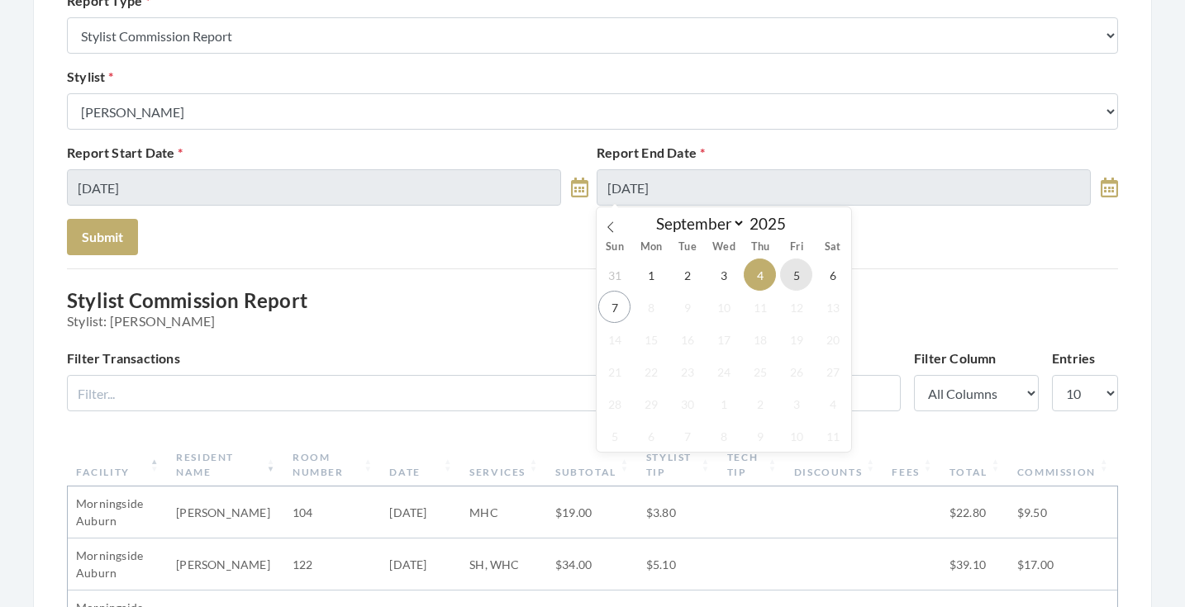
click at [788, 272] on span "5" at bounding box center [796, 275] width 32 height 32
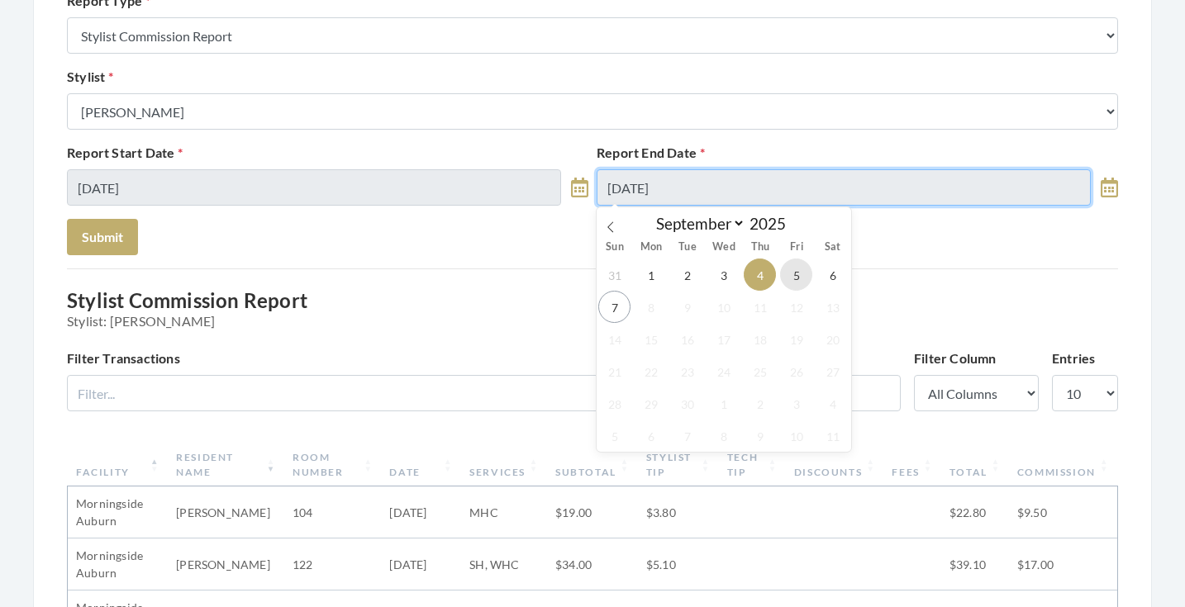
type input "[DATE]"
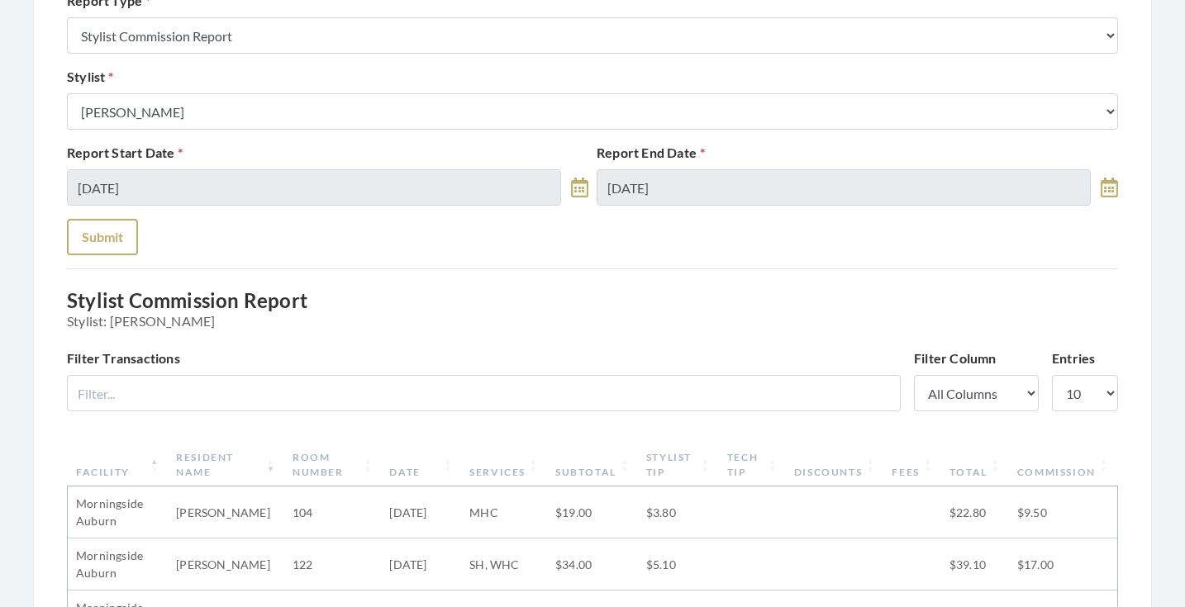
click at [112, 232] on button "Submit" at bounding box center [102, 237] width 71 height 36
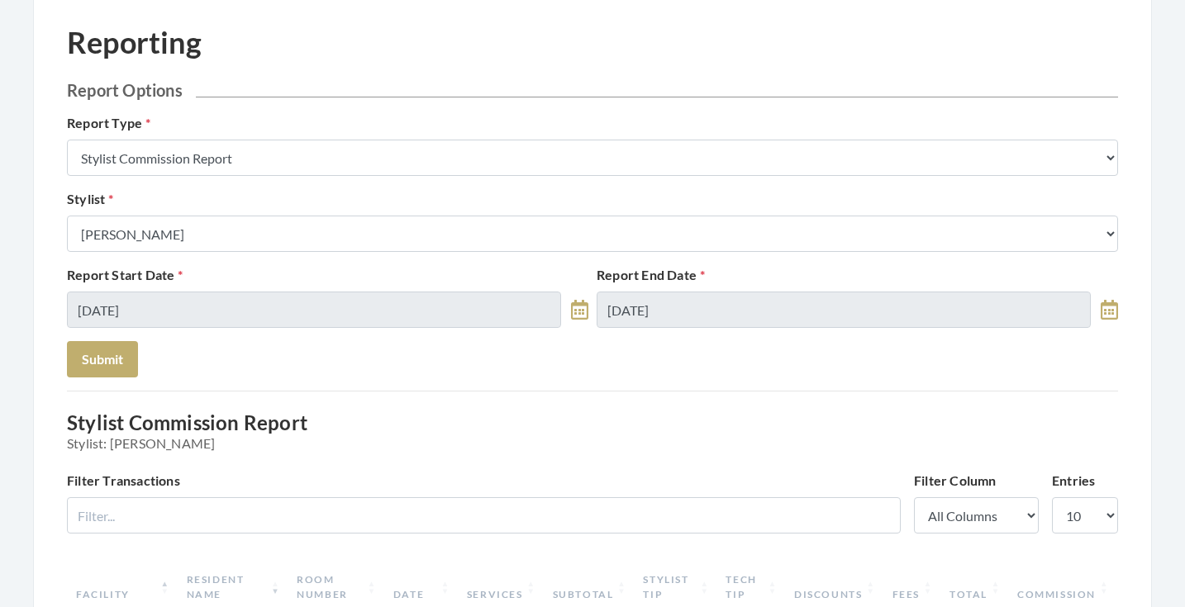
scroll to position [37, 0]
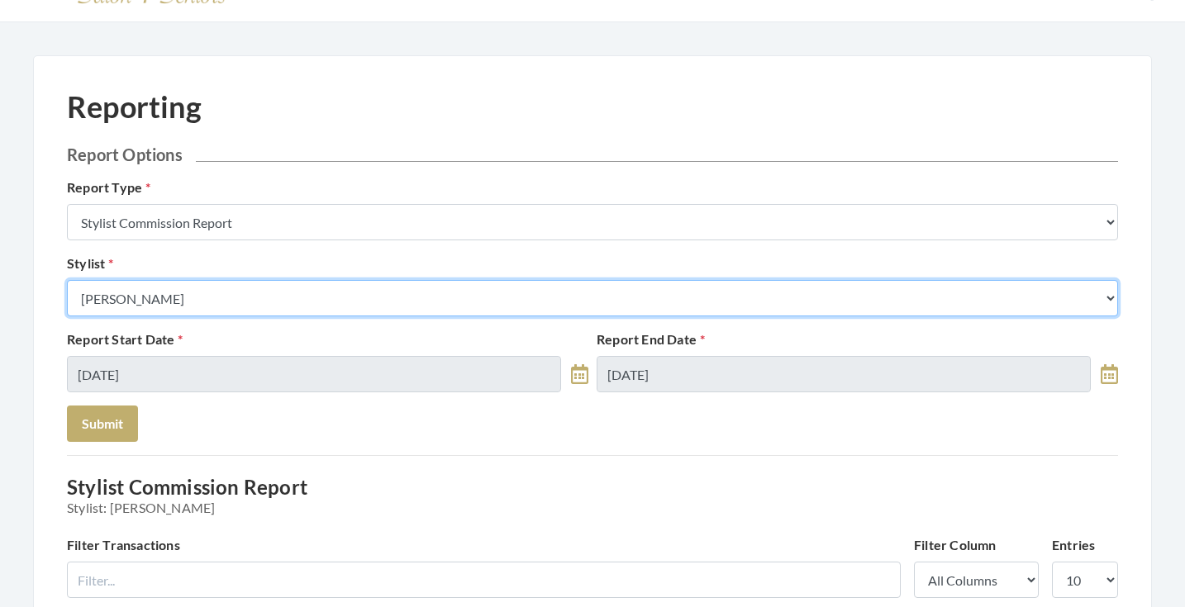
select select "181"
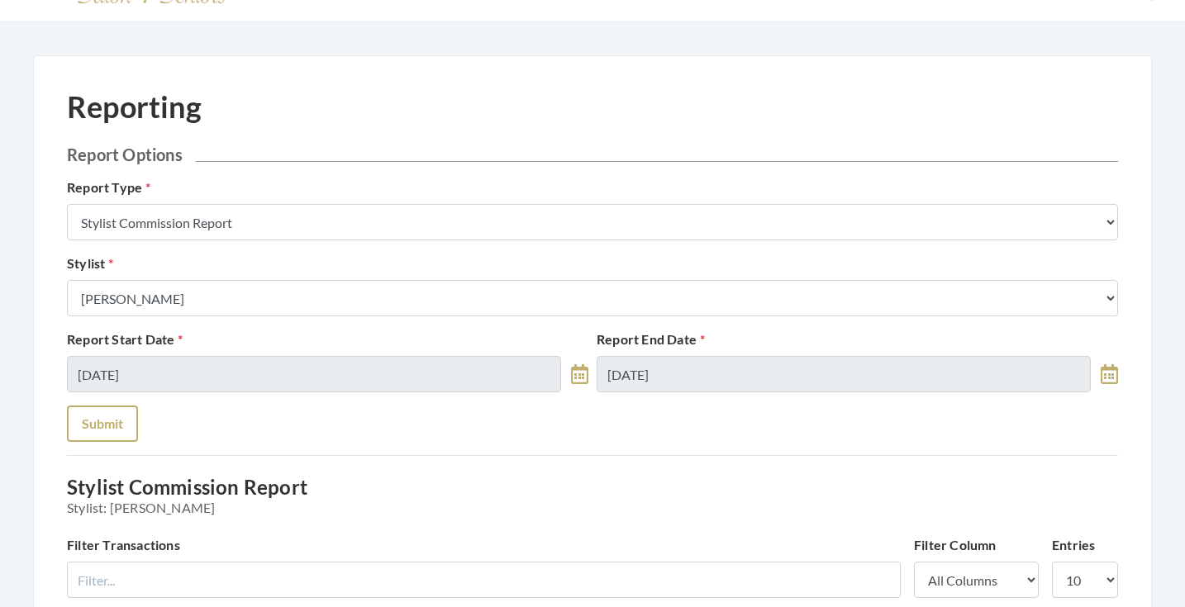
click at [100, 428] on button "Submit" at bounding box center [102, 424] width 71 height 36
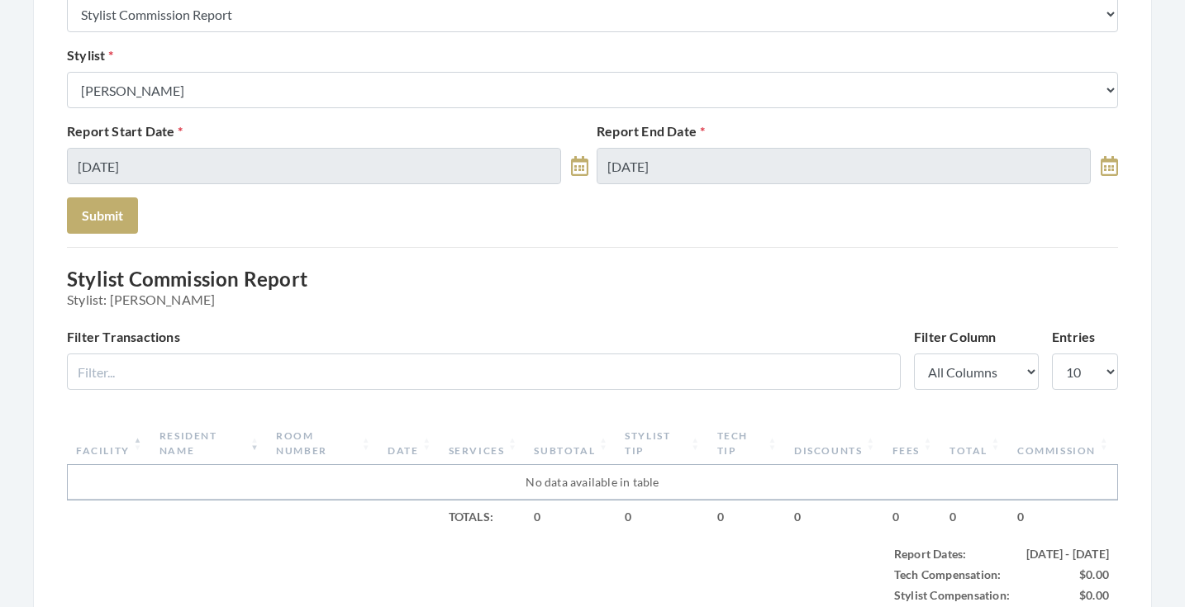
scroll to position [236, 0]
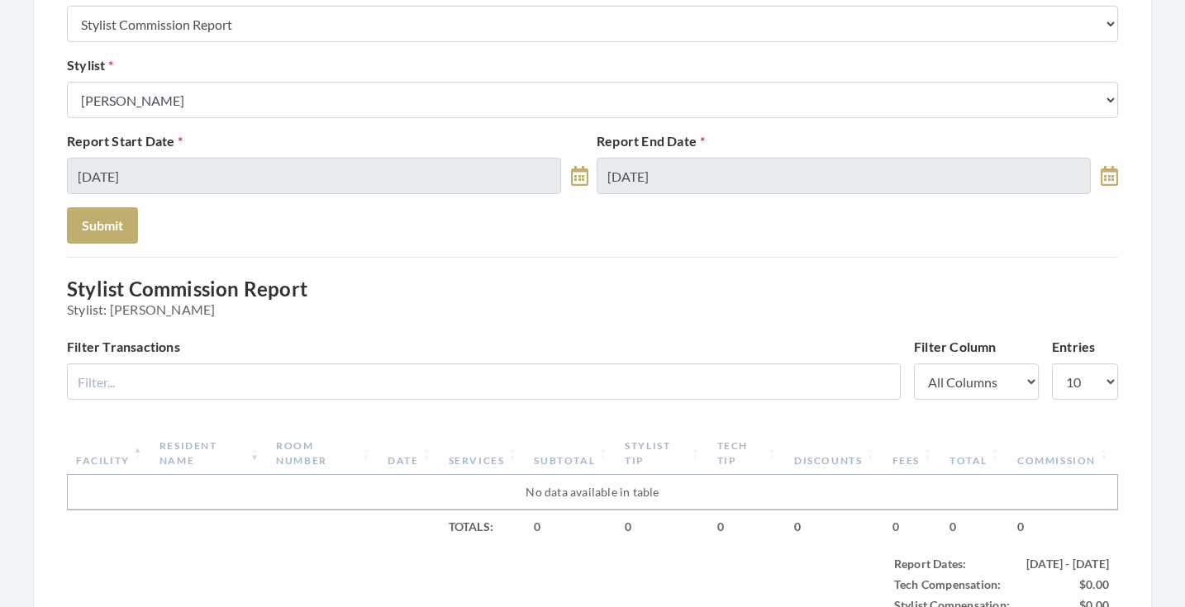
click at [585, 209] on form "Report Options Report Type Stylist Commission Report Tech Payroll Report Facili…" at bounding box center [592, 94] width 1051 height 297
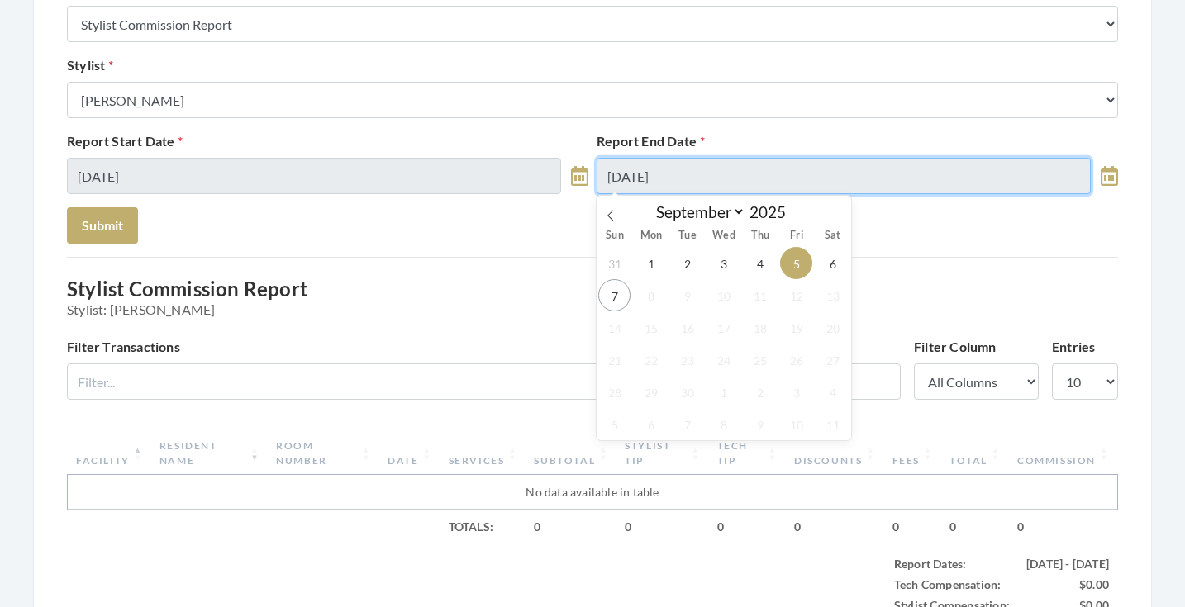
click at [619, 190] on input "[DATE]" at bounding box center [844, 176] width 494 height 36
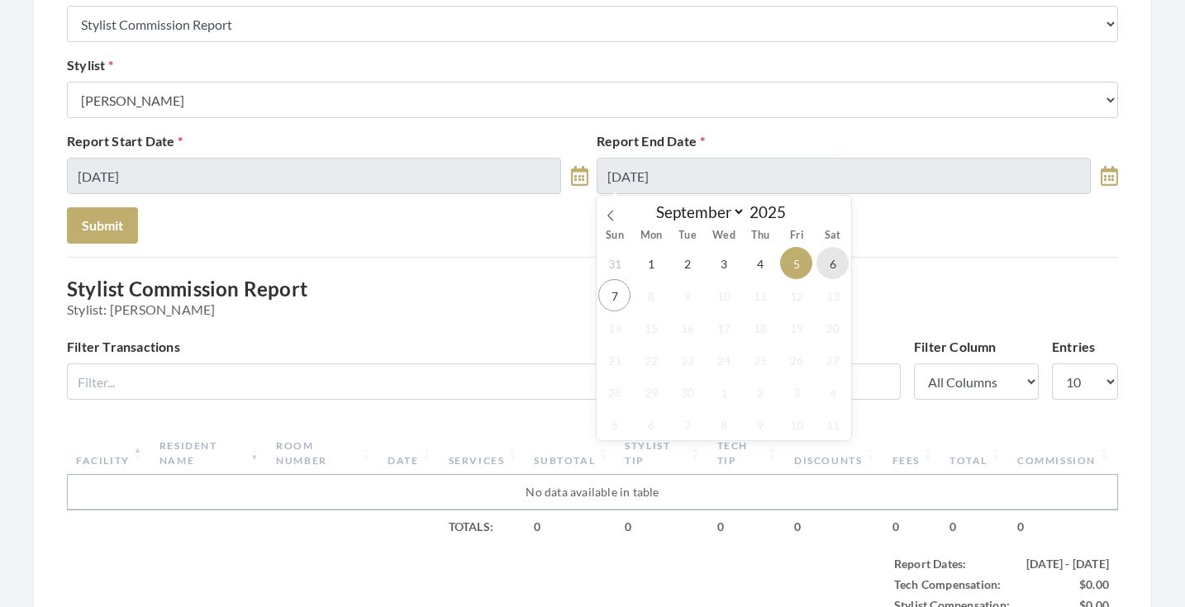
click at [830, 266] on span "6" at bounding box center [832, 263] width 32 height 32
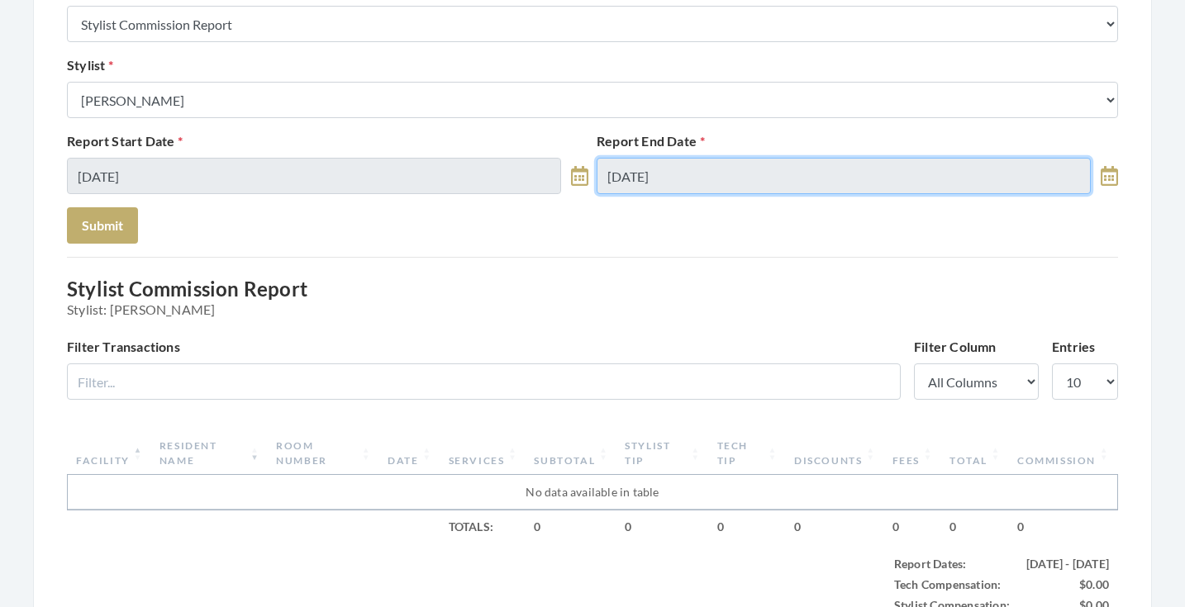
click at [721, 176] on input "[DATE]" at bounding box center [844, 176] width 494 height 36
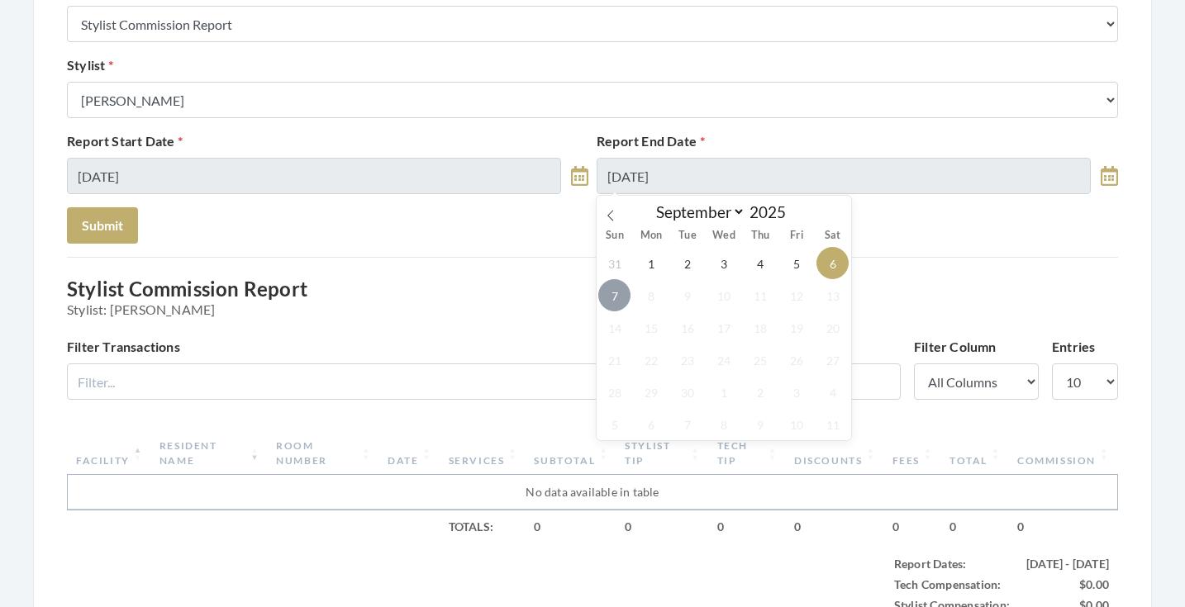
click at [613, 298] on span "7" at bounding box center [614, 295] width 32 height 32
type input "[DATE]"
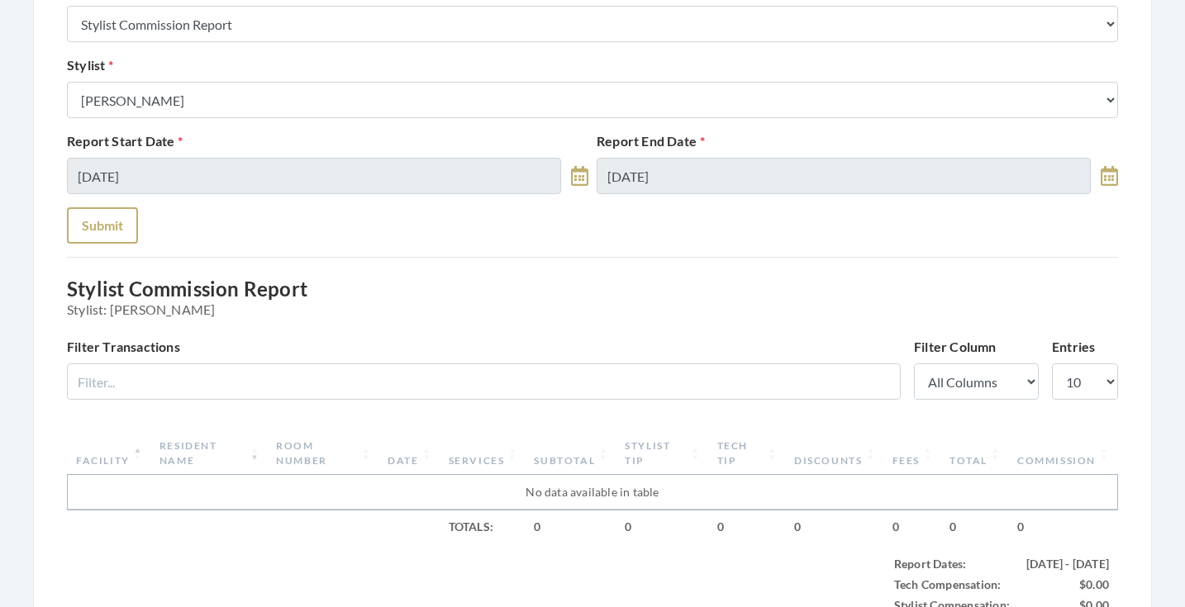
click at [84, 225] on button "Submit" at bounding box center [102, 225] width 71 height 36
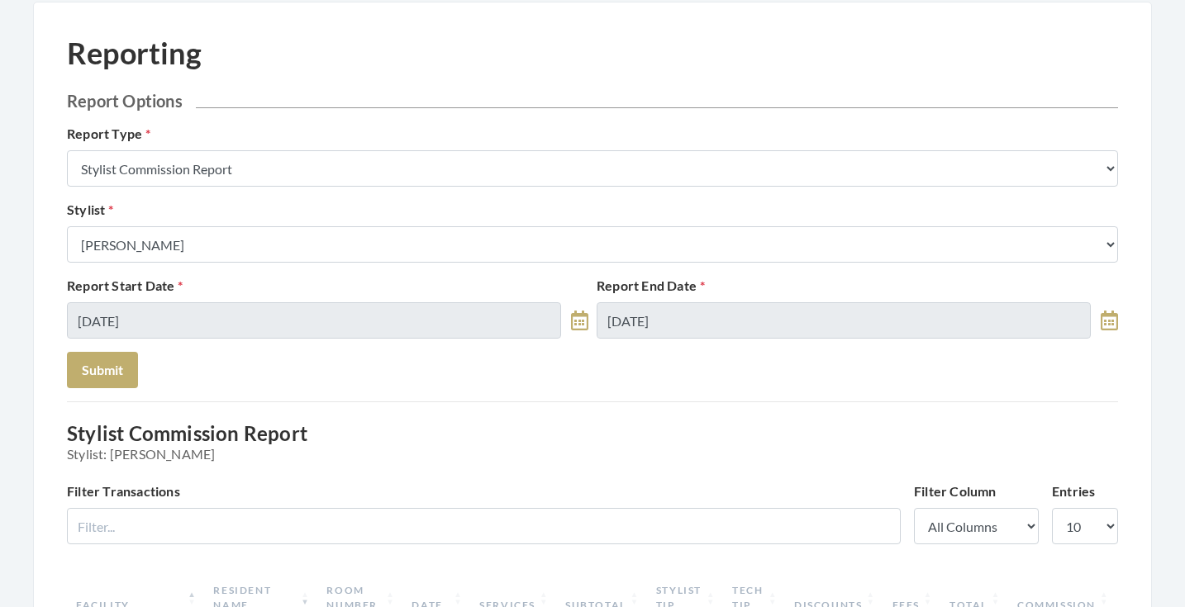
scroll to position [8, 0]
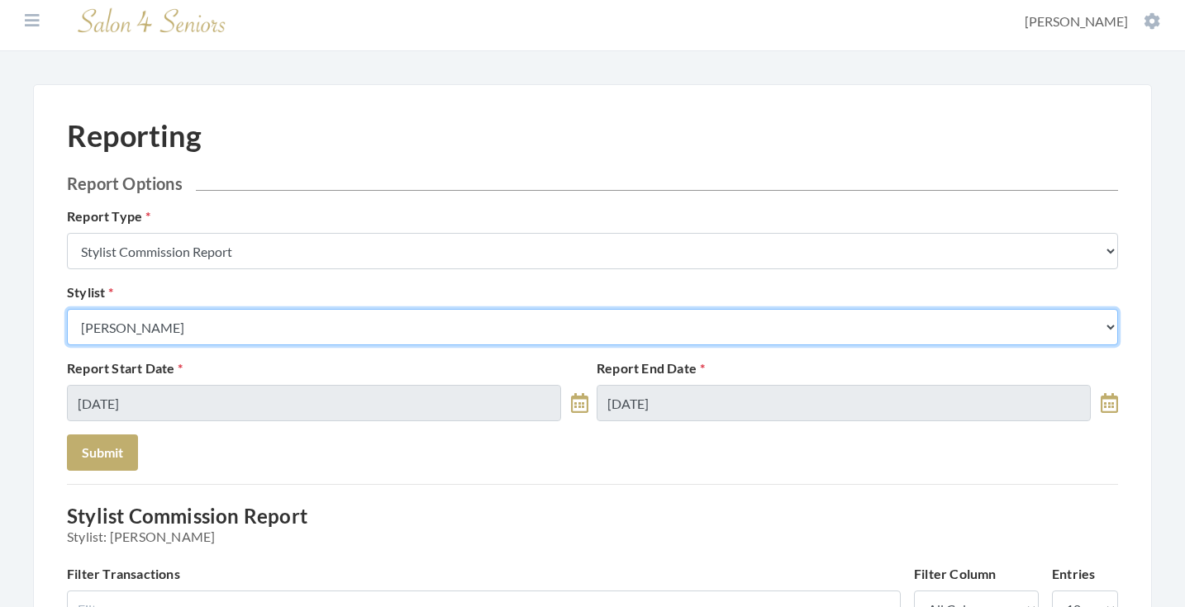
select select "18"
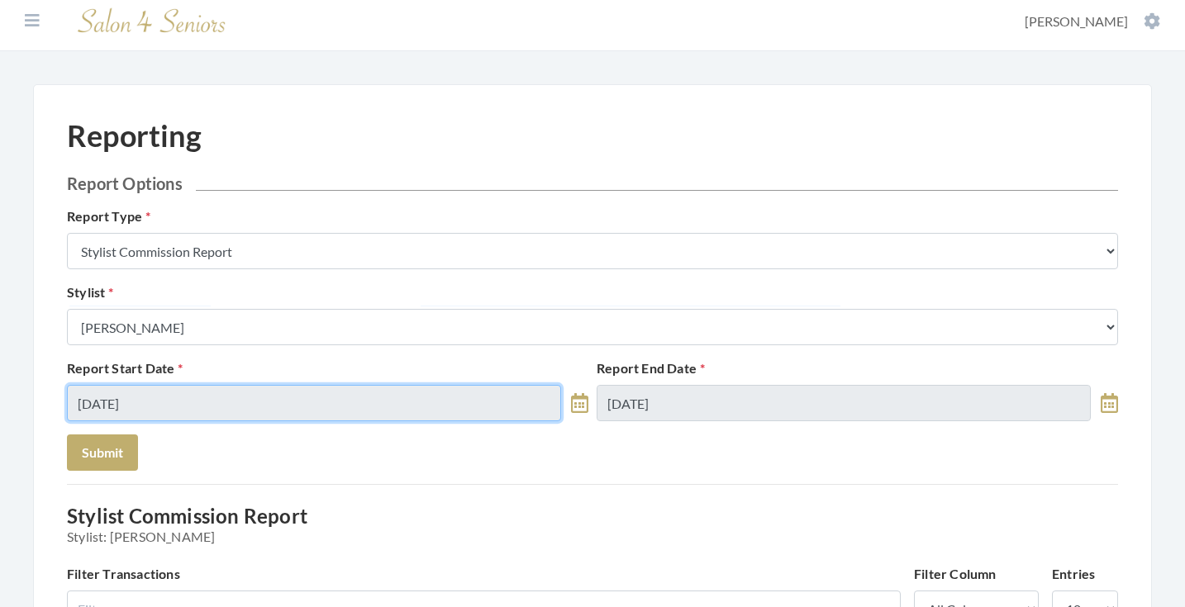
click at [435, 395] on input "09/04/2025" at bounding box center [314, 403] width 494 height 36
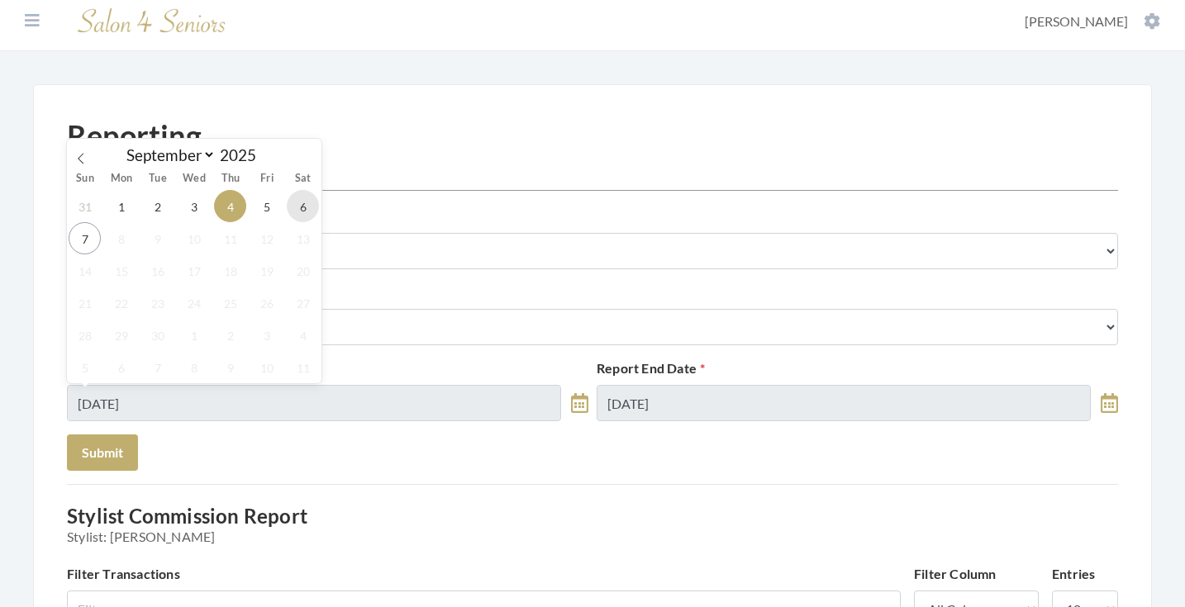
click at [302, 209] on span "6" at bounding box center [303, 206] width 32 height 32
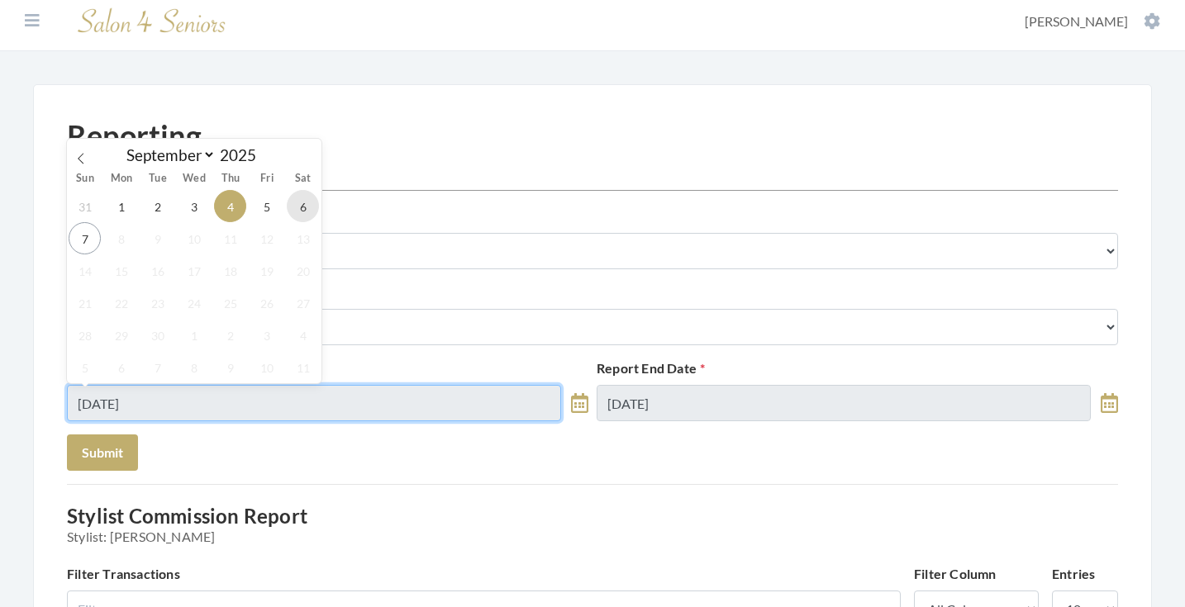
type input "[DATE]"
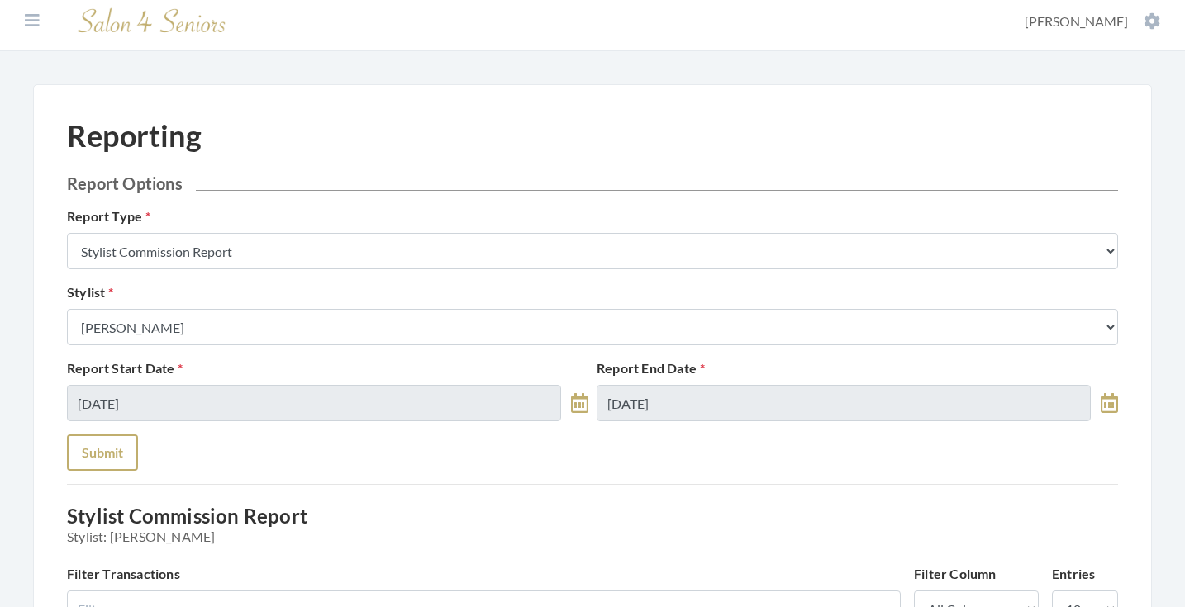
click at [118, 444] on button "Submit" at bounding box center [102, 453] width 71 height 36
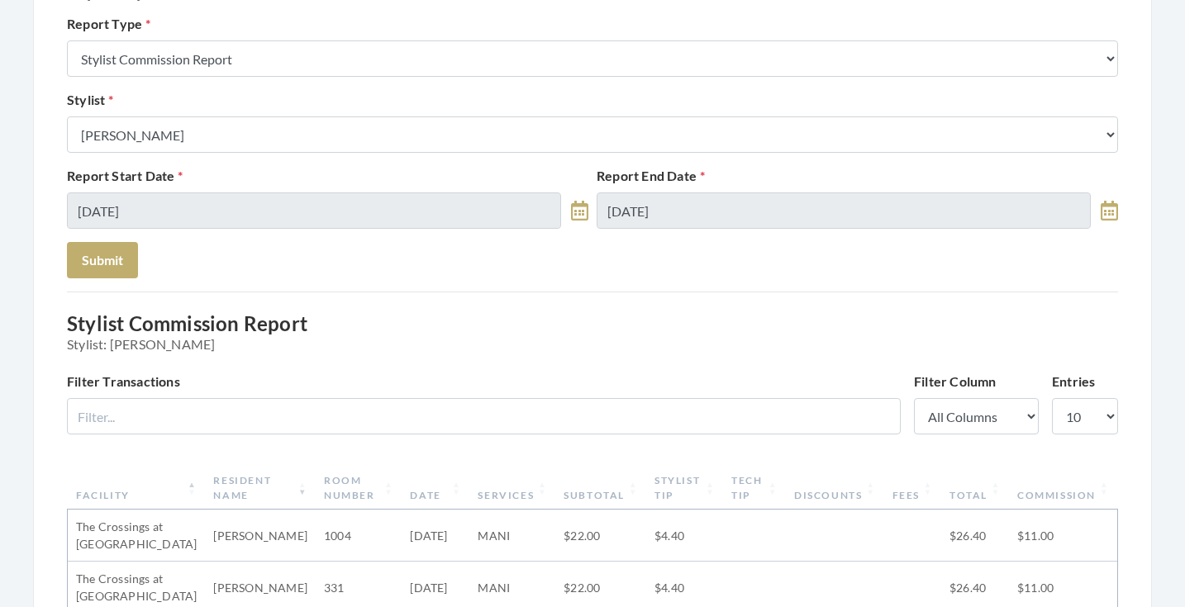
scroll to position [51, 0]
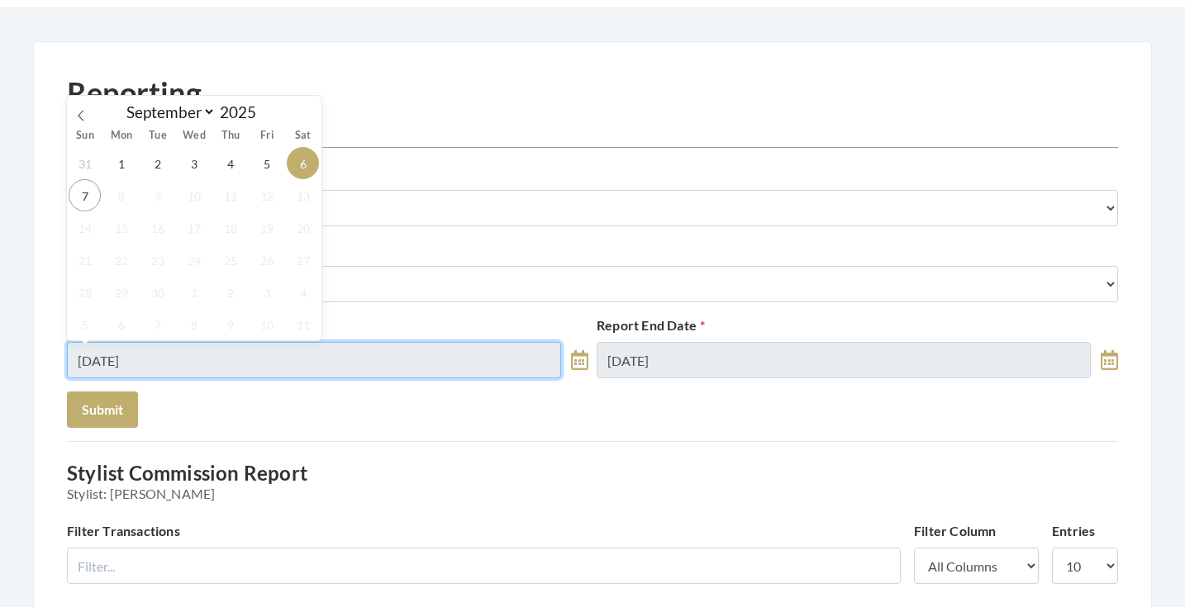
click at [223, 355] on input "[DATE]" at bounding box center [314, 360] width 494 height 36
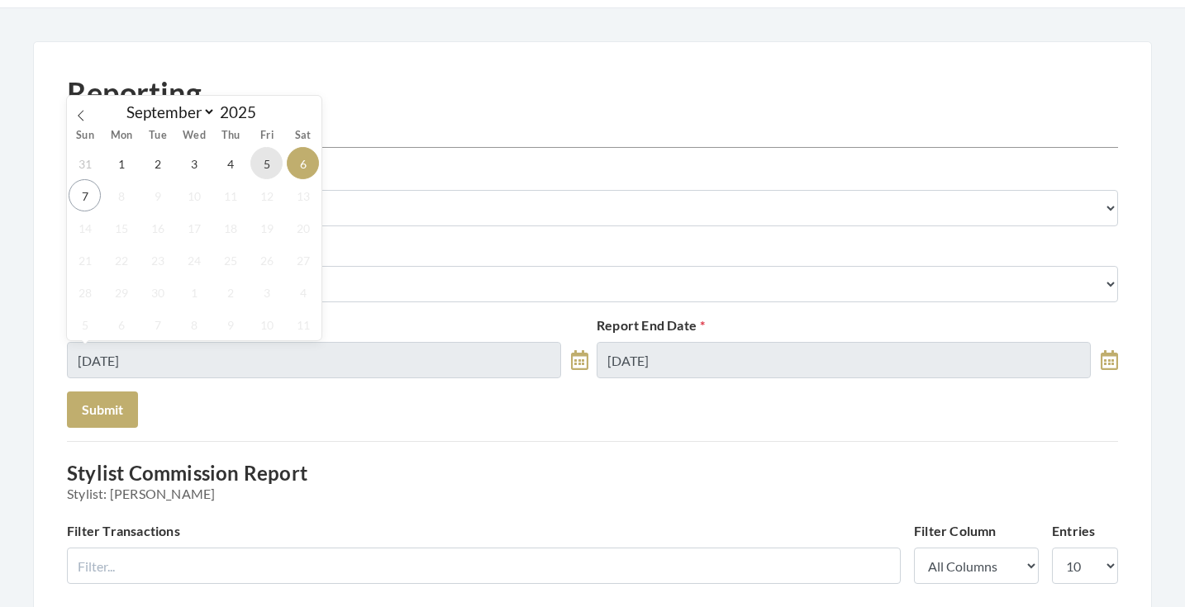
click at [251, 170] on span "5" at bounding box center [266, 163] width 32 height 32
type input "[DATE]"
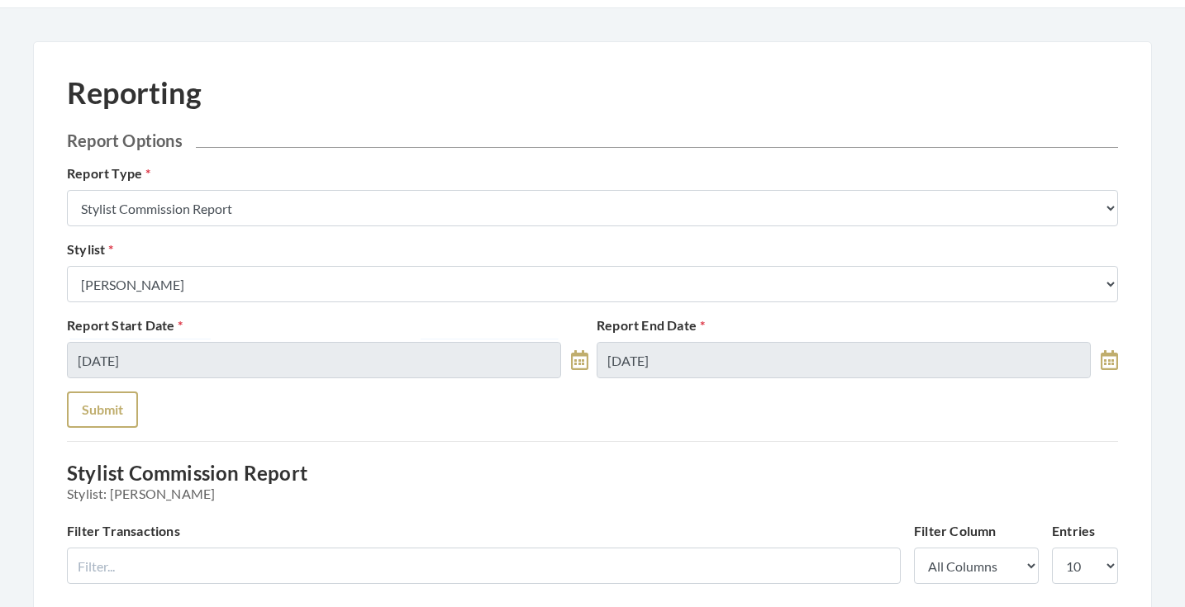
click at [89, 408] on button "Submit" at bounding box center [102, 410] width 71 height 36
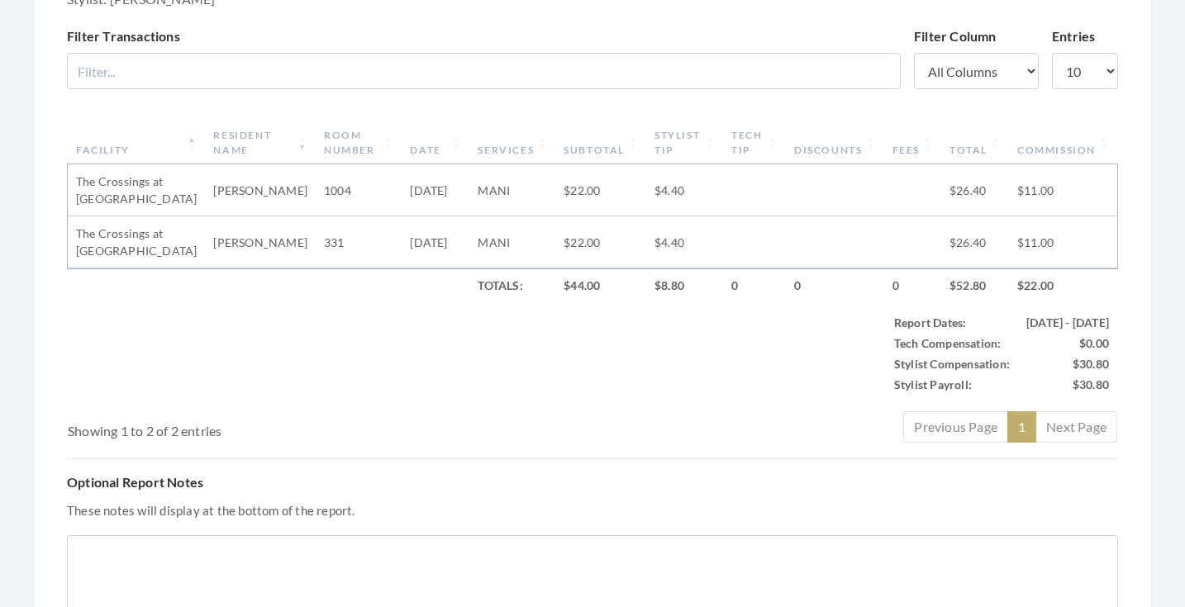
scroll to position [278, 0]
